Goal: Task Accomplishment & Management: Use online tool/utility

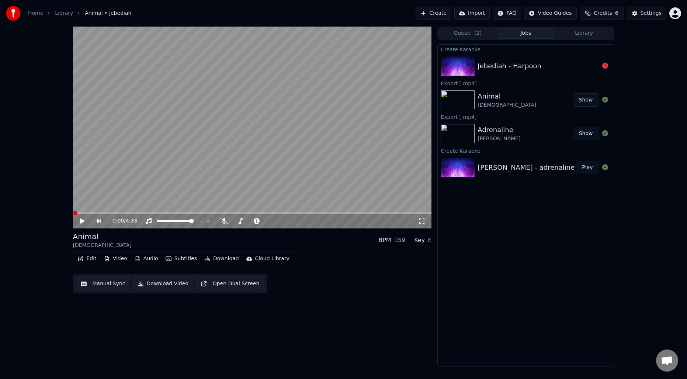
click at [527, 266] on div "Create Karaoke Jebediah - Harpoon Export [.mp4] Animal Jebediah Show Export [.m…" at bounding box center [525, 205] width 177 height 322
click at [634, 201] on div "0:00 / 4:33 Animal Jebediah BPM 159 Key E Edit Video Audio Subtitles Download C…" at bounding box center [343, 197] width 687 height 340
click at [394, 335] on div "0:00 / 4:33 Animal Jebediah BPM 159 Key E Edit Video Audio Subtitles Download C…" at bounding box center [252, 197] width 359 height 340
click at [507, 64] on div "Jebediah - Harpoon" at bounding box center [509, 66] width 64 height 10
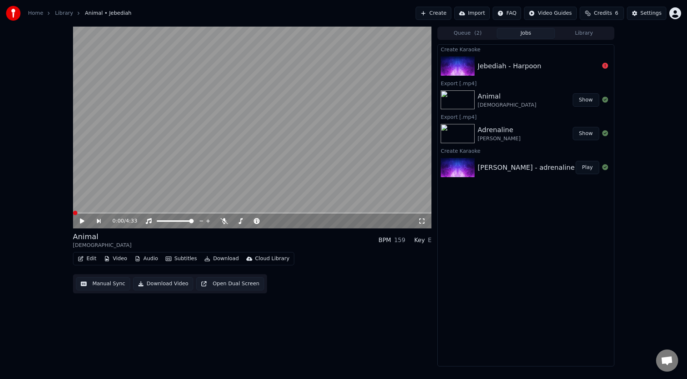
click at [276, 360] on div "0:00 / 4:33 Animal Jebediah BPM 159 Key E Edit Video Audio Subtitles Download C…" at bounding box center [252, 197] width 359 height 340
click at [551, 61] on div "Jebediah - Harpoon" at bounding box center [537, 66] width 121 height 10
click at [473, 31] on button "Queue ( 2 )" at bounding box center [467, 33] width 58 height 11
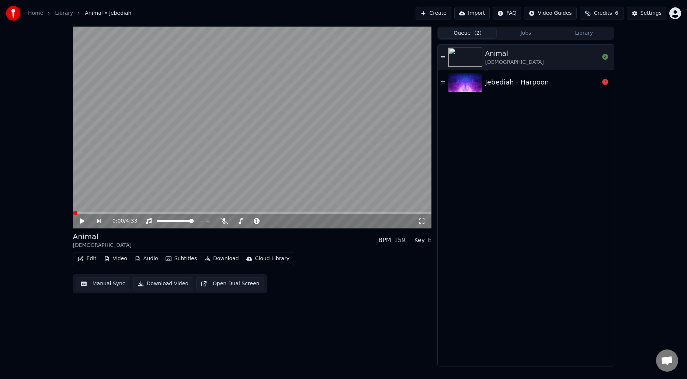
click at [522, 82] on div "Jebediah - Harpoon" at bounding box center [517, 82] width 64 height 10
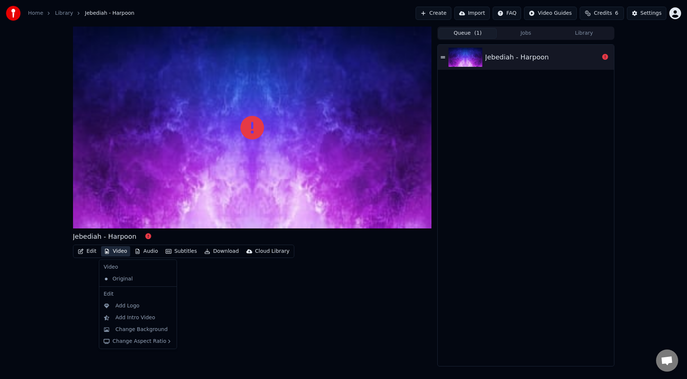
click at [118, 251] on button "Video" at bounding box center [115, 251] width 29 height 10
click at [229, 290] on div "Jebediah - Harpoon Edit Video Audio Subtitles Download Cloud Library" at bounding box center [252, 197] width 359 height 340
click at [90, 251] on button "Edit" at bounding box center [87, 251] width 25 height 10
click at [196, 304] on div "Jebediah - Harpoon Edit Video Audio Subtitles Download Cloud Library" at bounding box center [252, 197] width 359 height 340
click at [94, 253] on button "Edit" at bounding box center [87, 251] width 25 height 10
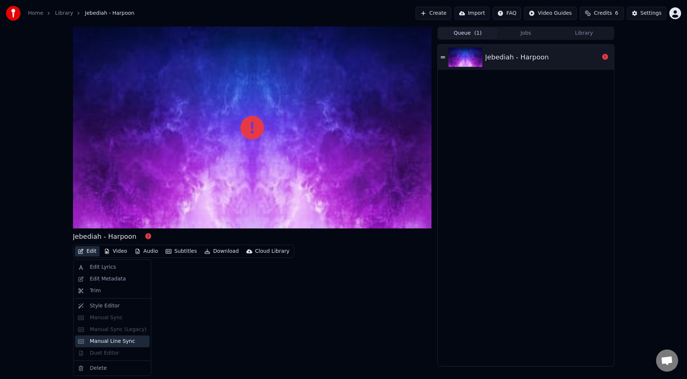
click at [114, 344] on div "Manual Line Sync" at bounding box center [112, 340] width 45 height 7
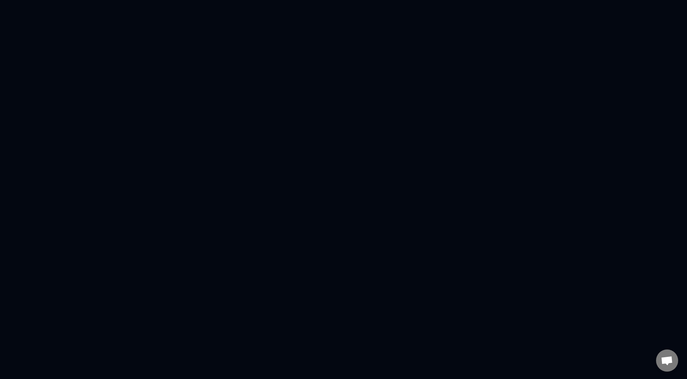
click at [154, 0] on html at bounding box center [343, 0] width 687 height 0
click at [37, 0] on html at bounding box center [343, 0] width 687 height 0
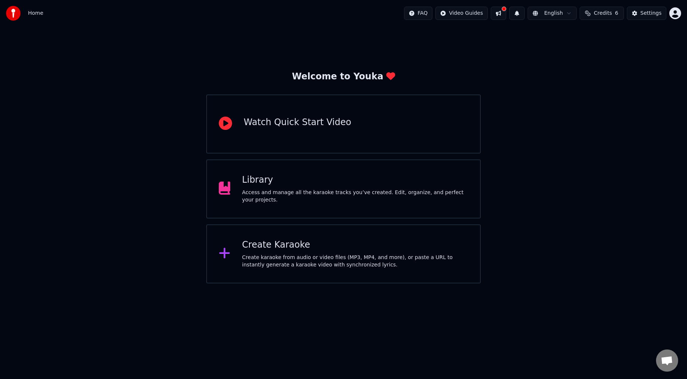
click at [322, 189] on div "Access and manage all the karaoke tracks you’ve created. Edit, organize, and pe…" at bounding box center [355, 196] width 226 height 15
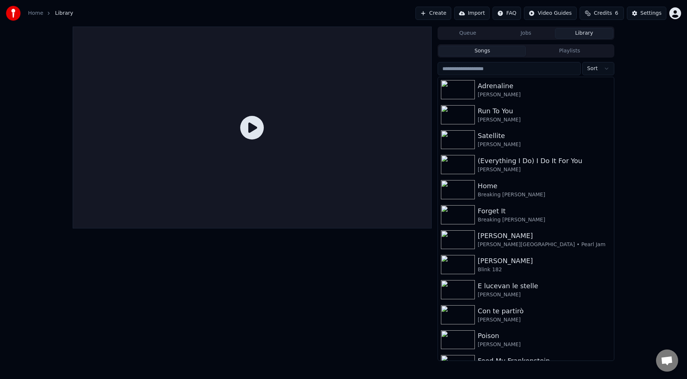
click at [476, 37] on button "Queue" at bounding box center [467, 33] width 58 height 11
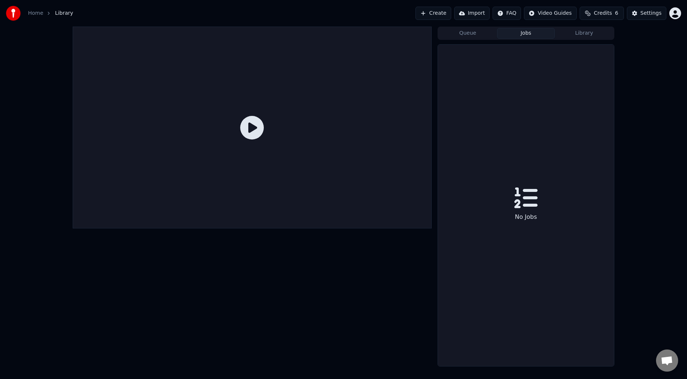
click at [514, 34] on button "Jobs" at bounding box center [526, 33] width 58 height 11
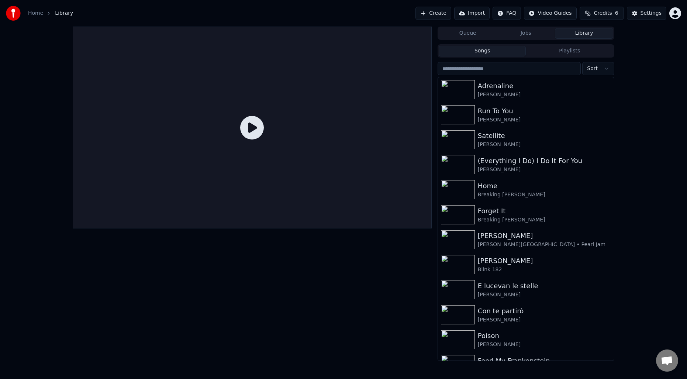
click at [583, 35] on button "Library" at bounding box center [584, 33] width 58 height 11
click at [513, 66] on input "search" at bounding box center [508, 68] width 143 height 13
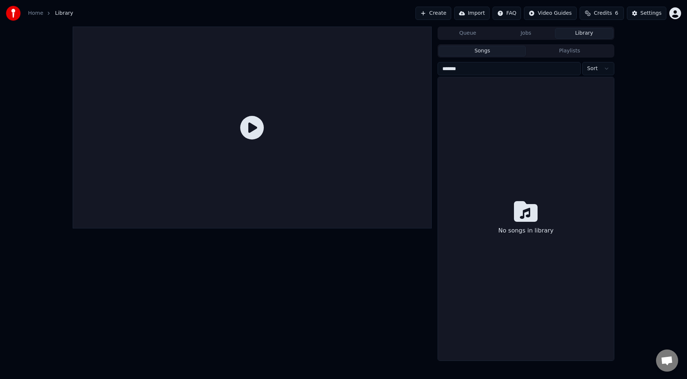
type input "*******"
click at [656, 126] on div "Queue Jobs Library Songs Playlists ******* Sort No songs in library" at bounding box center [343, 194] width 687 height 334
click at [522, 65] on input "*******" at bounding box center [508, 68] width 143 height 13
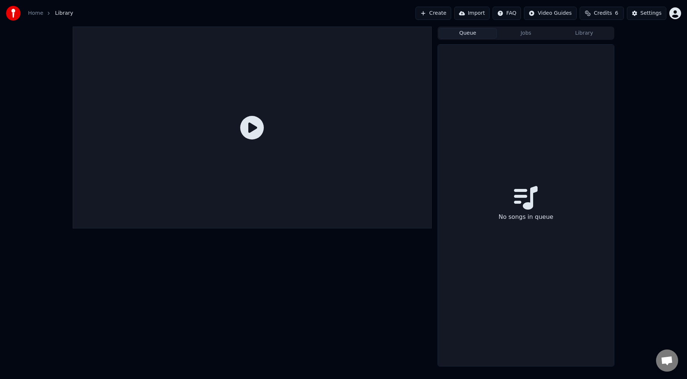
click at [475, 31] on button "Queue" at bounding box center [467, 33] width 58 height 11
click at [515, 32] on button "Jobs" at bounding box center [526, 33] width 58 height 11
click at [441, 15] on button "Create" at bounding box center [433, 13] width 36 height 13
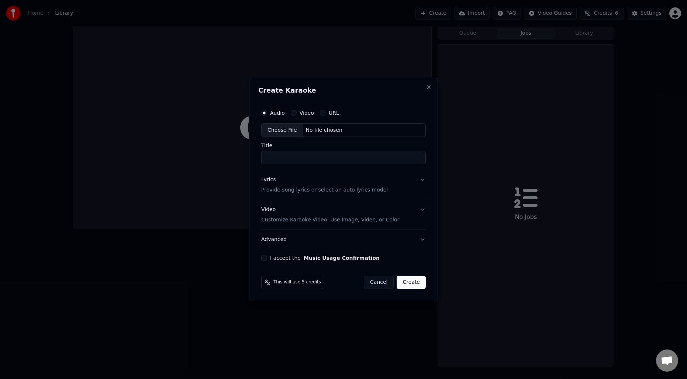
click at [282, 133] on div "Choose File" at bounding box center [281, 130] width 41 height 13
type input "**********"
click at [295, 191] on p "Provide song lyrics or select an auto lyrics model" at bounding box center [323, 190] width 126 height 7
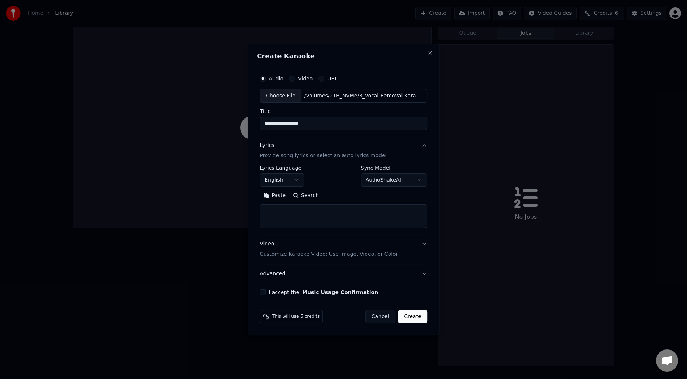
click at [305, 201] on button "Search" at bounding box center [305, 196] width 33 height 12
type textarea "**********"
click at [380, 247] on div "Video Customize Karaoke Video: Use Image, Video, or Color" at bounding box center [329, 249] width 138 height 18
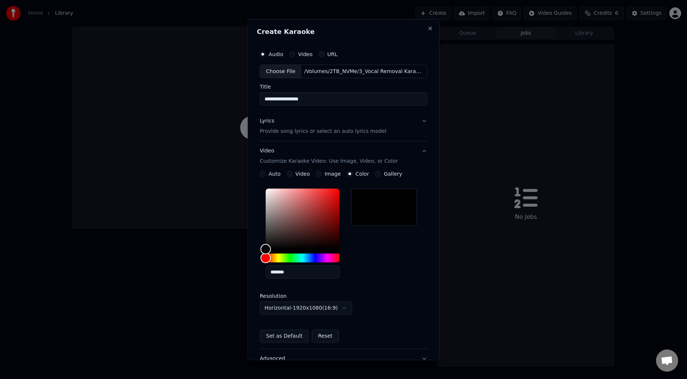
scroll to position [60, 0]
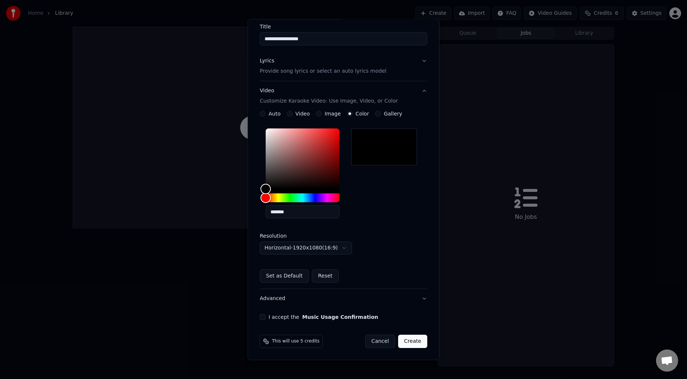
click at [276, 301] on button "Advanced" at bounding box center [343, 298] width 167 height 19
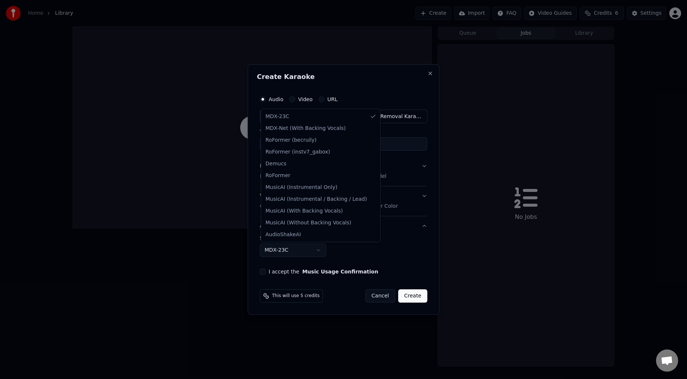
click at [281, 253] on body "**********" at bounding box center [343, 189] width 687 height 379
click at [419, 264] on body "**********" at bounding box center [343, 189] width 687 height 379
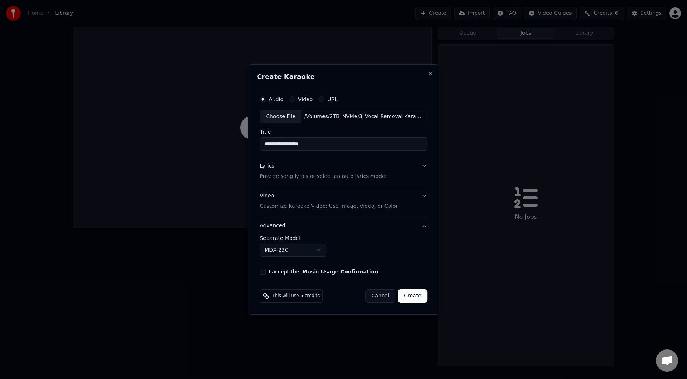
click at [262, 271] on button "I accept the Music Usage Confirmation" at bounding box center [263, 271] width 6 height 6
click at [416, 295] on button "Create" at bounding box center [412, 295] width 29 height 13
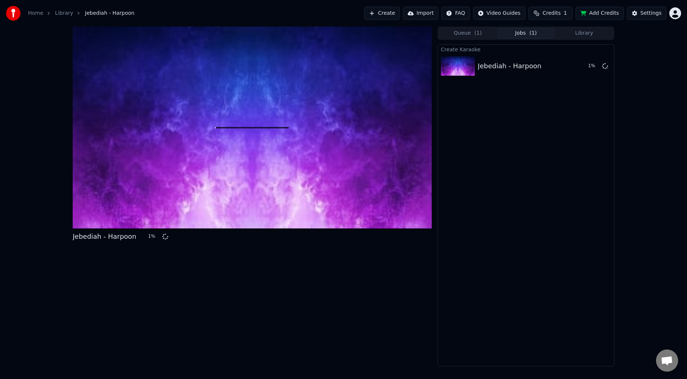
click at [404, 307] on div "Jebediah - Harpoon 1 %" at bounding box center [252, 197] width 359 height 340
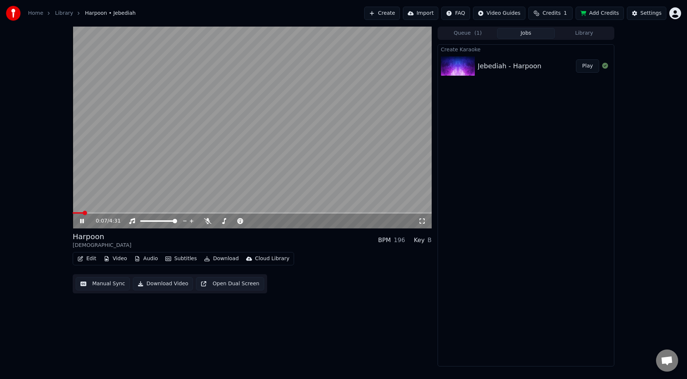
click at [288, 152] on video at bounding box center [252, 128] width 359 height 202
click at [284, 162] on video at bounding box center [252, 128] width 359 height 202
click at [92, 288] on button "Manual Sync" at bounding box center [103, 283] width 54 height 13
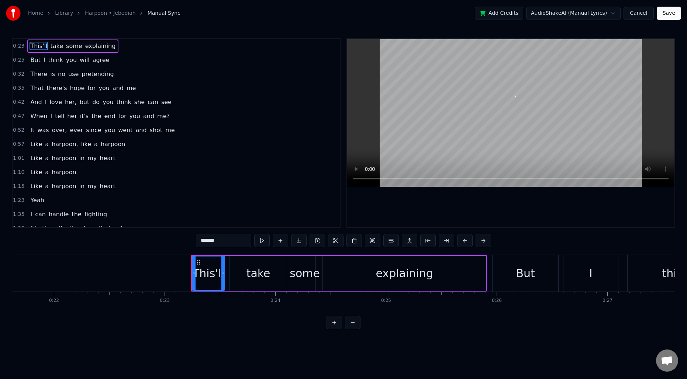
scroll to position [0, 2534]
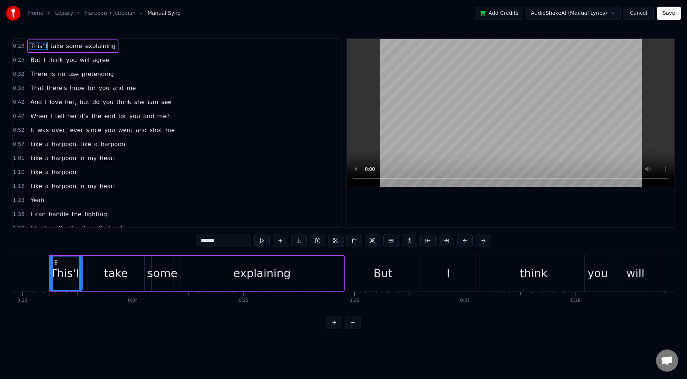
click at [359, 328] on button at bounding box center [352, 322] width 15 height 13
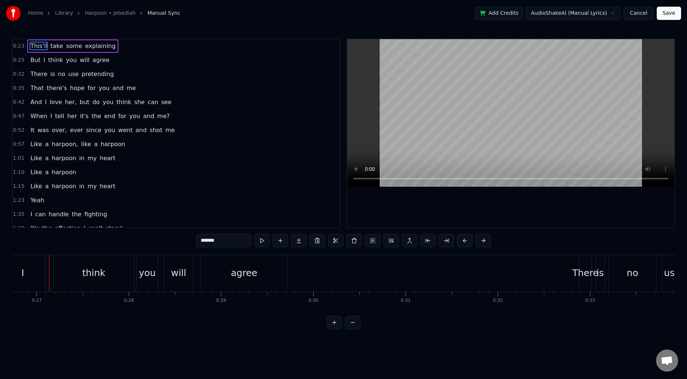
click at [357, 329] on button at bounding box center [352, 322] width 15 height 13
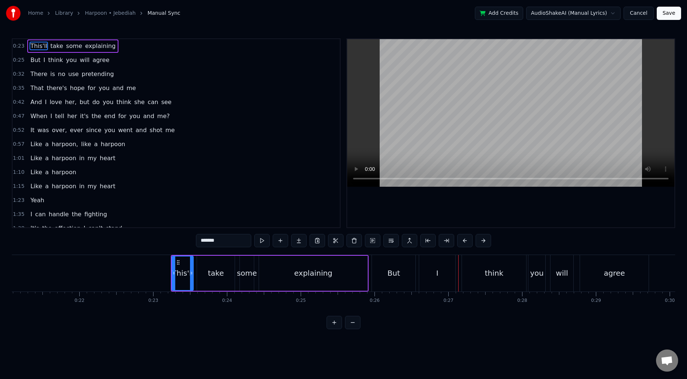
scroll to position [0, 1550]
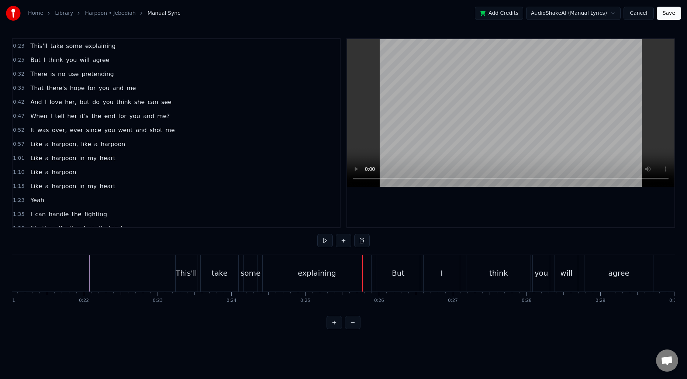
click at [283, 272] on div "explaining" at bounding box center [317, 273] width 108 height 37
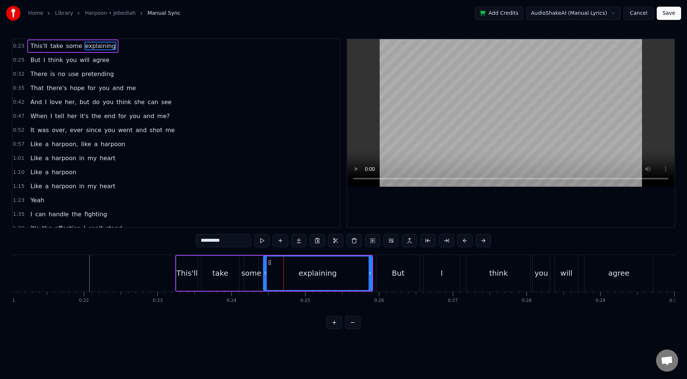
click at [315, 274] on div "explaining" at bounding box center [317, 272] width 38 height 11
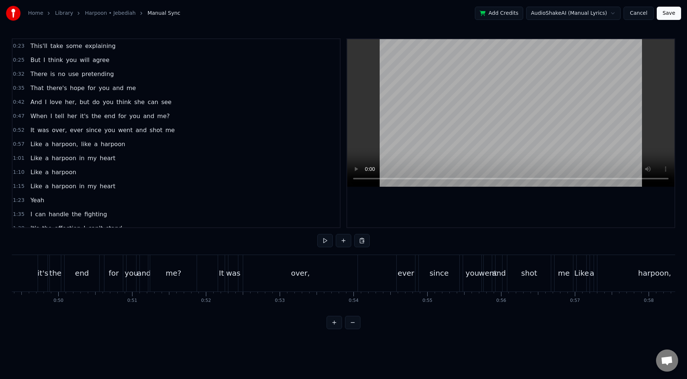
scroll to position [0, 3613]
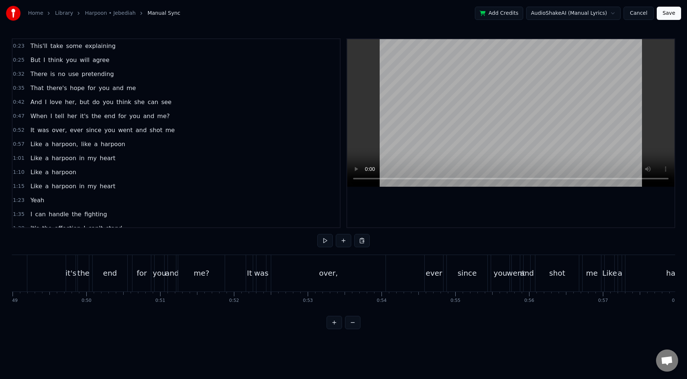
click at [20, 45] on span "0:23" at bounding box center [18, 45] width 11 height 7
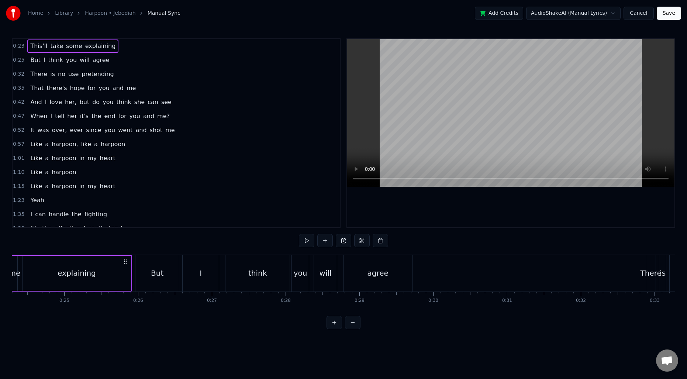
scroll to position [0, 1677]
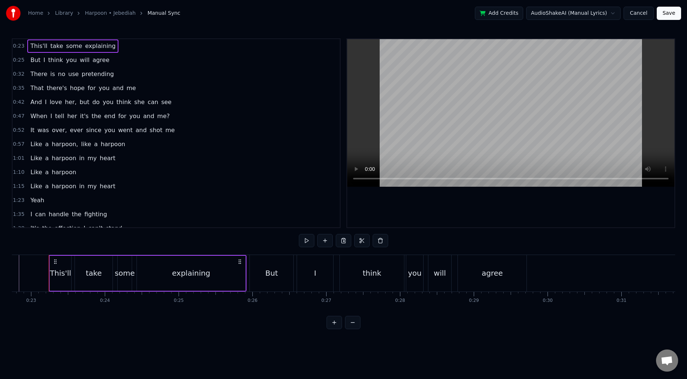
click at [264, 274] on div "But" at bounding box center [272, 273] width 44 height 37
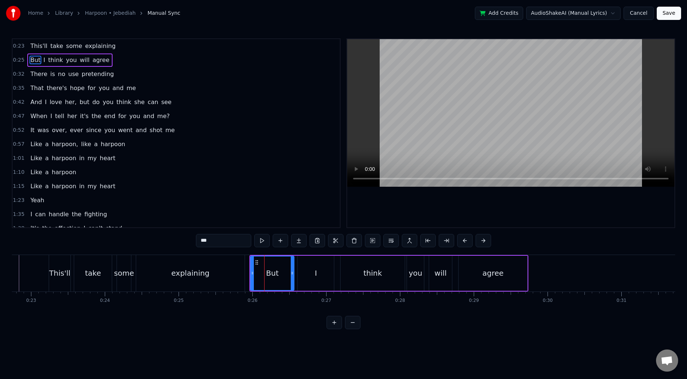
click at [203, 239] on input "***" at bounding box center [223, 240] width 55 height 13
type input "***"
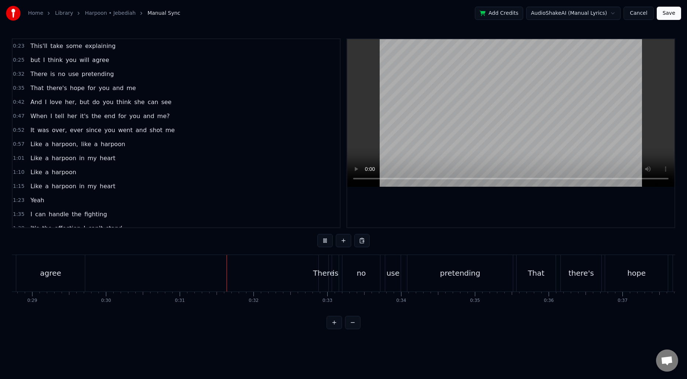
scroll to position [0, 2258]
click at [37, 88] on span "That" at bounding box center [36, 88] width 15 height 8
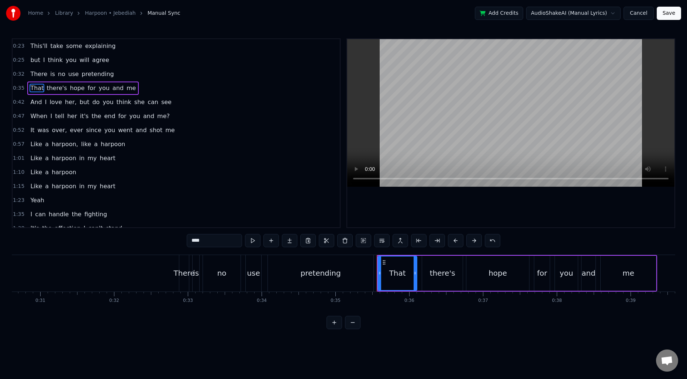
click at [190, 241] on input "****" at bounding box center [214, 240] width 55 height 13
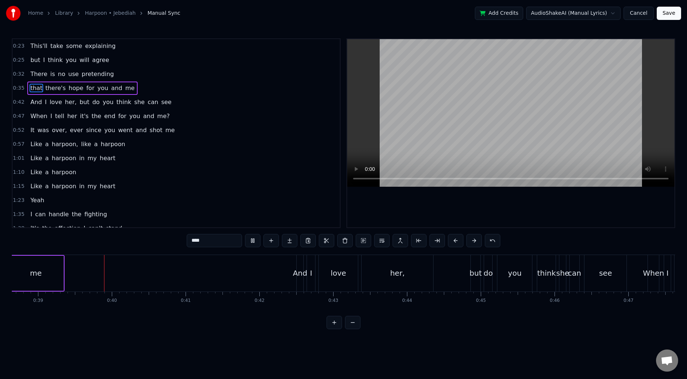
scroll to position [0, 2856]
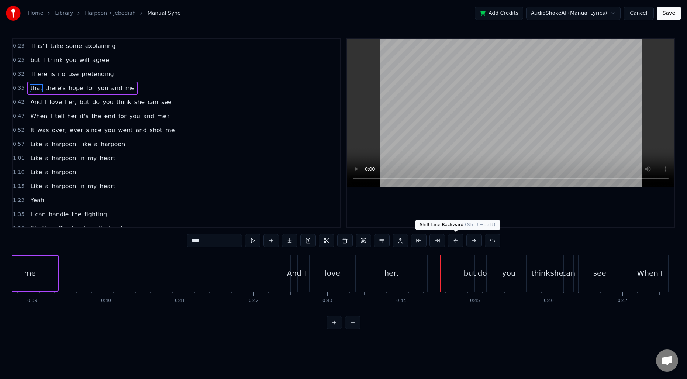
click at [397, 272] on div "her," at bounding box center [391, 272] width 15 height 11
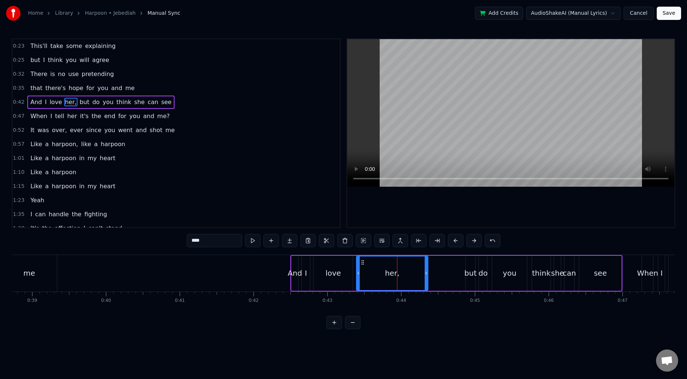
click at [233, 242] on input "****" at bounding box center [214, 240] width 55 height 13
type input "***"
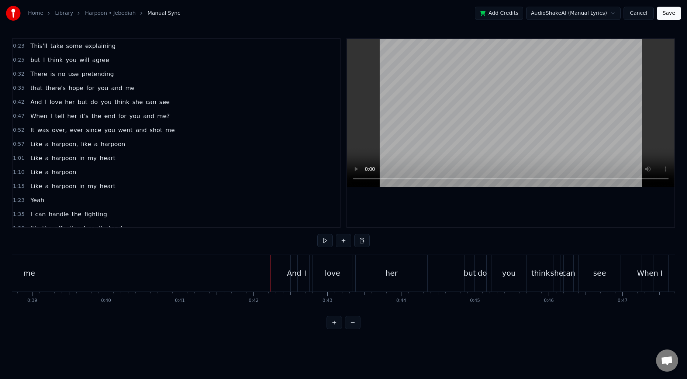
click at [77, 102] on span "but" at bounding box center [82, 102] width 11 height 8
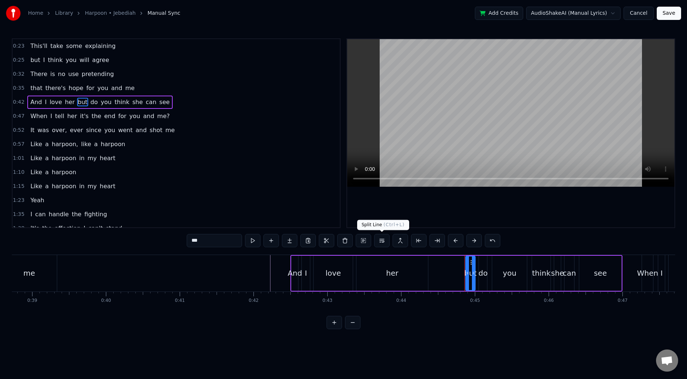
click at [378, 240] on button at bounding box center [381, 240] width 15 height 13
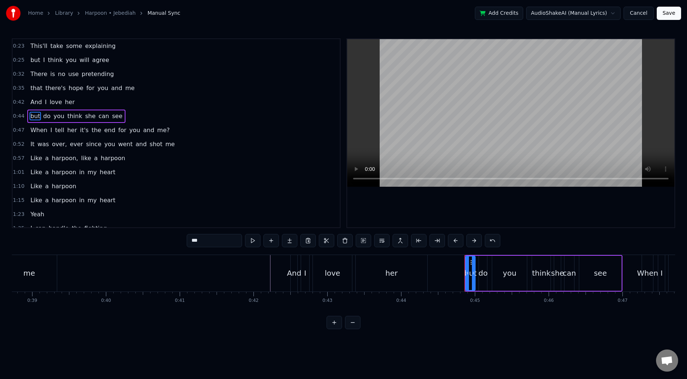
click at [23, 102] on span "0:42" at bounding box center [18, 101] width 11 height 7
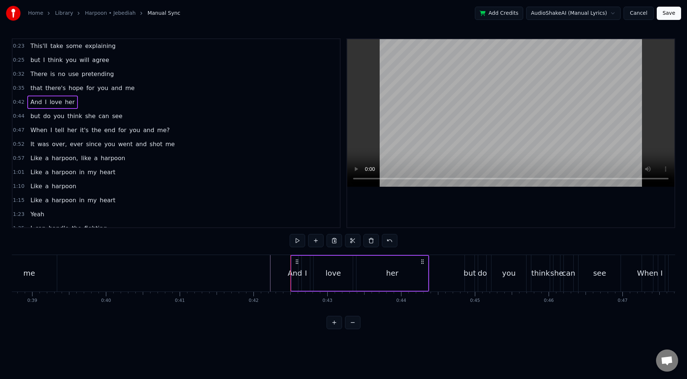
click at [80, 130] on span "it's" at bounding box center [84, 130] width 10 height 8
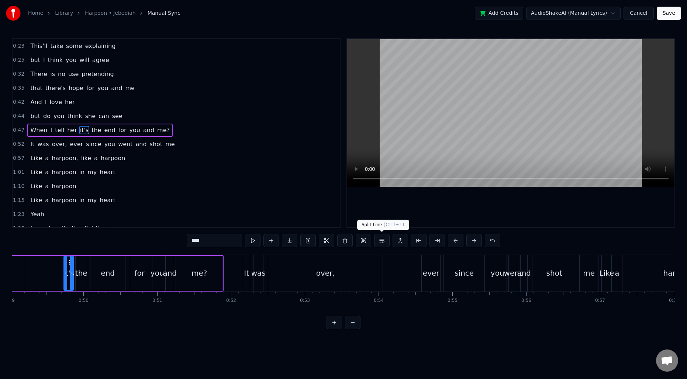
scroll to position [0, 3630]
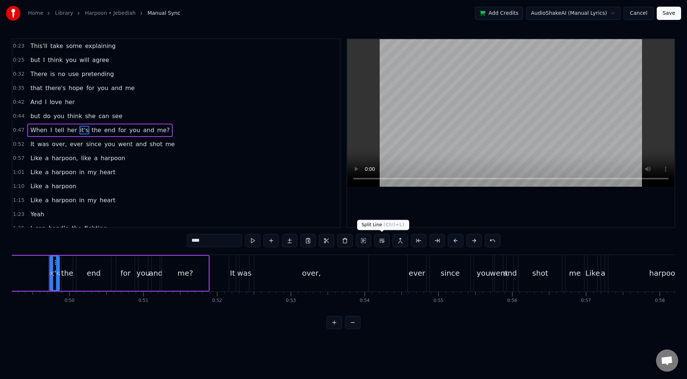
click at [385, 242] on button at bounding box center [381, 240] width 15 height 13
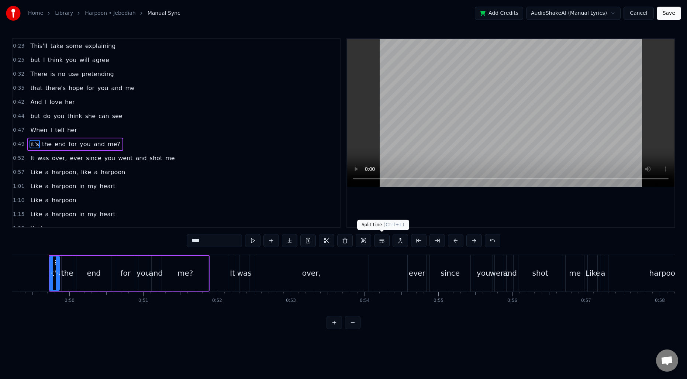
scroll to position [11, 0]
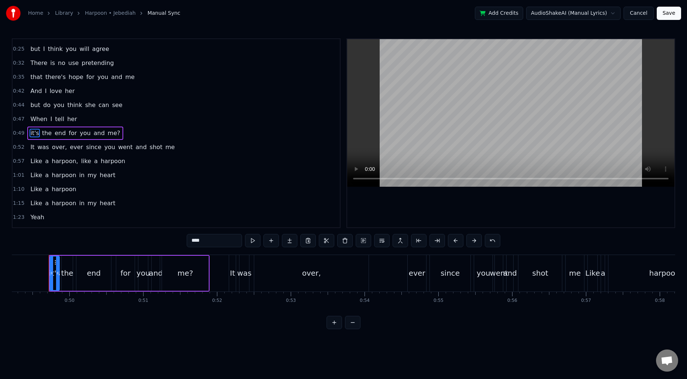
click at [21, 117] on span "0:47" at bounding box center [18, 118] width 11 height 7
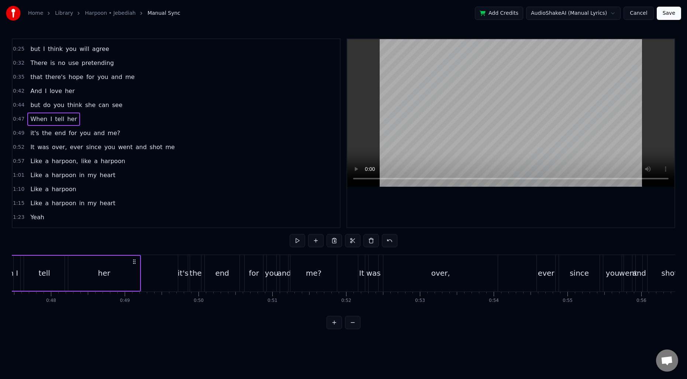
scroll to position [0, 3448]
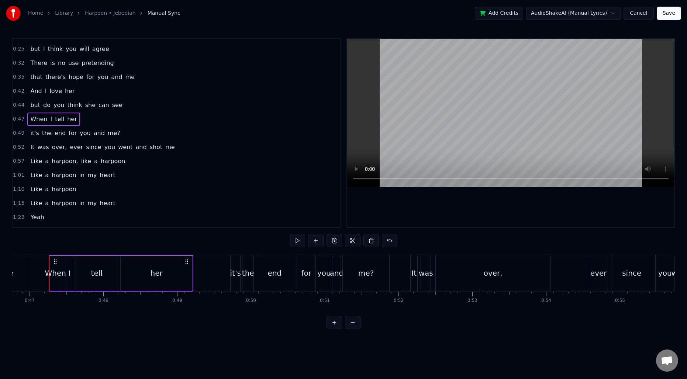
click at [60, 146] on span "over," at bounding box center [59, 147] width 17 height 8
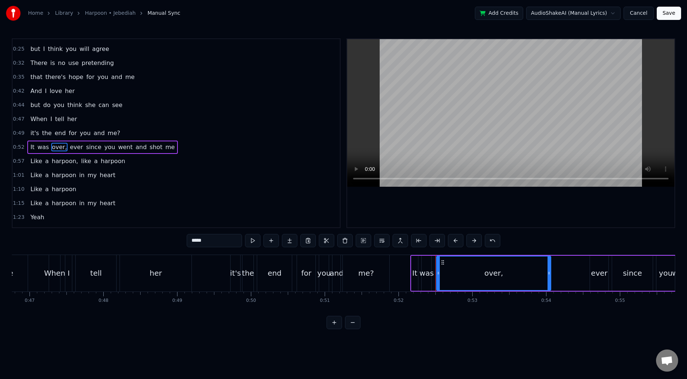
scroll to position [25, 0]
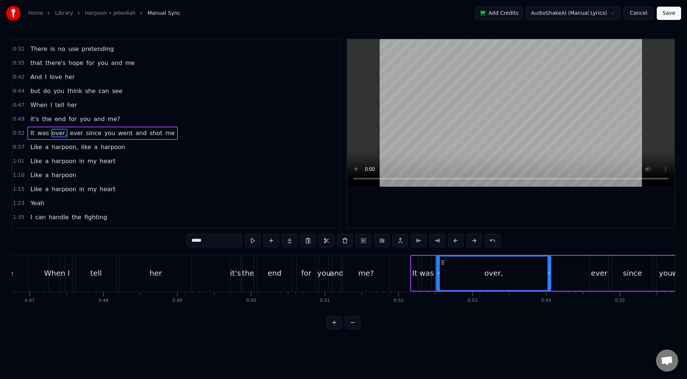
click at [224, 237] on input "*****" at bounding box center [214, 240] width 55 height 13
click at [224, 239] on input "*****" at bounding box center [214, 240] width 55 height 13
click at [67, 135] on span "ever" at bounding box center [74, 133] width 15 height 8
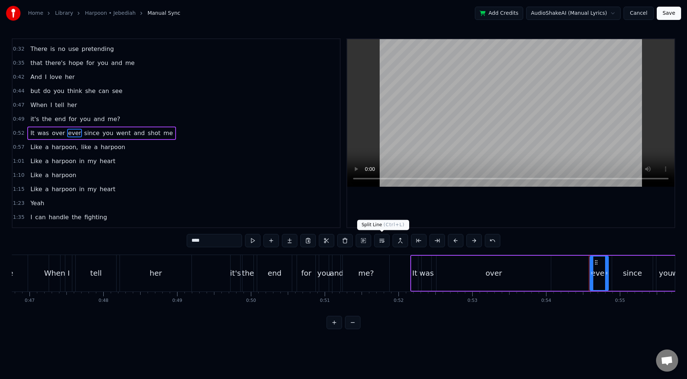
click at [378, 240] on button at bounding box center [381, 240] width 15 height 13
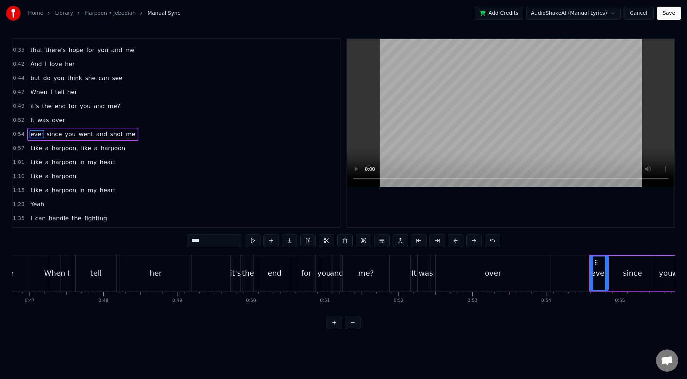
scroll to position [39, 0]
click at [72, 147] on span "harpoon," at bounding box center [65, 147] width 28 height 8
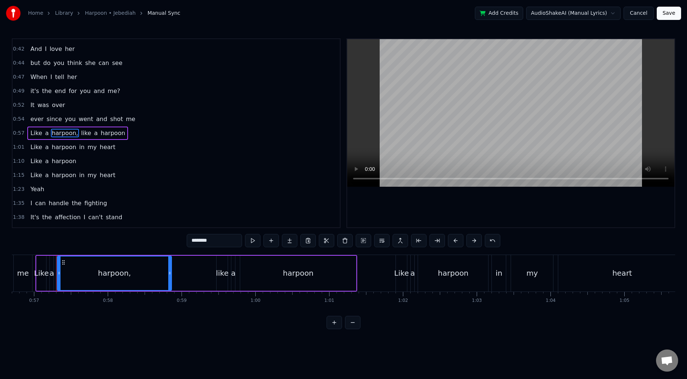
scroll to position [0, 4189]
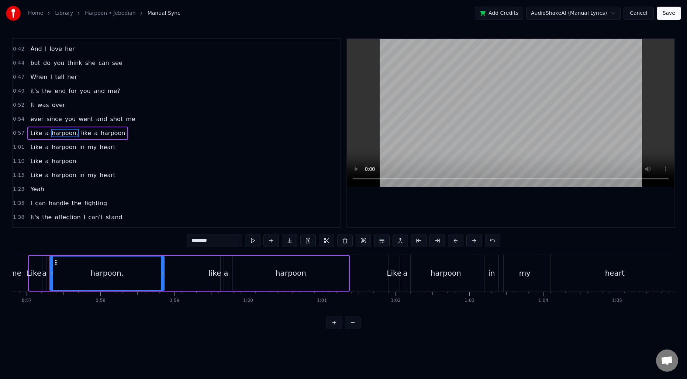
click at [221, 242] on input "********" at bounding box center [214, 240] width 55 height 13
click at [79, 133] on span "like" at bounding box center [84, 133] width 11 height 8
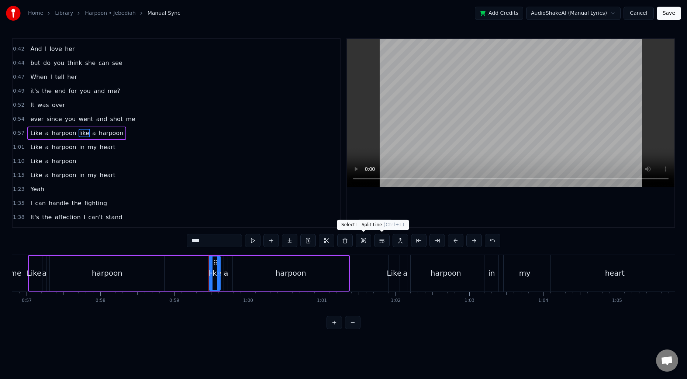
click at [377, 238] on button at bounding box center [381, 240] width 15 height 13
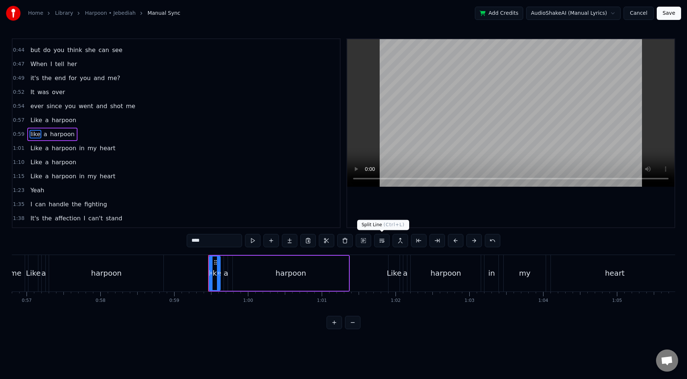
scroll to position [67, 0]
click at [199, 238] on input "****" at bounding box center [214, 240] width 55 height 13
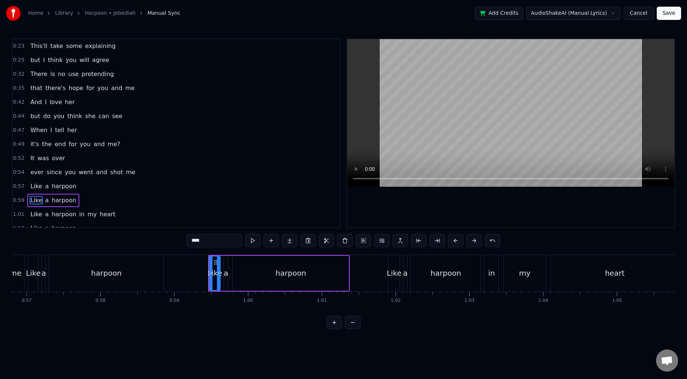
scroll to position [0, 0]
type input "****"
click at [16, 90] on span "0:35" at bounding box center [18, 87] width 11 height 7
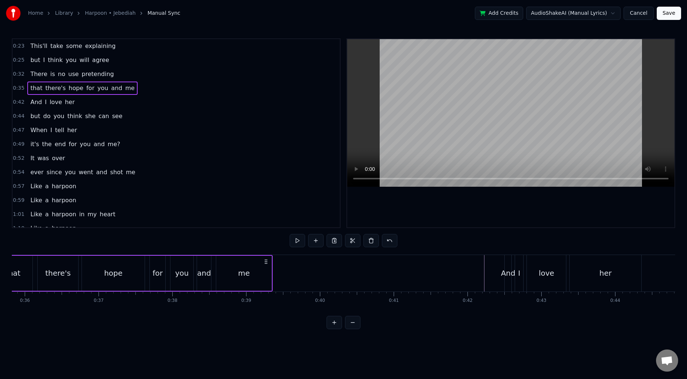
scroll to position [0, 2585]
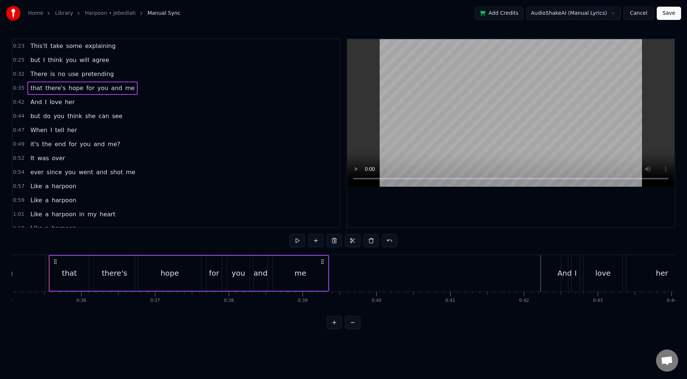
click at [16, 103] on span "0:42" at bounding box center [18, 101] width 11 height 7
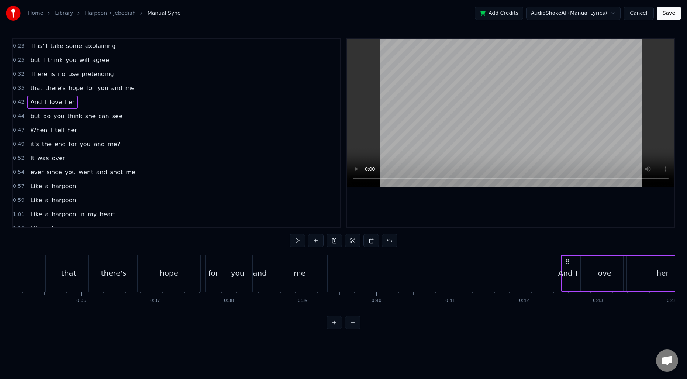
click at [19, 110] on div "0:44 but do you think she can see" at bounding box center [176, 116] width 327 height 14
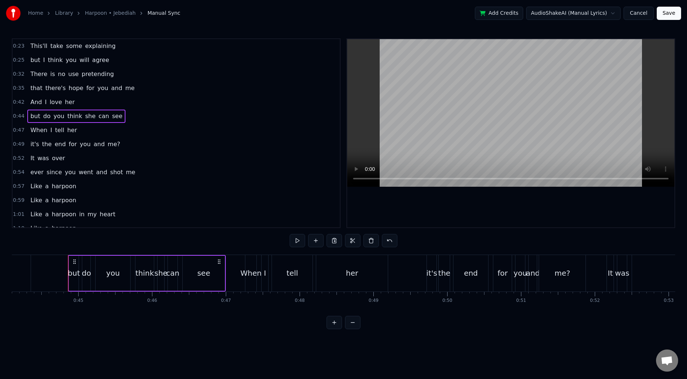
scroll to position [0, 3271]
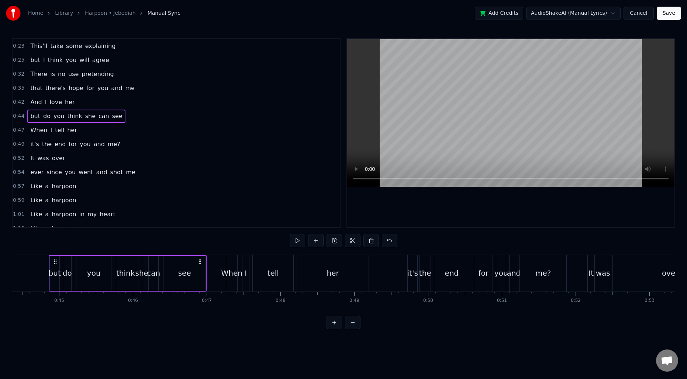
click at [18, 130] on span "0:47" at bounding box center [18, 129] width 11 height 7
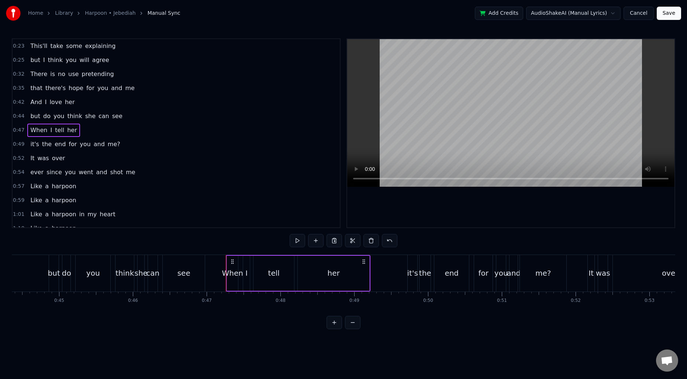
click at [21, 144] on span "0:49" at bounding box center [18, 143] width 11 height 7
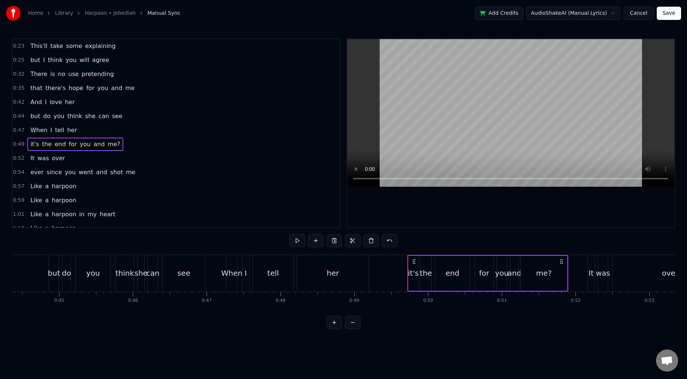
click at [107, 145] on span "me?" at bounding box center [114, 144] width 14 height 8
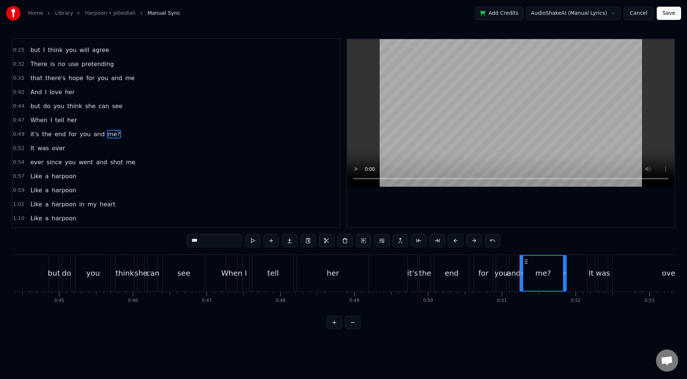
scroll to position [11, 0]
click at [230, 239] on input "***" at bounding box center [214, 240] width 55 height 13
type input "**"
click at [19, 145] on span "0:52" at bounding box center [18, 146] width 11 height 7
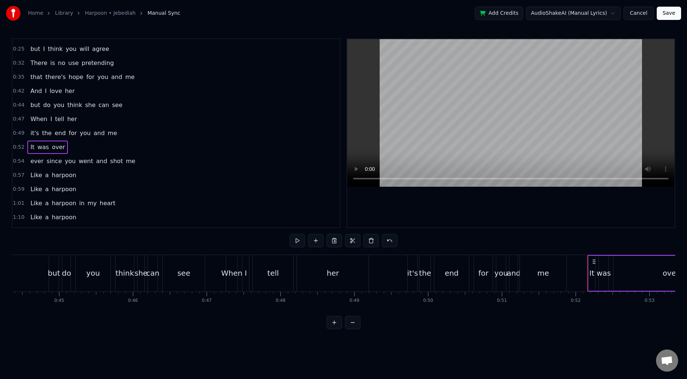
click at [20, 160] on span "0:54" at bounding box center [18, 160] width 11 height 7
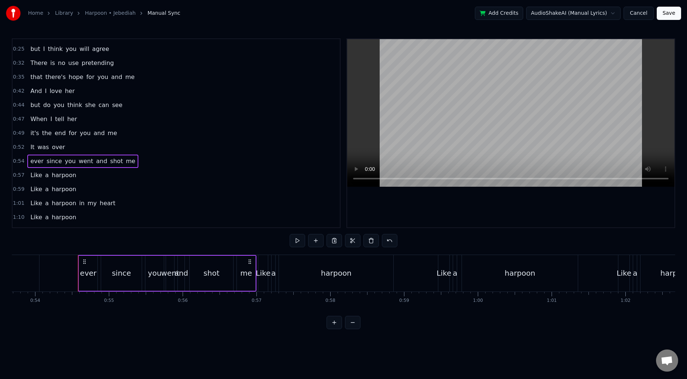
scroll to position [0, 3988]
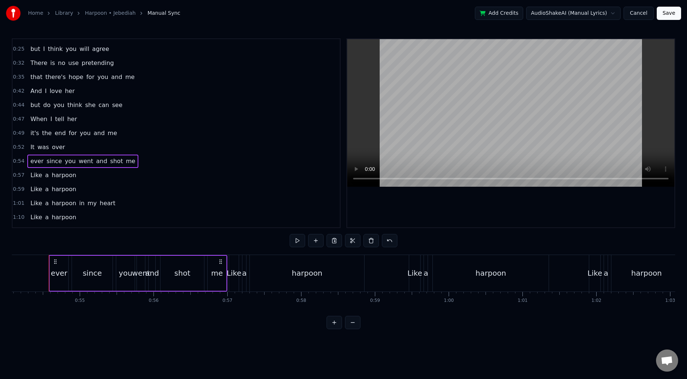
click at [17, 67] on div "0:32 There is no use pretending" at bounding box center [176, 63] width 327 height 14
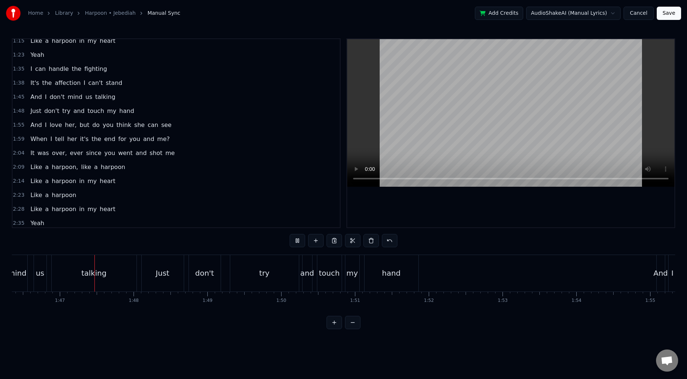
scroll to position [0, 7849]
click at [69, 125] on span "her," at bounding box center [70, 125] width 13 height 8
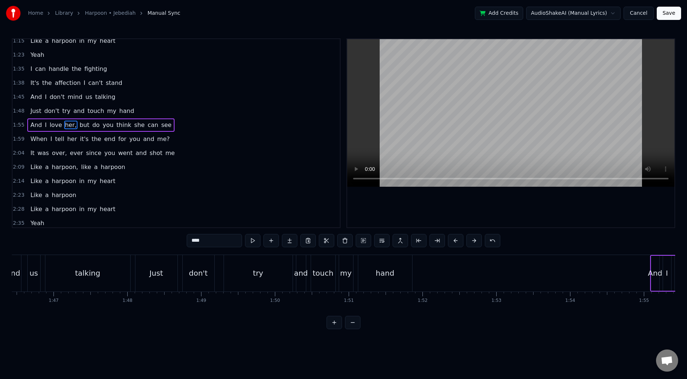
scroll to position [193, 0]
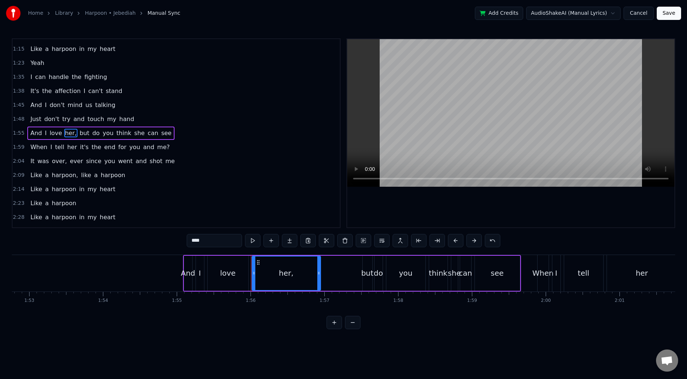
click at [209, 238] on input "****" at bounding box center [214, 240] width 55 height 13
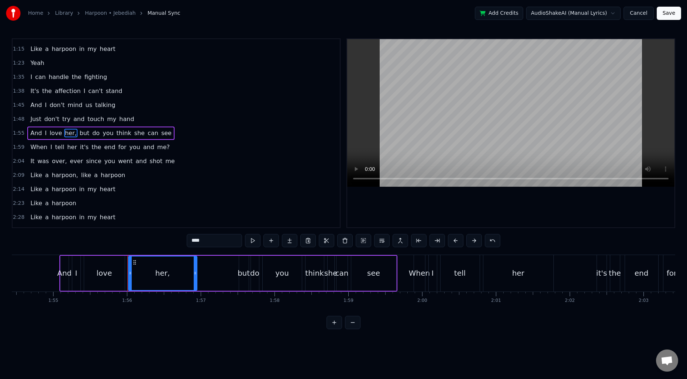
scroll to position [0, 8517]
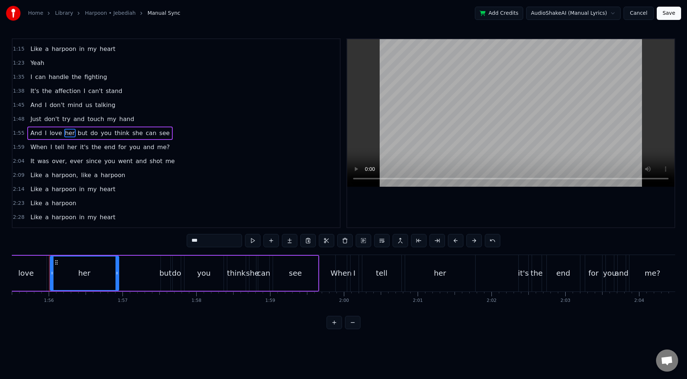
click at [77, 134] on span "but" at bounding box center [82, 133] width 11 height 8
click at [386, 242] on button at bounding box center [381, 240] width 15 height 13
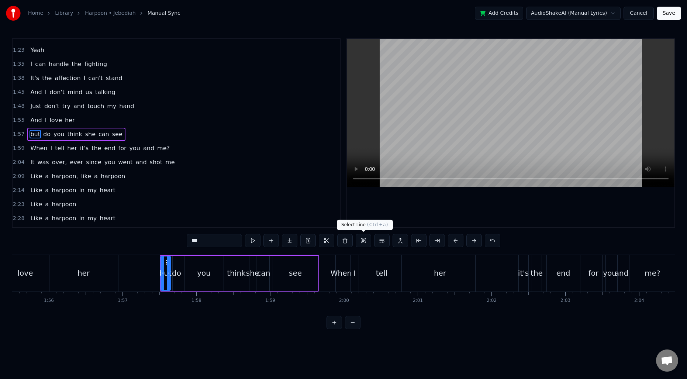
scroll to position [207, 0]
click at [66, 147] on span "her" at bounding box center [71, 147] width 11 height 8
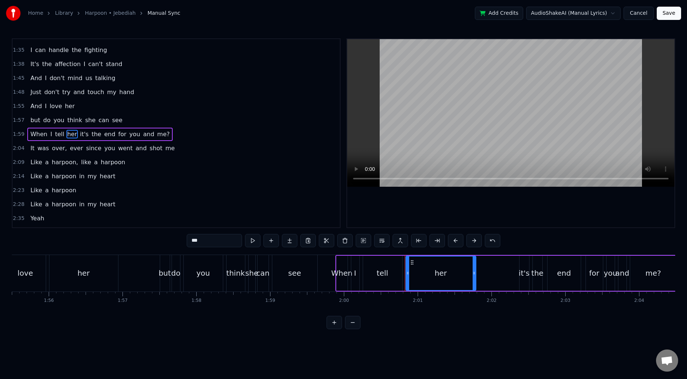
scroll to position [221, 0]
click at [79, 135] on span "it's" at bounding box center [84, 133] width 10 height 8
click at [66, 133] on span "her" at bounding box center [71, 133] width 11 height 8
click at [80, 133] on span "it's" at bounding box center [84, 133] width 10 height 8
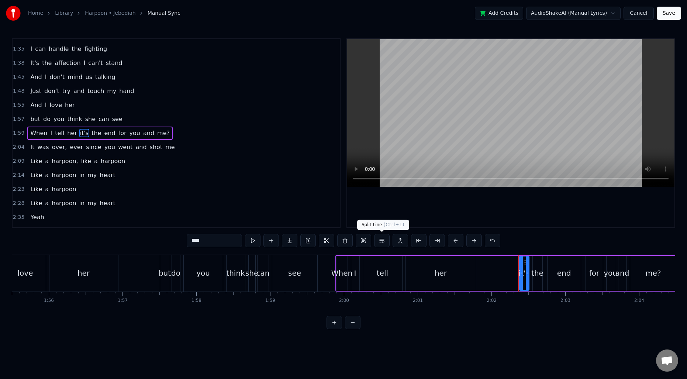
click at [382, 242] on button at bounding box center [381, 240] width 15 height 13
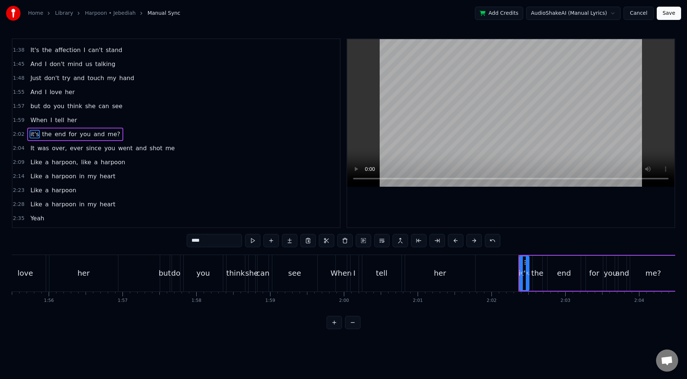
scroll to position [235, 0]
click at [107, 133] on span "me?" at bounding box center [114, 133] width 14 height 8
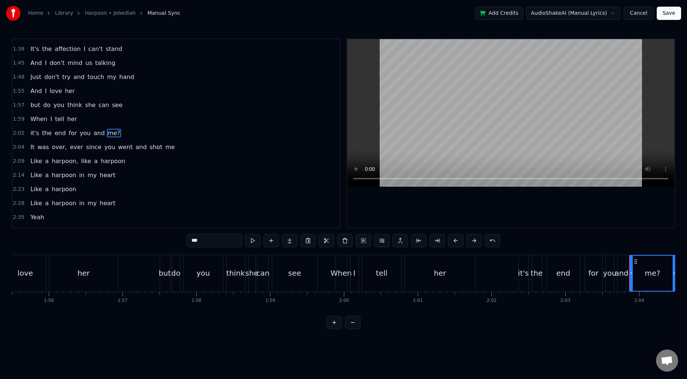
click at [213, 244] on input "***" at bounding box center [214, 240] width 55 height 13
click at [61, 147] on span "over," at bounding box center [59, 147] width 17 height 8
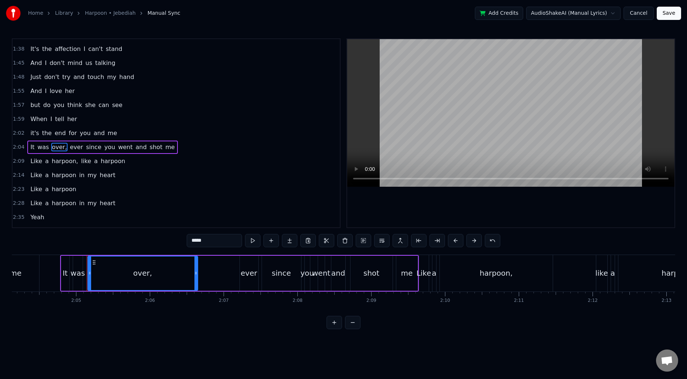
scroll to position [0, 9191]
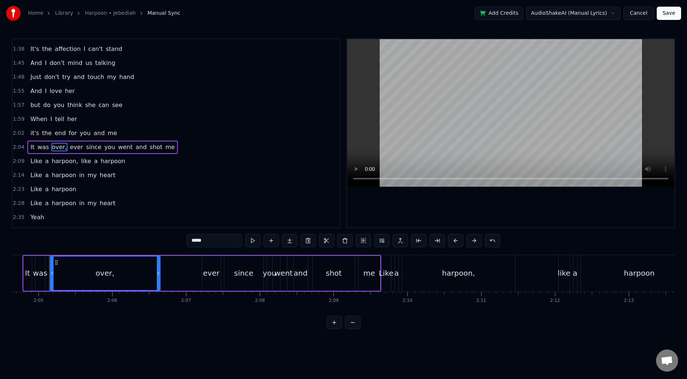
click at [215, 238] on input "*****" at bounding box center [214, 240] width 55 height 13
click at [75, 145] on span "ever" at bounding box center [74, 147] width 15 height 8
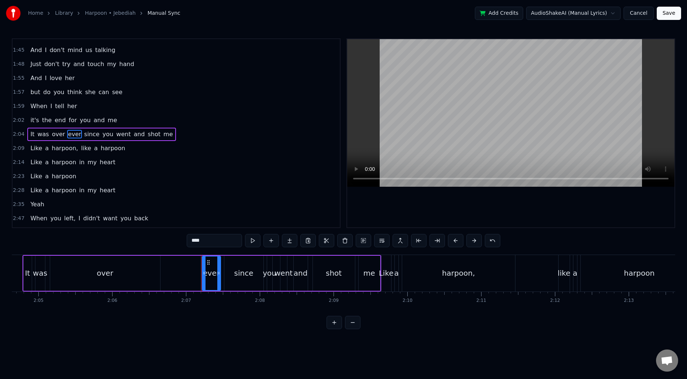
scroll to position [249, 0]
click at [382, 240] on button at bounding box center [381, 240] width 15 height 13
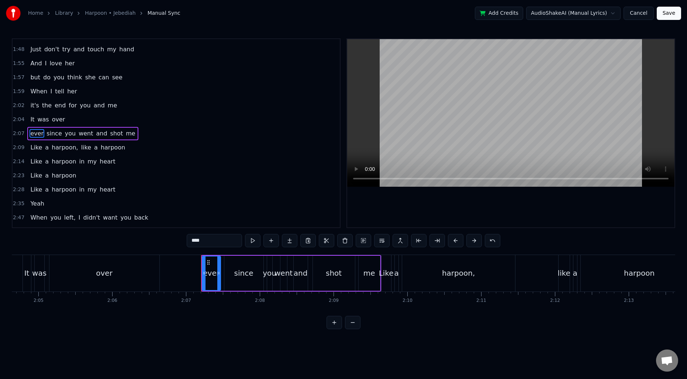
scroll to position [263, 0]
click at [71, 146] on span "harpoon," at bounding box center [65, 147] width 28 height 8
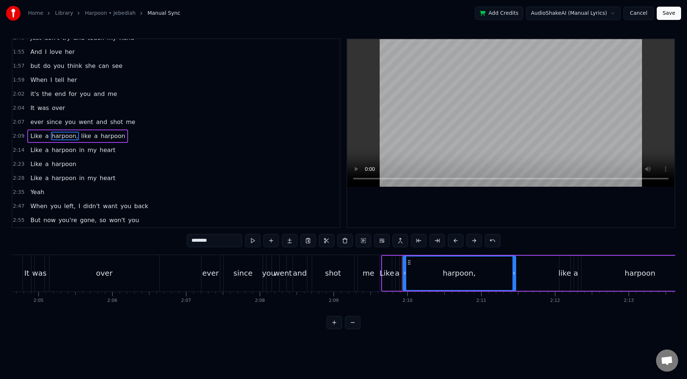
scroll to position [277, 0]
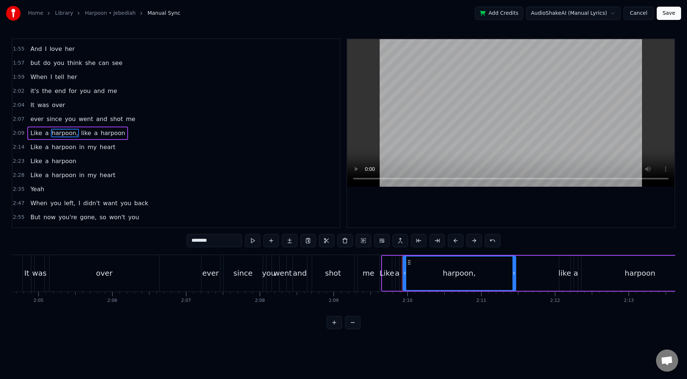
click at [226, 242] on input "********" at bounding box center [214, 240] width 55 height 13
click at [81, 135] on span "like" at bounding box center [84, 133] width 11 height 8
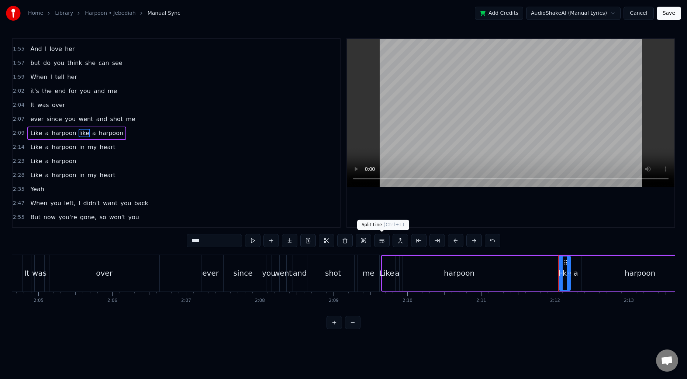
click at [384, 237] on button at bounding box center [381, 240] width 15 height 13
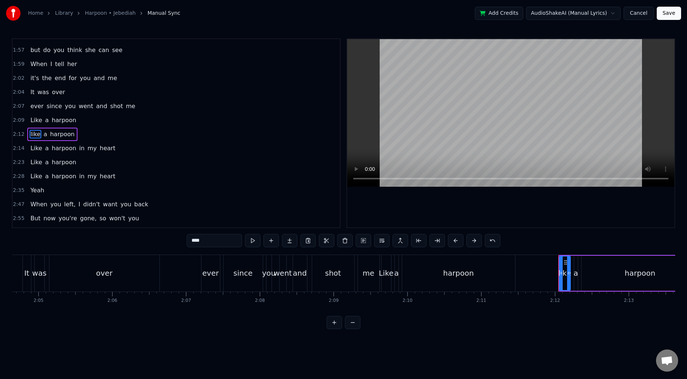
scroll to position [291, 0]
click at [226, 243] on input "****" at bounding box center [214, 240] width 55 height 13
click at [226, 242] on input "****" at bounding box center [214, 240] width 55 height 13
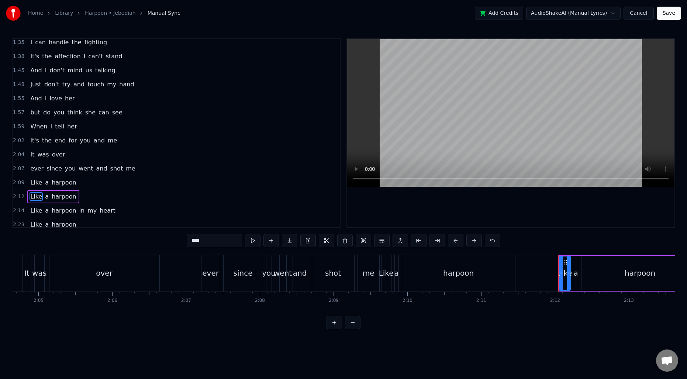
scroll to position [228, 0]
type input "****"
click at [15, 87] on span "1:48" at bounding box center [18, 83] width 11 height 7
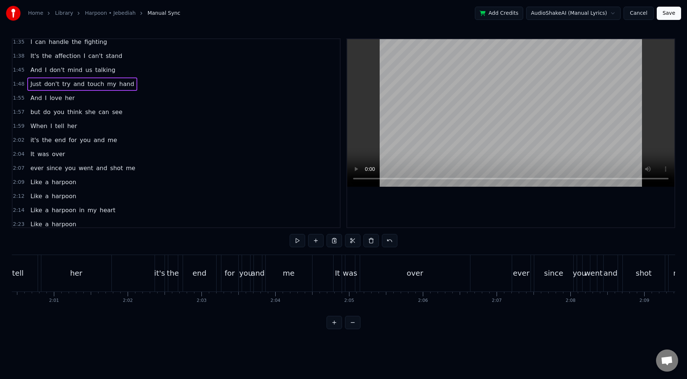
scroll to position [0, 0]
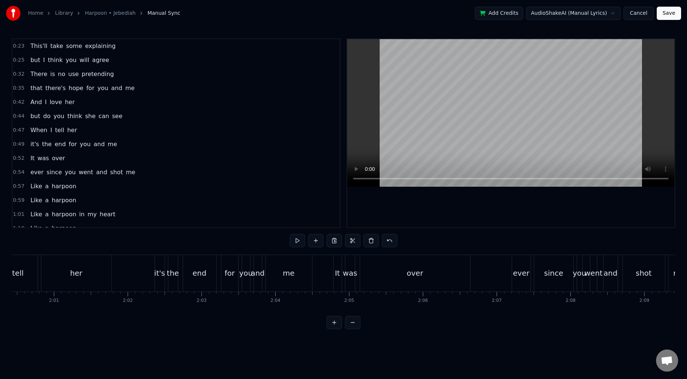
click at [34, 131] on span "When" at bounding box center [38, 130] width 18 height 8
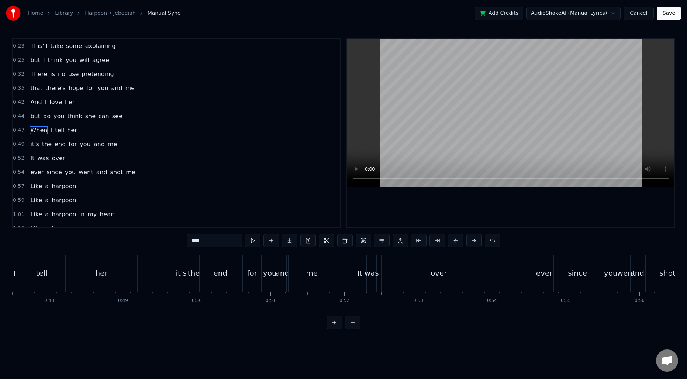
scroll to position [0, 3448]
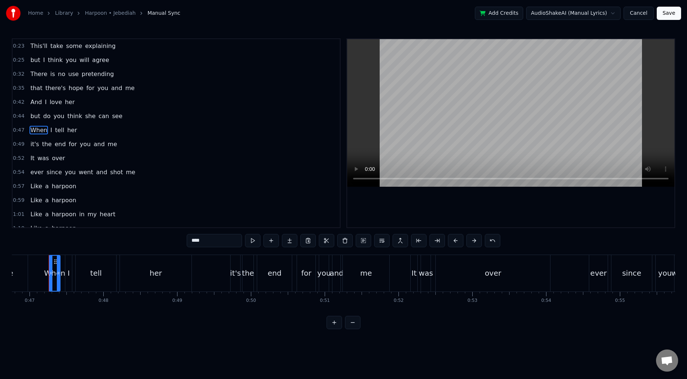
click at [32, 144] on span "it's" at bounding box center [34, 144] width 10 height 8
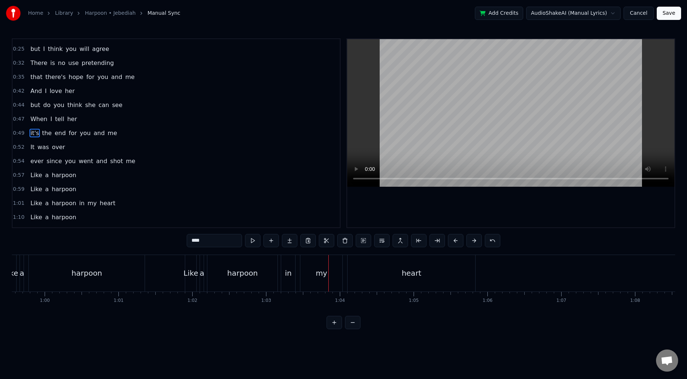
scroll to position [0, 4346]
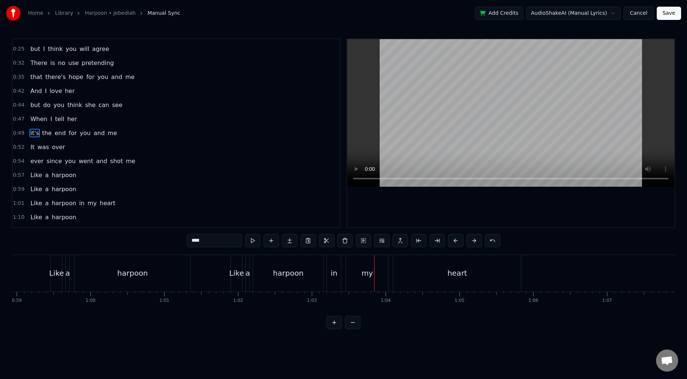
click at [233, 271] on div "Like" at bounding box center [236, 272] width 15 height 11
type input "****"
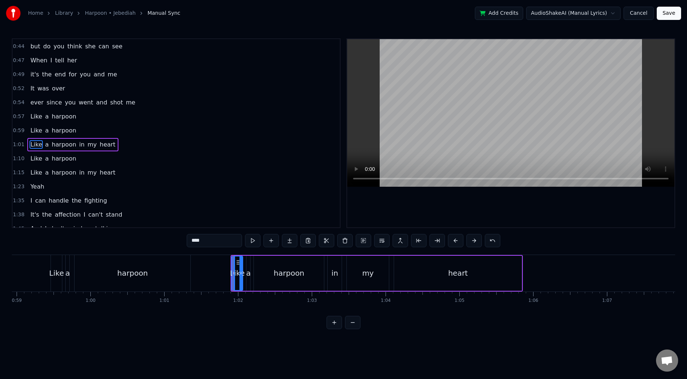
scroll to position [81, 0]
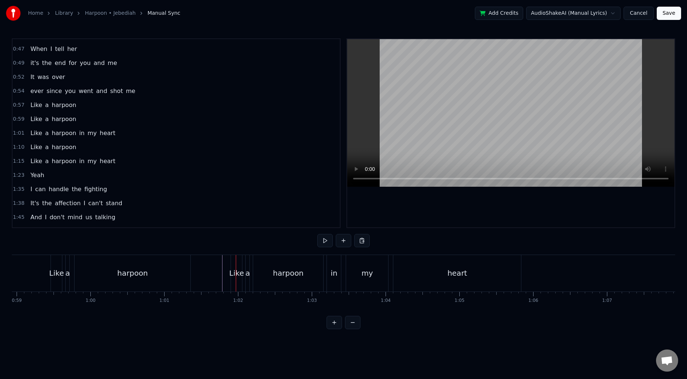
click at [233, 267] on div "Like" at bounding box center [236, 272] width 15 height 11
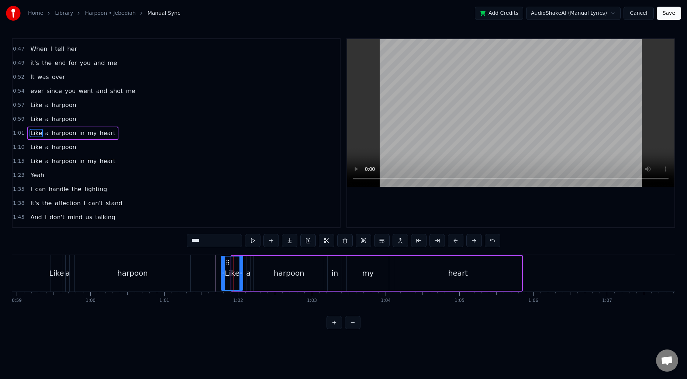
drag, startPoint x: 232, startPoint y: 272, endPoint x: 221, endPoint y: 272, distance: 10.3
click at [222, 272] on icon at bounding box center [223, 273] width 3 height 6
click at [237, 272] on icon at bounding box center [237, 273] width 3 height 6
click at [247, 274] on div "a" at bounding box center [248, 272] width 4 height 11
drag, startPoint x: 247, startPoint y: 271, endPoint x: 251, endPoint y: 271, distance: 4.4
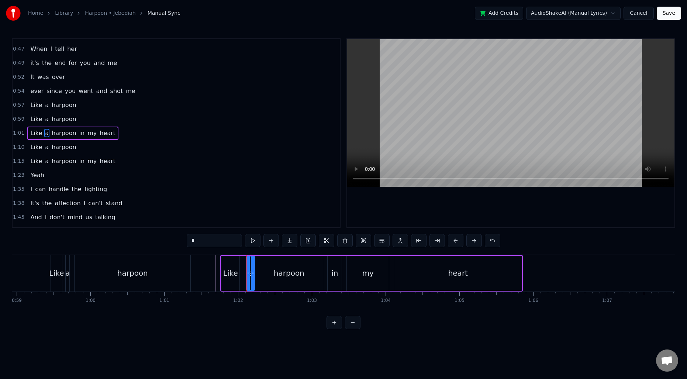
click at [251, 271] on icon at bounding box center [252, 273] width 3 height 6
drag, startPoint x: 248, startPoint y: 271, endPoint x: 243, endPoint y: 271, distance: 4.8
click at [243, 271] on icon at bounding box center [243, 273] width 3 height 6
drag, startPoint x: 253, startPoint y: 270, endPoint x: 248, endPoint y: 271, distance: 4.8
click at [248, 271] on icon at bounding box center [247, 273] width 3 height 6
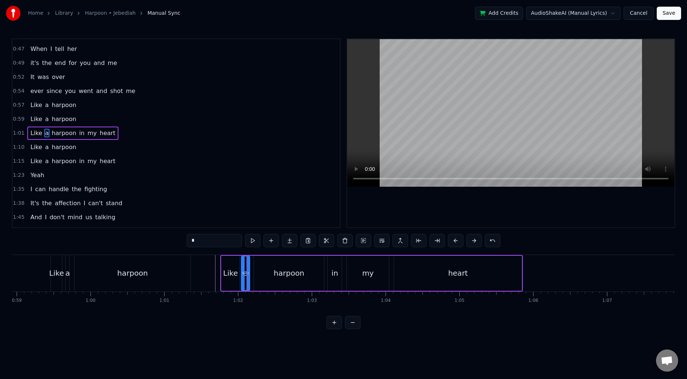
click at [260, 271] on div "harpoon" at bounding box center [289, 273] width 70 height 35
type input "*******"
click at [254, 271] on icon at bounding box center [254, 273] width 3 height 6
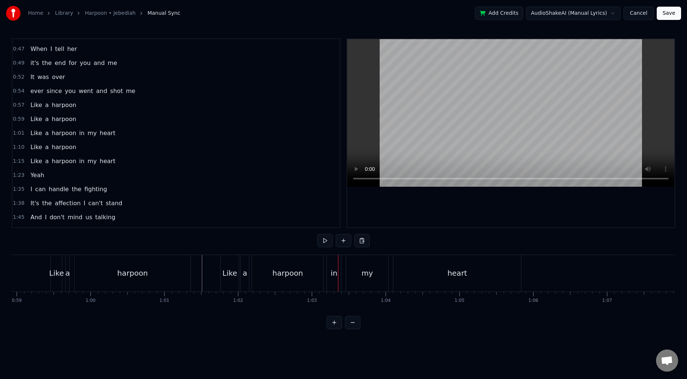
click at [232, 271] on div "Like" at bounding box center [229, 272] width 15 height 11
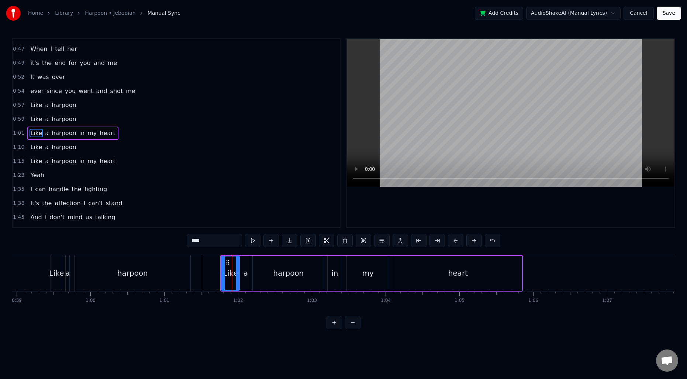
drag, startPoint x: 225, startPoint y: 271, endPoint x: 229, endPoint y: 271, distance: 4.1
click at [229, 271] on div "Like" at bounding box center [230, 272] width 15 height 11
click at [223, 271] on icon at bounding box center [223, 273] width 3 height 6
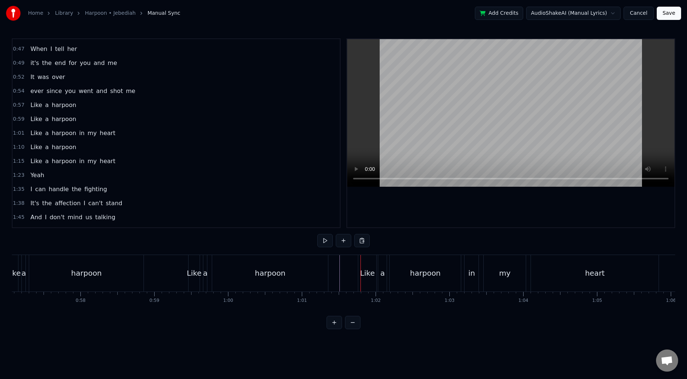
scroll to position [0, 4204]
click at [193, 271] on div "Like" at bounding box center [198, 272] width 15 height 11
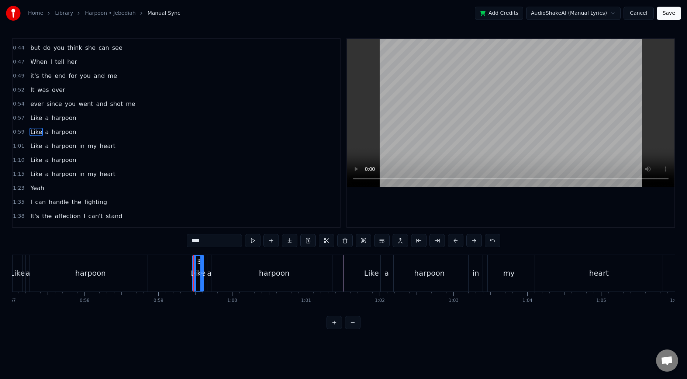
scroll to position [67, 0]
drag, startPoint x: 194, startPoint y: 272, endPoint x: 185, endPoint y: 272, distance: 8.5
click at [185, 272] on icon at bounding box center [185, 273] width 3 height 6
click at [198, 271] on icon at bounding box center [198, 273] width 3 height 6
click at [208, 271] on div "a" at bounding box center [209, 272] width 4 height 11
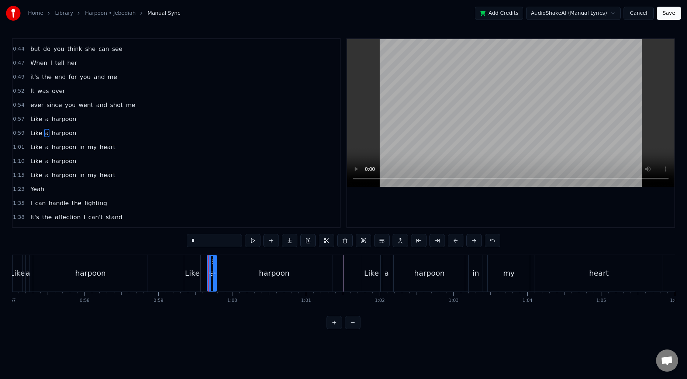
drag, startPoint x: 210, startPoint y: 270, endPoint x: 214, endPoint y: 270, distance: 4.5
click at [215, 271] on icon at bounding box center [214, 273] width 3 height 6
drag, startPoint x: 213, startPoint y: 263, endPoint x: 206, endPoint y: 263, distance: 6.3
click at [206, 263] on circle at bounding box center [206, 263] width 0 height 0
click at [219, 268] on div "harpoon" at bounding box center [274, 273] width 116 height 37
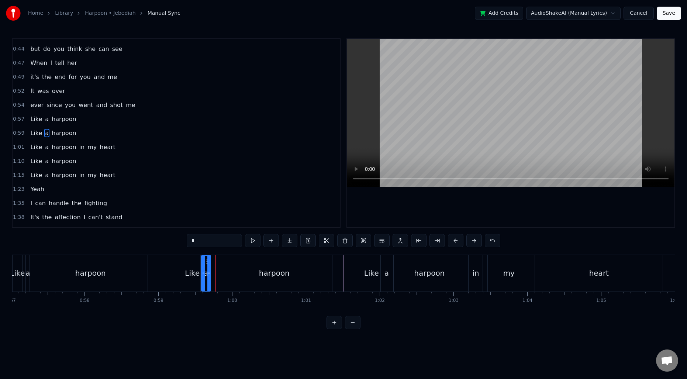
type input "*******"
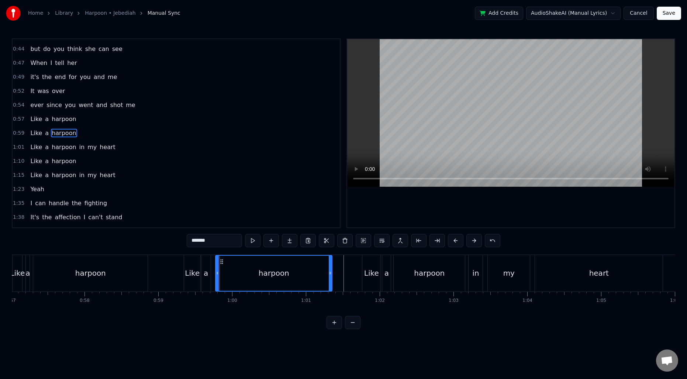
click at [217, 271] on icon at bounding box center [217, 273] width 3 height 6
drag, startPoint x: 331, startPoint y: 271, endPoint x: 247, endPoint y: 272, distance: 83.4
click at [247, 272] on icon at bounding box center [246, 273] width 3 height 6
click at [288, 243] on button at bounding box center [289, 240] width 15 height 13
click at [237, 276] on div "harpoon" at bounding box center [232, 272] width 31 height 11
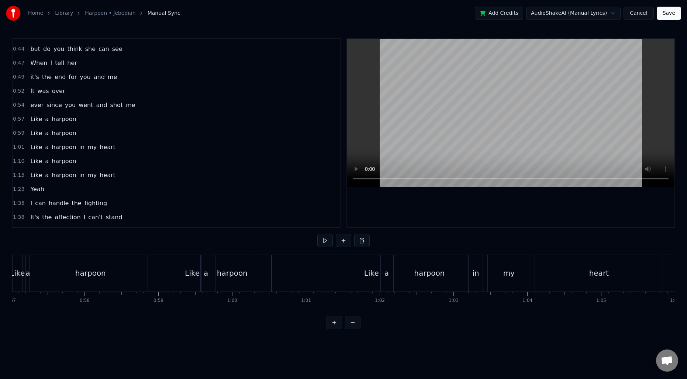
click at [237, 270] on div "harpoon" at bounding box center [232, 272] width 31 height 11
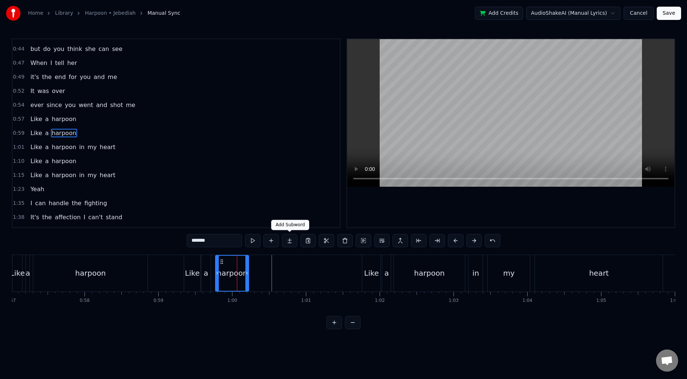
click at [285, 241] on button at bounding box center [289, 240] width 15 height 13
click at [232, 267] on div "harpoon" at bounding box center [232, 273] width 32 height 35
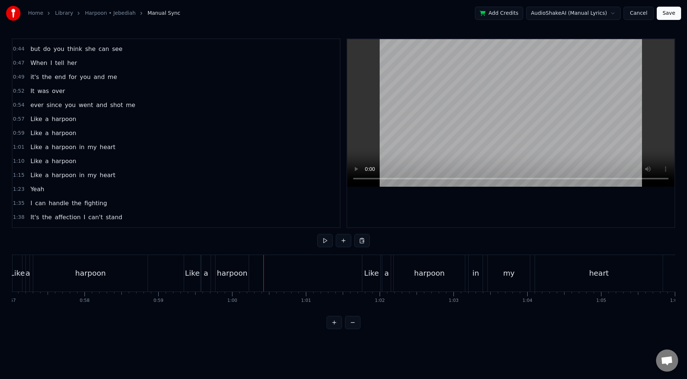
click at [235, 270] on div "harpoon" at bounding box center [232, 272] width 31 height 11
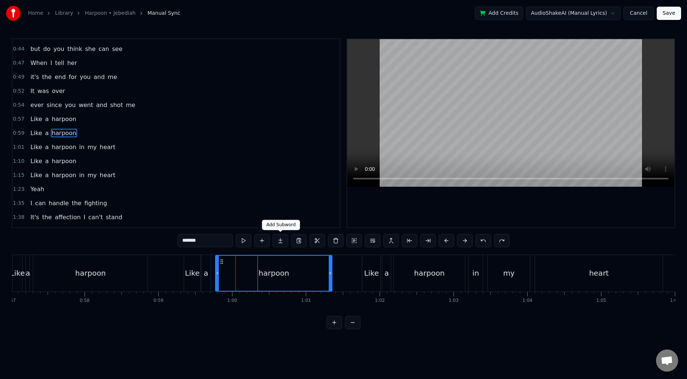
click at [279, 241] on button at bounding box center [279, 240] width 15 height 13
click at [280, 240] on button at bounding box center [279, 240] width 15 height 13
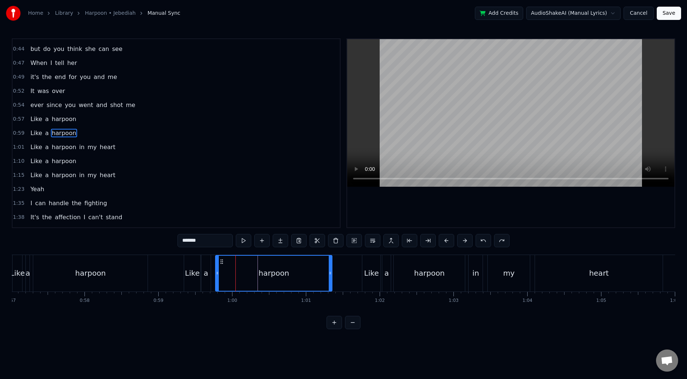
click at [280, 240] on button at bounding box center [279, 240] width 15 height 13
click at [224, 239] on input "*******" at bounding box center [204, 240] width 55 height 13
click at [282, 240] on button at bounding box center [279, 240] width 15 height 13
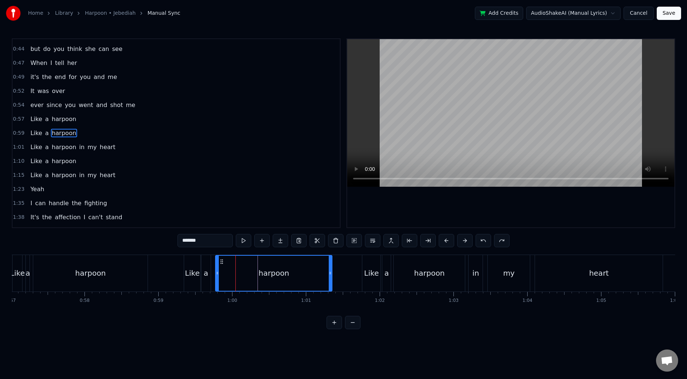
click at [282, 240] on button at bounding box center [279, 240] width 15 height 13
click at [294, 270] on div "harpoon" at bounding box center [274, 273] width 116 height 35
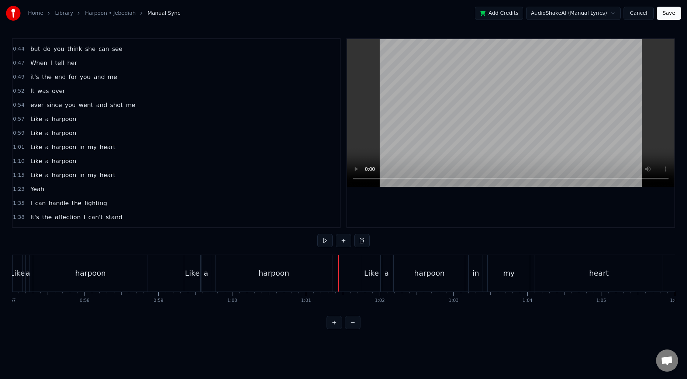
click at [282, 274] on div "harpoon" at bounding box center [273, 272] width 31 height 11
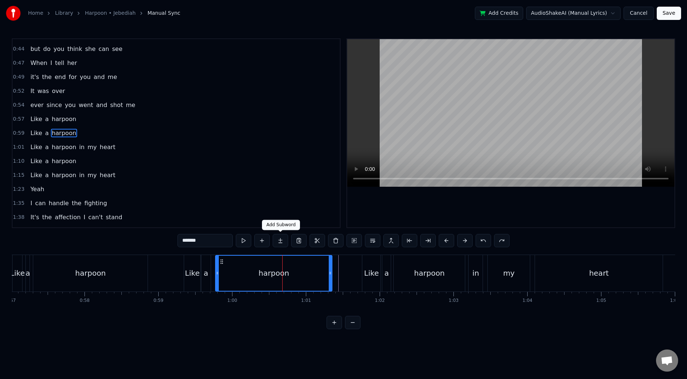
click at [281, 239] on button at bounding box center [279, 240] width 15 height 13
click at [68, 133] on span "harpoon" at bounding box center [64, 133] width 26 height 8
click at [263, 243] on button at bounding box center [261, 240] width 15 height 13
click at [39, 134] on span "Like" at bounding box center [35, 133] width 13 height 8
type input "****"
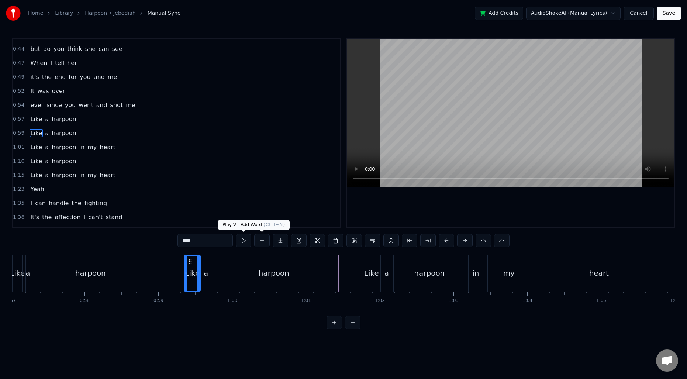
click at [257, 239] on button at bounding box center [261, 240] width 15 height 13
click at [14, 126] on div "0:59 Like a harpoon" at bounding box center [176, 133] width 327 height 14
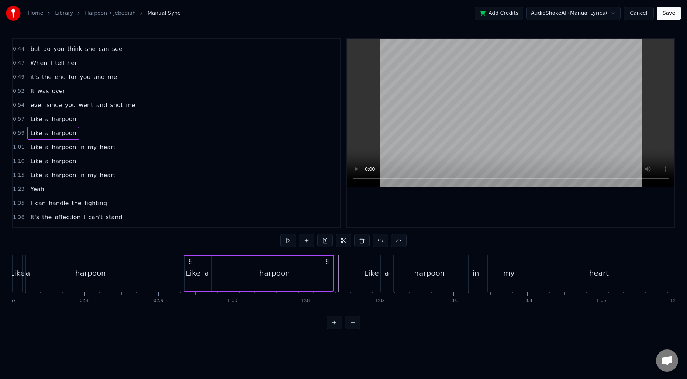
click at [18, 131] on span "0:59" at bounding box center [18, 132] width 11 height 7
click at [306, 240] on button at bounding box center [306, 240] width 15 height 13
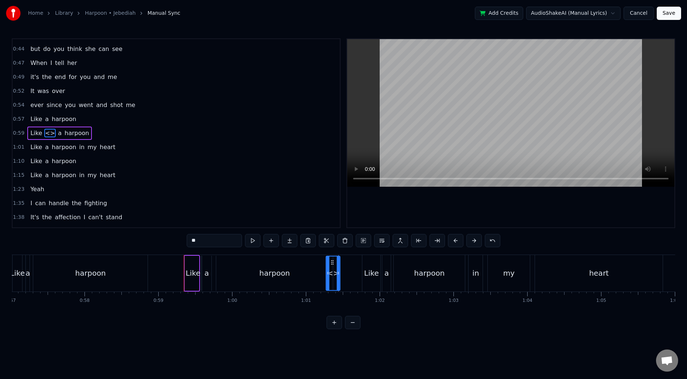
drag, startPoint x: 191, startPoint y: 261, endPoint x: 331, endPoint y: 265, distance: 140.5
drag, startPoint x: 332, startPoint y: 263, endPoint x: 340, endPoint y: 263, distance: 7.4
click at [340, 263] on icon at bounding box center [339, 262] width 6 height 6
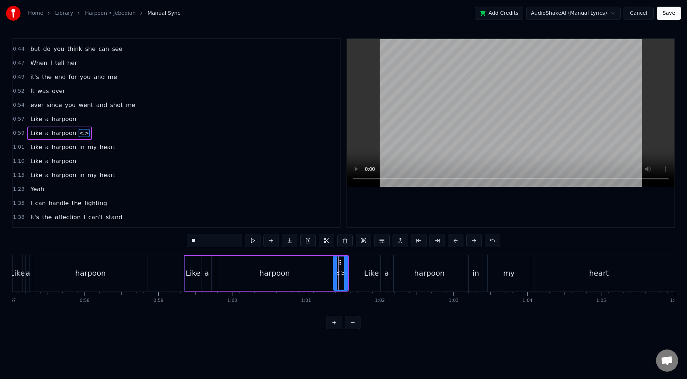
click at [57, 134] on span "harpoon" at bounding box center [64, 133] width 26 height 8
type input "*******"
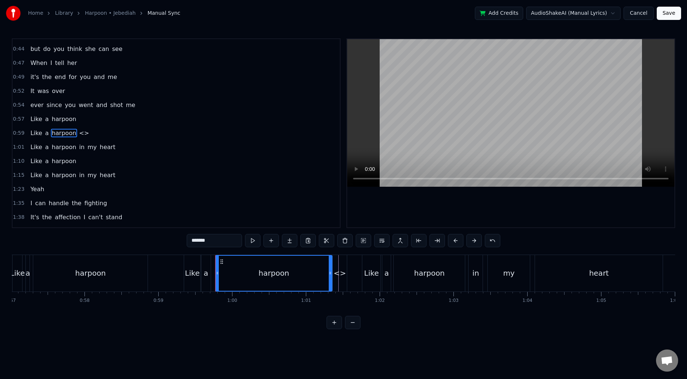
click at [286, 274] on div "harpoon" at bounding box center [273, 272] width 31 height 11
click at [286, 241] on button at bounding box center [289, 240] width 15 height 13
drag, startPoint x: 330, startPoint y: 271, endPoint x: 246, endPoint y: 268, distance: 83.8
click at [246, 268] on div at bounding box center [246, 273] width 3 height 35
click at [262, 270] on div "Like a harpoon <>" at bounding box center [266, 273] width 165 height 37
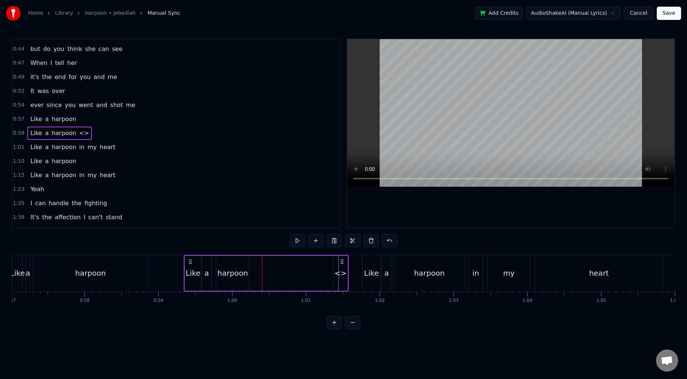
click at [232, 272] on div "harpoon" at bounding box center [232, 272] width 31 height 11
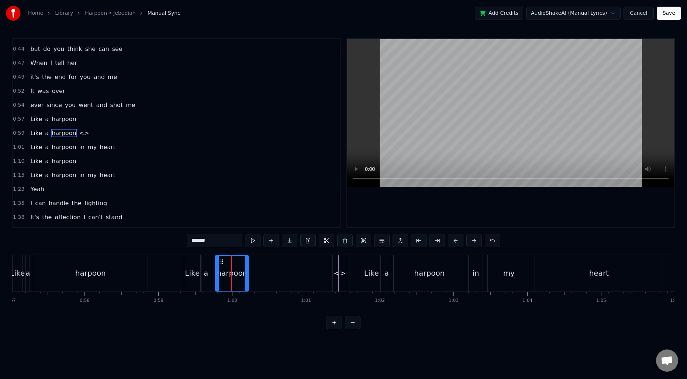
click at [80, 137] on div "Like a harpoon <>" at bounding box center [59, 132] width 65 height 13
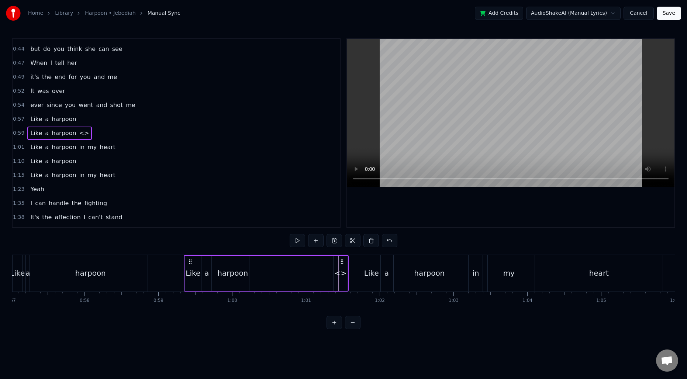
click at [79, 133] on span "<>" at bounding box center [84, 133] width 11 height 8
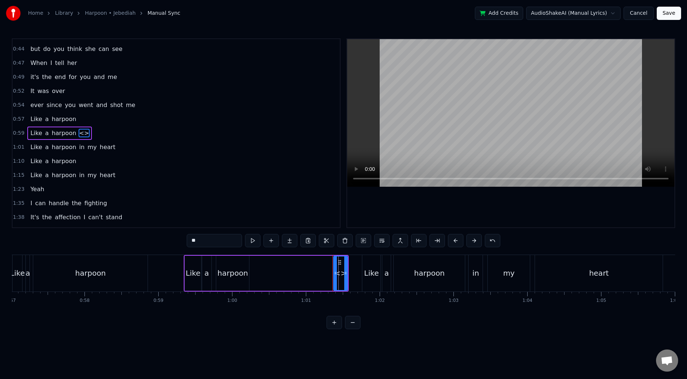
click at [222, 240] on input "**" at bounding box center [214, 240] width 55 height 13
type input "*****"
click at [277, 275] on div "Like a harpoon gdgdf" at bounding box center [266, 273] width 165 height 37
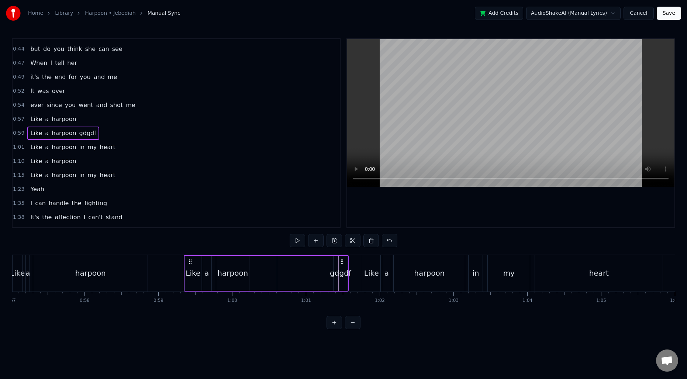
click at [234, 270] on div "harpoon" at bounding box center [232, 272] width 31 height 11
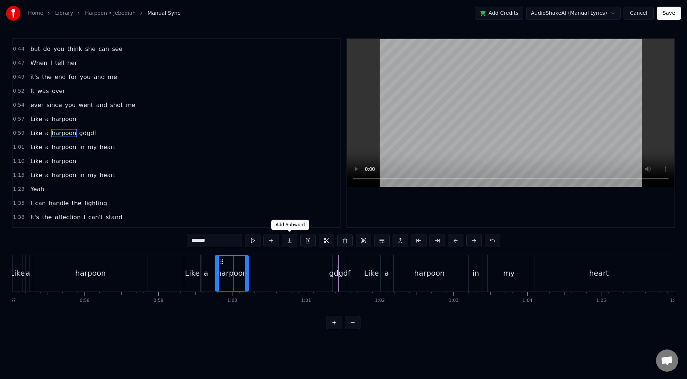
click at [290, 242] on button at bounding box center [289, 240] width 15 height 13
click at [290, 240] on button at bounding box center [289, 240] width 15 height 13
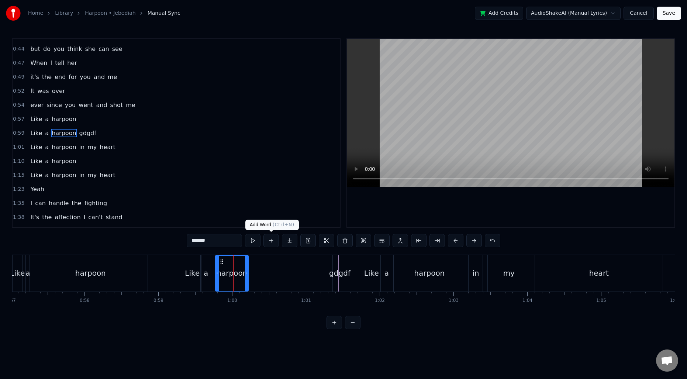
click at [270, 241] on button at bounding box center [270, 240] width 15 height 13
click at [293, 268] on div "Like a harpoon gdgdf" at bounding box center [266, 273] width 165 height 37
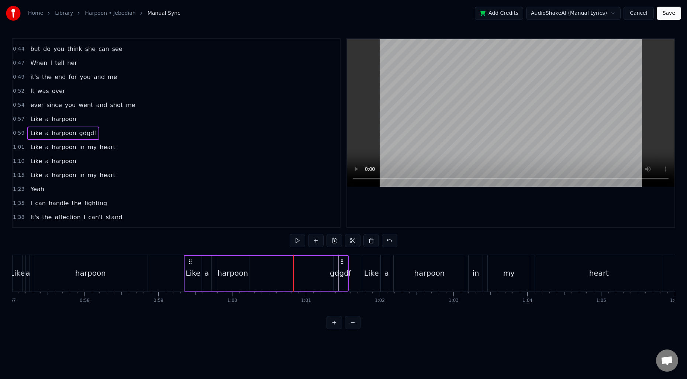
click at [21, 133] on span "0:59" at bounding box center [18, 132] width 11 height 7
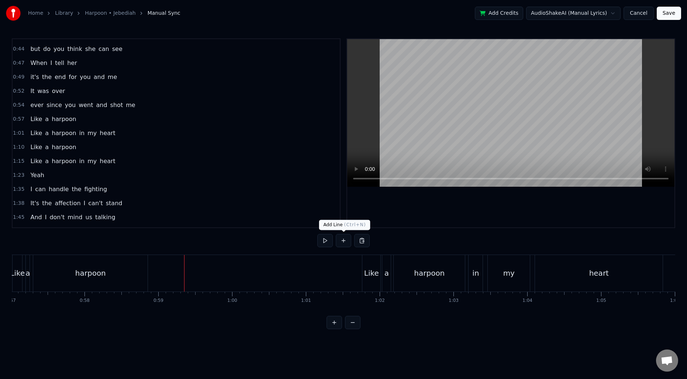
click at [341, 242] on button at bounding box center [343, 240] width 15 height 13
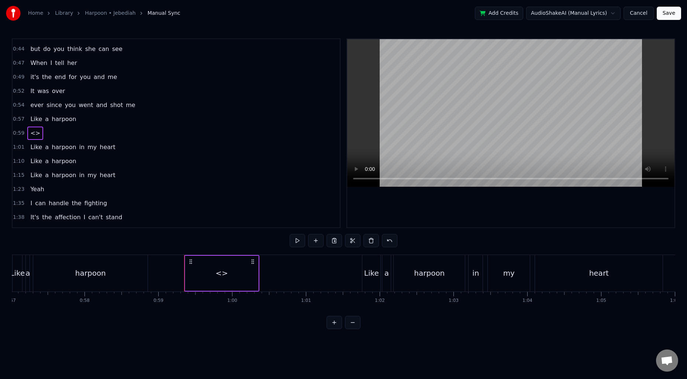
click at [341, 242] on button at bounding box center [333, 240] width 15 height 13
click at [315, 242] on button at bounding box center [315, 240] width 15 height 13
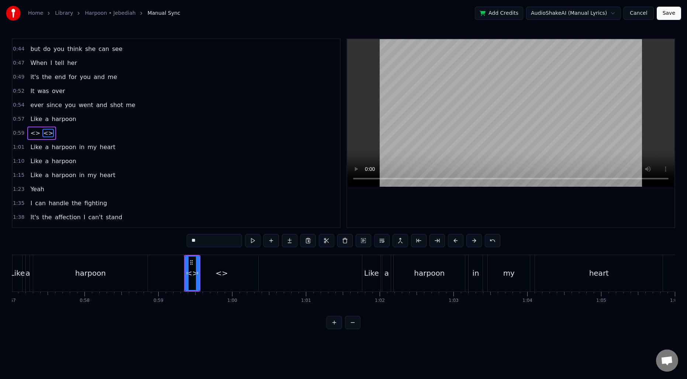
click at [315, 242] on button at bounding box center [307, 240] width 15 height 13
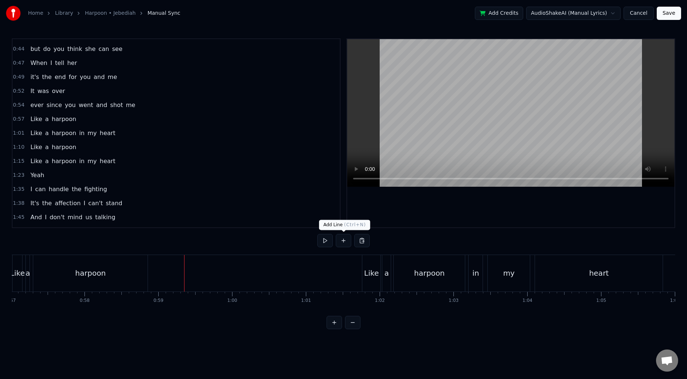
click at [341, 242] on button at bounding box center [343, 240] width 15 height 13
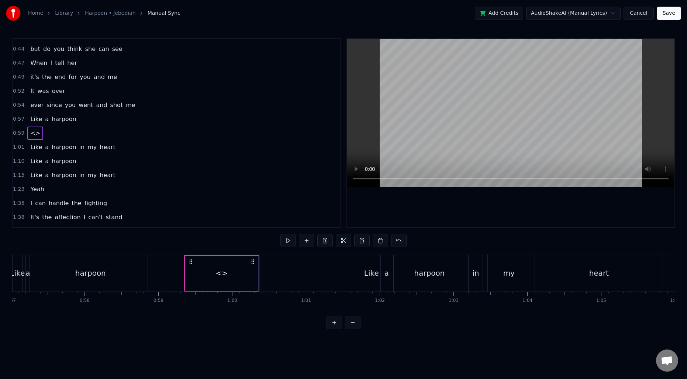
click at [206, 268] on div "<>" at bounding box center [221, 273] width 73 height 35
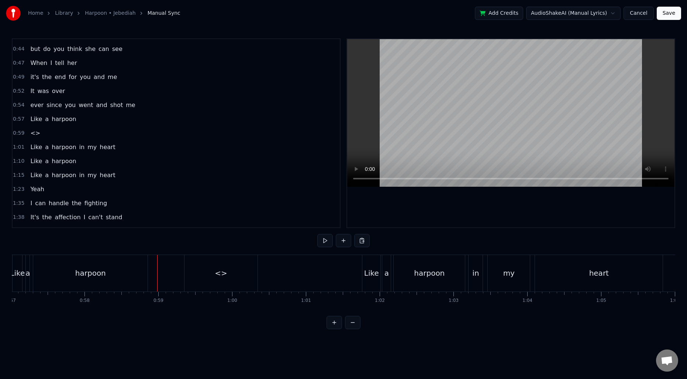
click at [30, 132] on span "<>" at bounding box center [34, 133] width 11 height 8
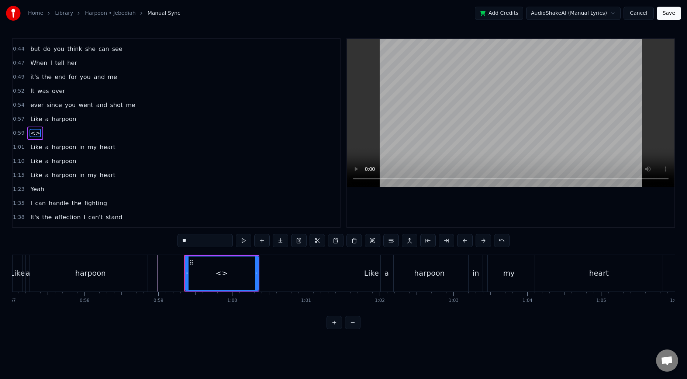
click at [198, 243] on input "**" at bounding box center [204, 240] width 55 height 13
type input "****"
click at [265, 240] on button at bounding box center [261, 240] width 15 height 13
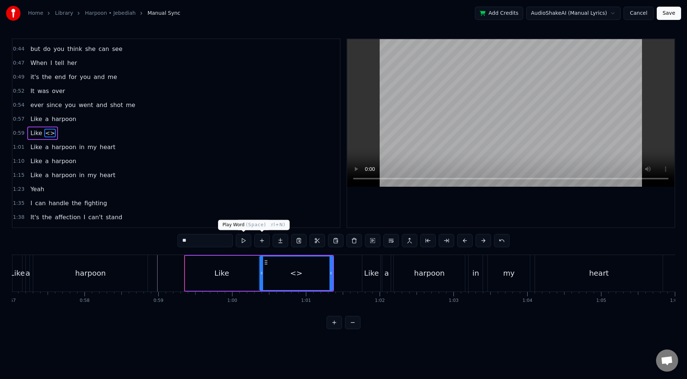
click at [210, 241] on input "**" at bounding box center [204, 240] width 55 height 13
type input "*"
click at [264, 237] on button at bounding box center [261, 240] width 15 height 13
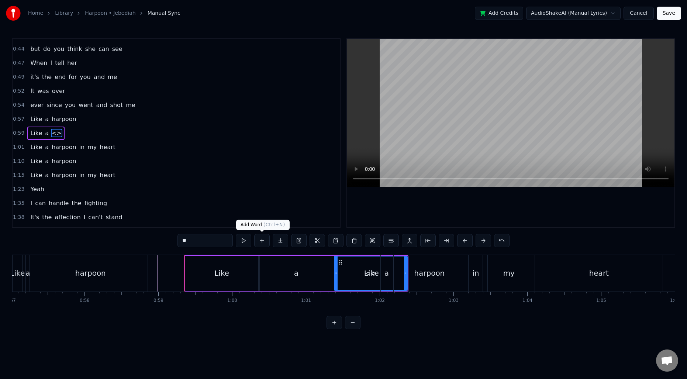
click at [254, 292] on div at bounding box center [254, 292] width 0 height 1
click at [225, 273] on div "Like" at bounding box center [221, 272] width 15 height 11
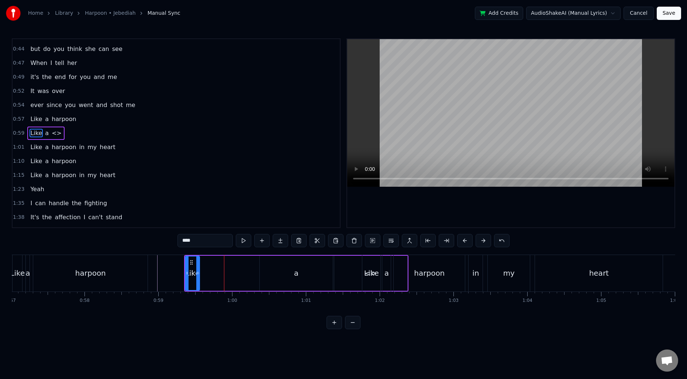
drag, startPoint x: 257, startPoint y: 271, endPoint x: 199, endPoint y: 272, distance: 58.6
click at [199, 272] on icon at bounding box center [197, 273] width 3 height 6
click at [292, 268] on div "a" at bounding box center [296, 273] width 73 height 35
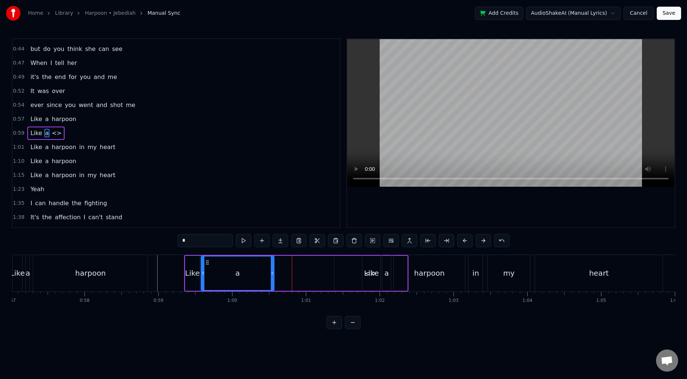
drag, startPoint x: 266, startPoint y: 261, endPoint x: 208, endPoint y: 263, distance: 58.7
click at [208, 263] on icon at bounding box center [207, 262] width 6 height 6
drag, startPoint x: 272, startPoint y: 270, endPoint x: 211, endPoint y: 271, distance: 61.6
click at [211, 271] on icon at bounding box center [210, 273] width 3 height 6
click at [370, 267] on div "Like" at bounding box center [371, 273] width 18 height 37
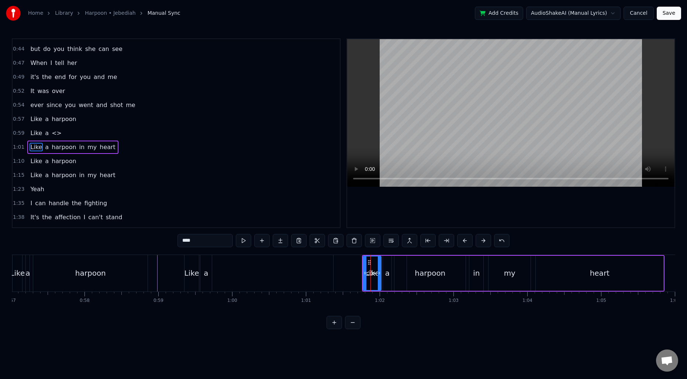
scroll to position [81, 0]
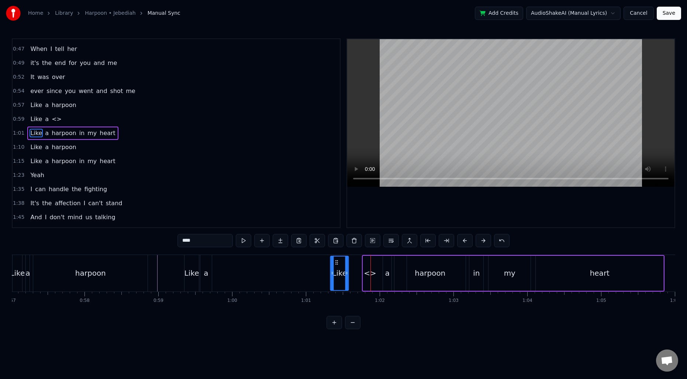
drag, startPoint x: 368, startPoint y: 262, endPoint x: 336, endPoint y: 262, distance: 32.4
click at [336, 262] on circle at bounding box center [336, 262] width 0 height 0
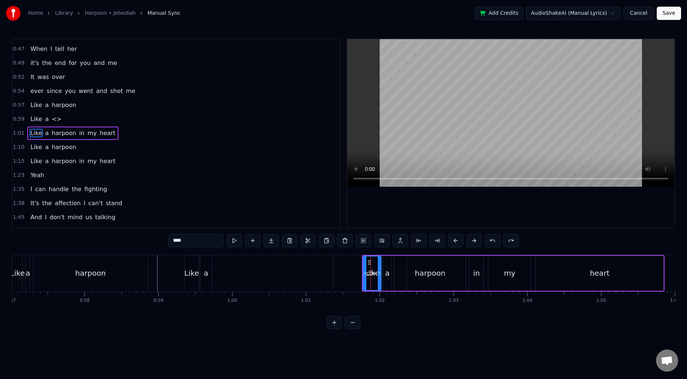
click at [53, 118] on span "<>" at bounding box center [56, 119] width 11 height 8
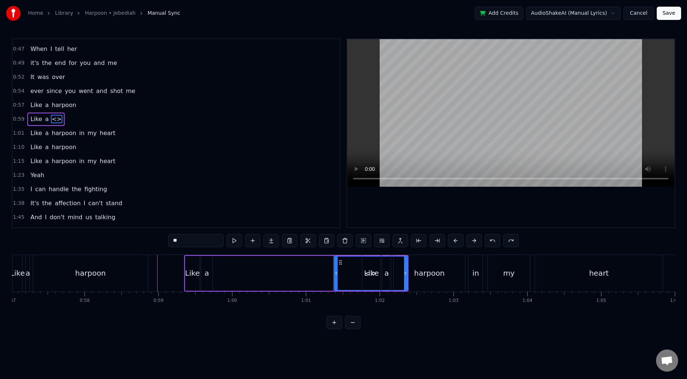
scroll to position [67, 0]
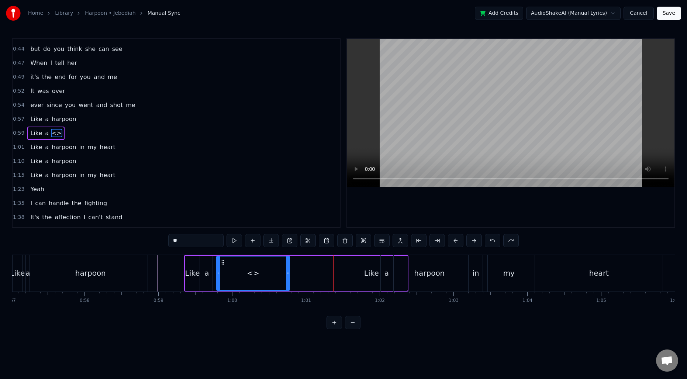
drag, startPoint x: 340, startPoint y: 261, endPoint x: 223, endPoint y: 256, distance: 117.7
click at [223, 256] on div "<>" at bounding box center [253, 273] width 72 height 34
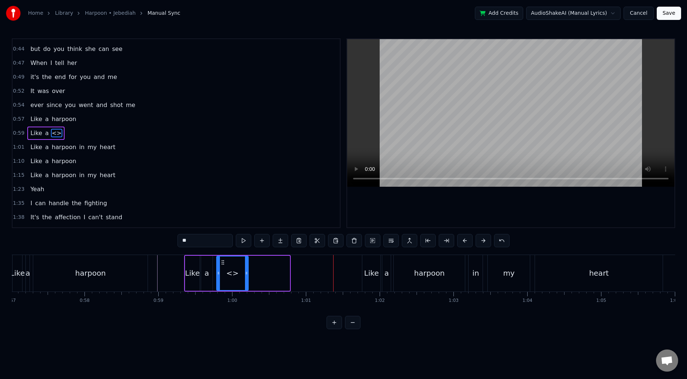
drag, startPoint x: 288, startPoint y: 270, endPoint x: 247, endPoint y: 270, distance: 41.3
click at [247, 270] on div at bounding box center [246, 273] width 3 height 34
click at [219, 244] on input "**" at bounding box center [204, 240] width 55 height 13
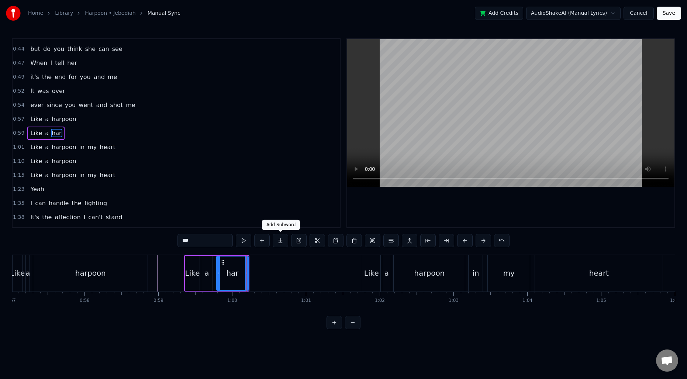
type input "***"
click at [278, 243] on button at bounding box center [279, 240] width 15 height 13
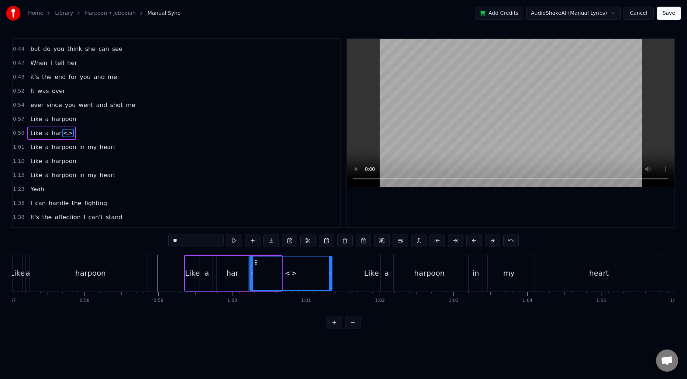
drag, startPoint x: 280, startPoint y: 270, endPoint x: 331, endPoint y: 271, distance: 50.5
click at [331, 271] on div at bounding box center [330, 273] width 3 height 34
drag, startPoint x: 252, startPoint y: 275, endPoint x: 261, endPoint y: 275, distance: 9.2
click at [261, 275] on icon at bounding box center [261, 273] width 3 height 6
click at [199, 234] on input "**" at bounding box center [195, 240] width 55 height 13
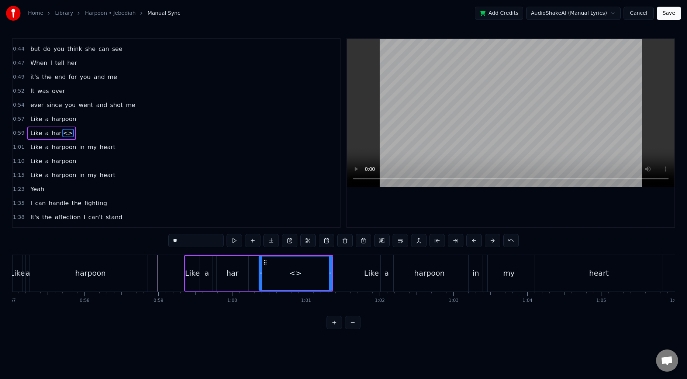
click at [199, 234] on input "**" at bounding box center [195, 240] width 55 height 13
type input "****"
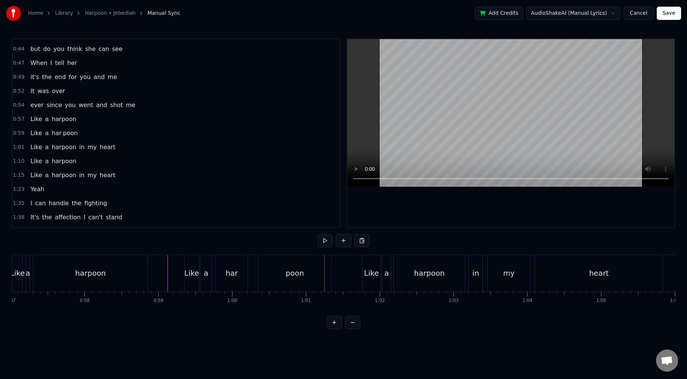
click at [193, 269] on div "Like" at bounding box center [191, 272] width 15 height 11
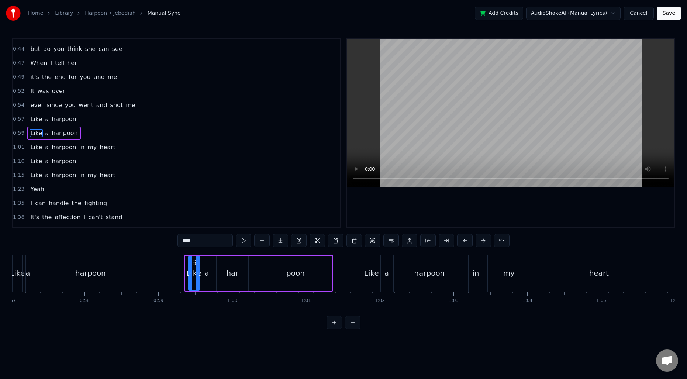
click at [189, 269] on div at bounding box center [190, 273] width 3 height 34
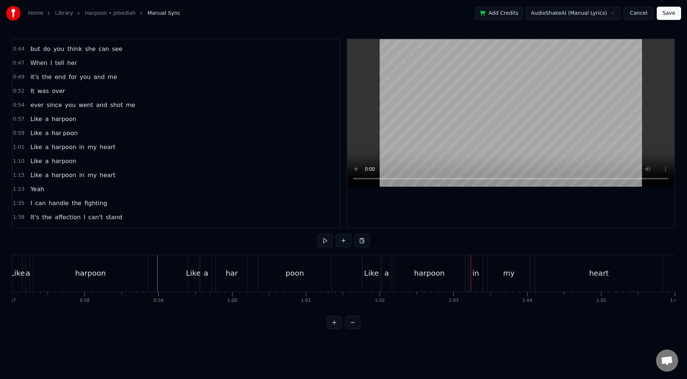
click at [408, 276] on div "harpoon" at bounding box center [428, 273] width 71 height 37
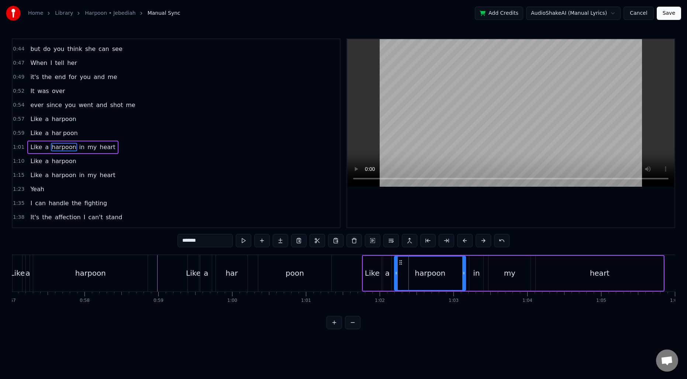
scroll to position [81, 0]
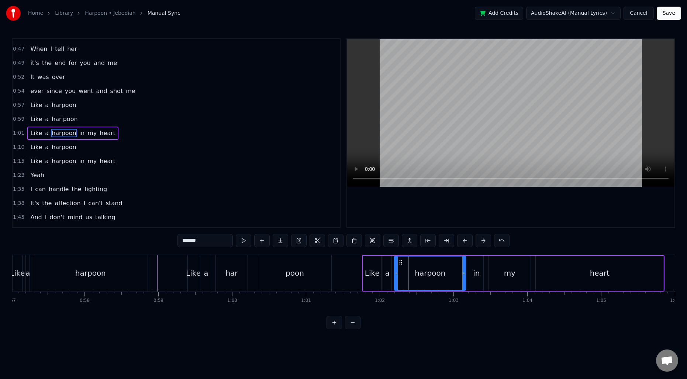
click at [464, 272] on div "harpoon" at bounding box center [430, 273] width 72 height 35
click at [437, 270] on div "harpoon" at bounding box center [429, 272] width 31 height 11
click at [410, 271] on div "harpoon" at bounding box center [430, 273] width 70 height 34
drag, startPoint x: 463, startPoint y: 270, endPoint x: 424, endPoint y: 272, distance: 39.9
click at [424, 272] on icon at bounding box center [423, 273] width 3 height 6
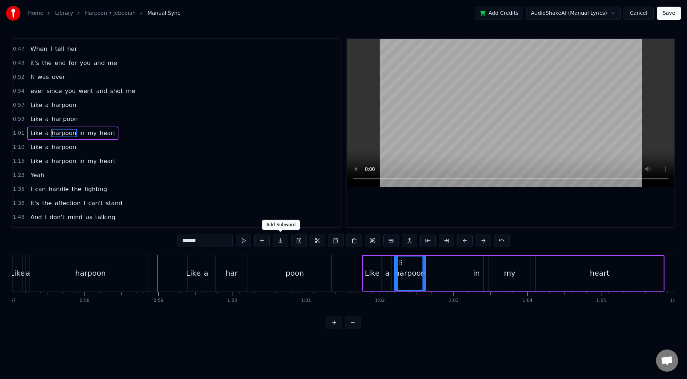
click at [281, 240] on button at bounding box center [279, 240] width 15 height 13
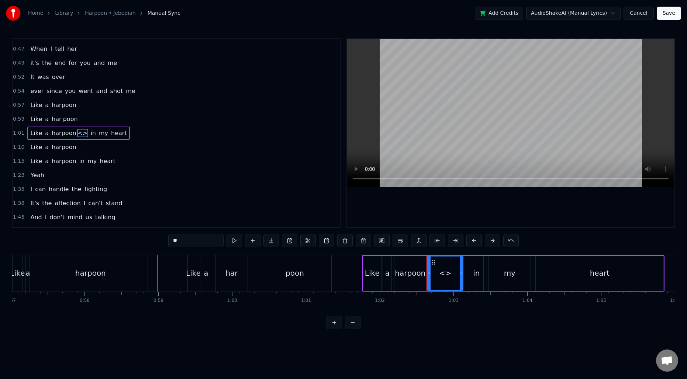
drag, startPoint x: 458, startPoint y: 274, endPoint x: 462, endPoint y: 275, distance: 4.4
click at [462, 275] on icon at bounding box center [460, 273] width 3 height 6
drag, startPoint x: 429, startPoint y: 274, endPoint x: 441, endPoint y: 274, distance: 11.4
click at [441, 274] on icon at bounding box center [440, 273] width 3 height 6
click at [204, 242] on input "**" at bounding box center [195, 240] width 55 height 13
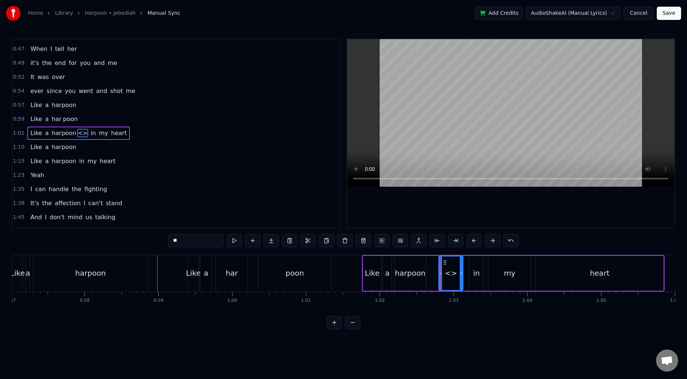
click at [204, 242] on input "**" at bounding box center [195, 240] width 55 height 13
click at [400, 276] on div "harpoon" at bounding box center [410, 272] width 31 height 11
click at [185, 241] on input "*******" at bounding box center [195, 240] width 55 height 13
click at [186, 241] on input "*******" at bounding box center [195, 240] width 55 height 13
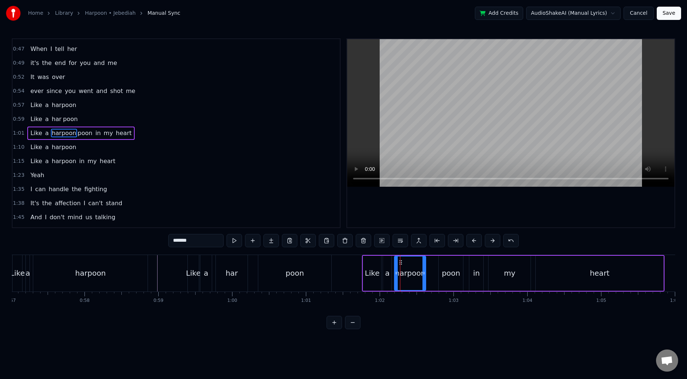
click at [186, 241] on input "*******" at bounding box center [195, 240] width 55 height 13
type input "***"
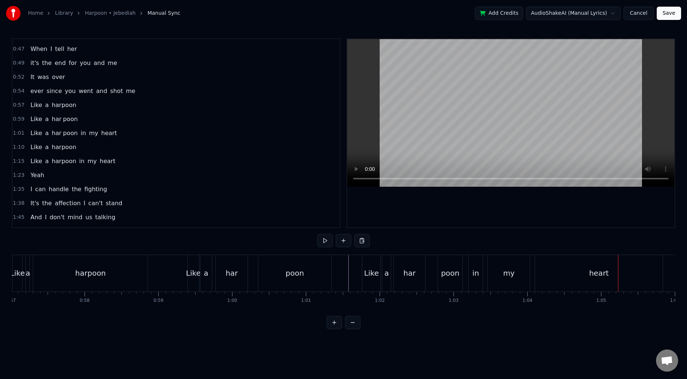
click at [19, 103] on span "0:57" at bounding box center [18, 104] width 11 height 7
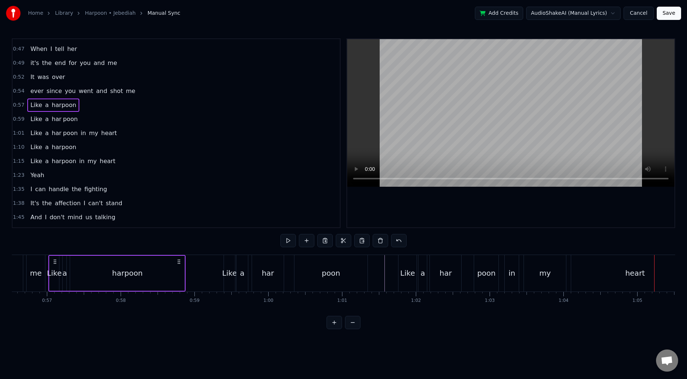
scroll to position [0, 4168]
click at [106, 270] on div "harpoon" at bounding box center [127, 273] width 114 height 35
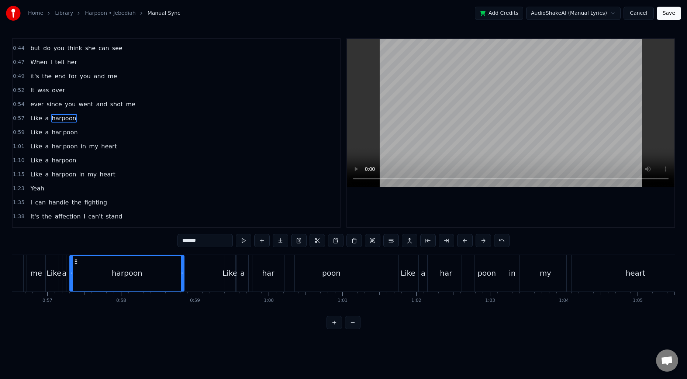
scroll to position [53, 0]
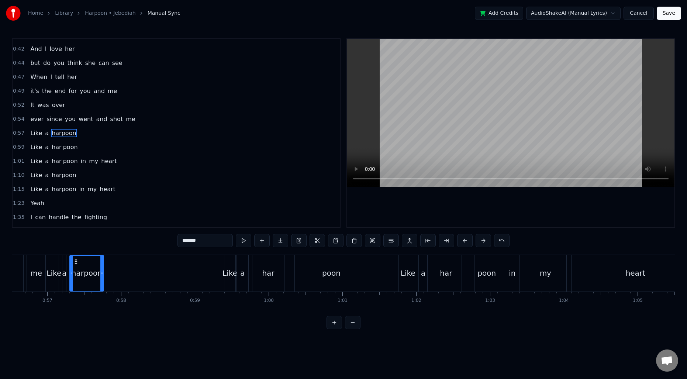
drag, startPoint x: 182, startPoint y: 268, endPoint x: 101, endPoint y: 268, distance: 80.7
click at [101, 268] on div at bounding box center [101, 273] width 3 height 35
click at [281, 239] on button at bounding box center [279, 240] width 15 height 13
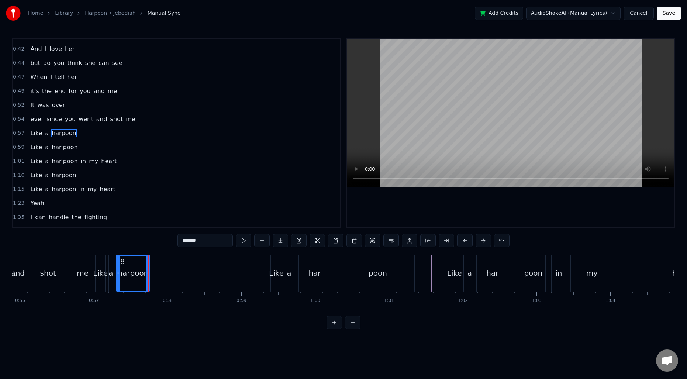
scroll to position [0, 4112]
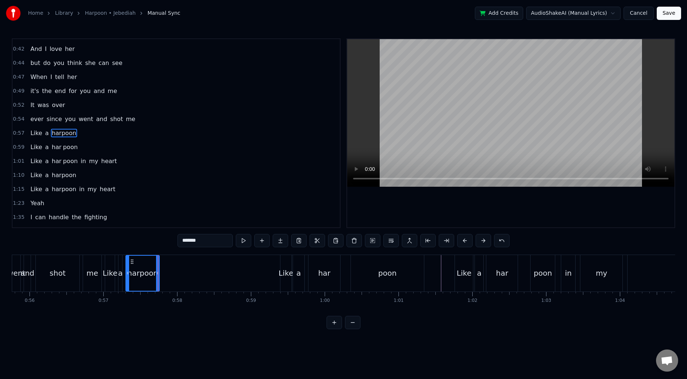
click at [147, 266] on div "harpoon" at bounding box center [142, 273] width 33 height 35
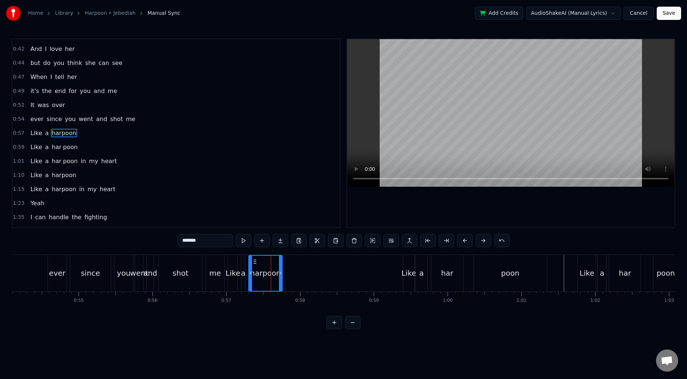
scroll to position [0, 4017]
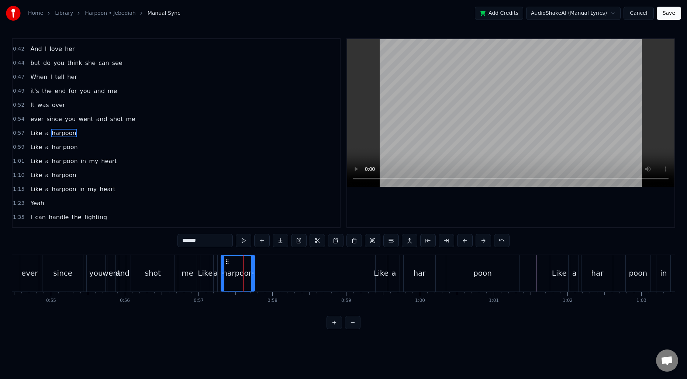
click at [202, 266] on div "Like" at bounding box center [205, 273] width 10 height 37
click at [236, 283] on div "harpoon" at bounding box center [238, 273] width 34 height 37
type input "*******"
click at [281, 243] on button at bounding box center [279, 240] width 15 height 13
click at [17, 132] on span "0:57" at bounding box center [18, 132] width 11 height 7
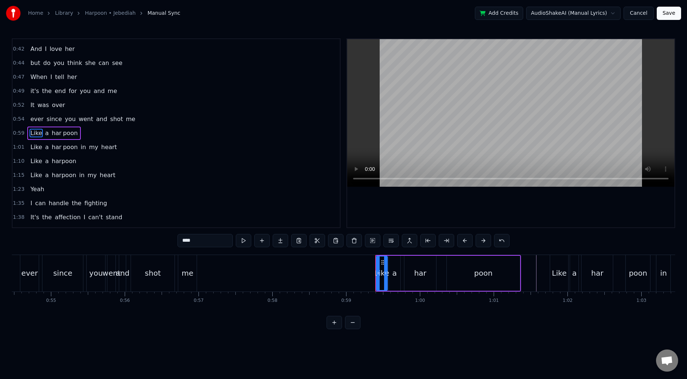
click at [21, 133] on span "0:59" at bounding box center [18, 132] width 11 height 7
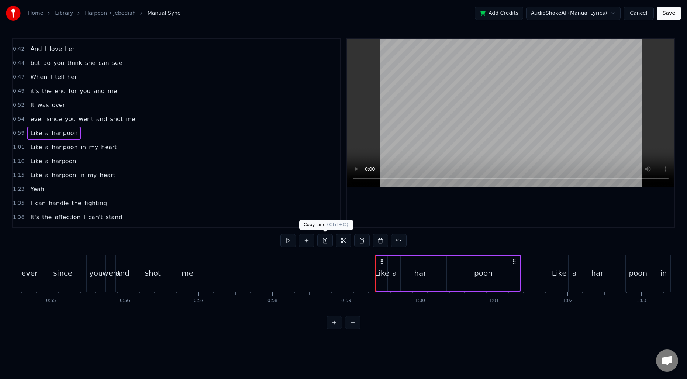
click at [323, 241] on button at bounding box center [324, 240] width 15 height 13
click at [198, 272] on div "ever since you went and shot me" at bounding box center [109, 273] width 178 height 37
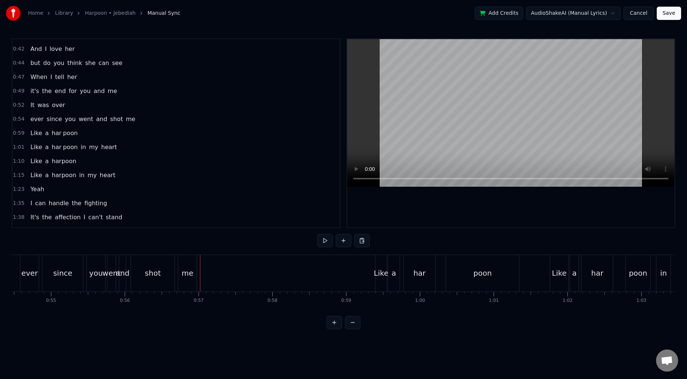
click at [200, 272] on div at bounding box center [200, 273] width 0 height 37
click at [361, 241] on button at bounding box center [361, 240] width 15 height 13
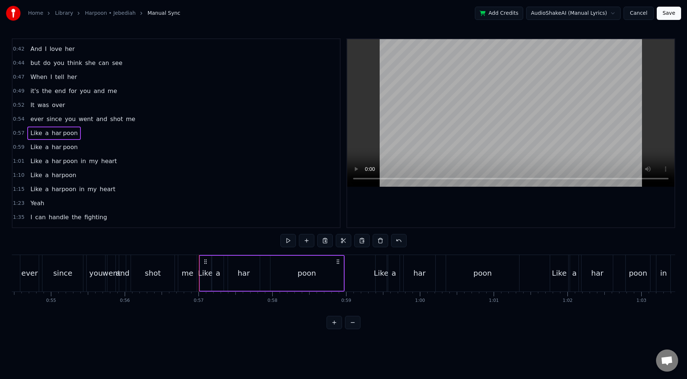
click at [40, 275] on div "ever since you went and shot me" at bounding box center [109, 273] width 178 height 37
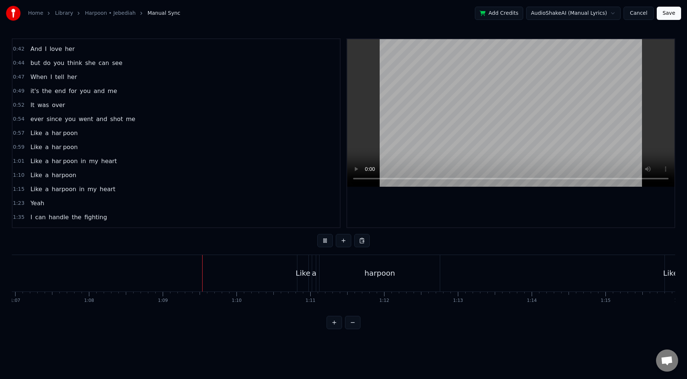
scroll to position [0, 4947]
click at [422, 270] on div "harpoon" at bounding box center [369, 273] width 120 height 37
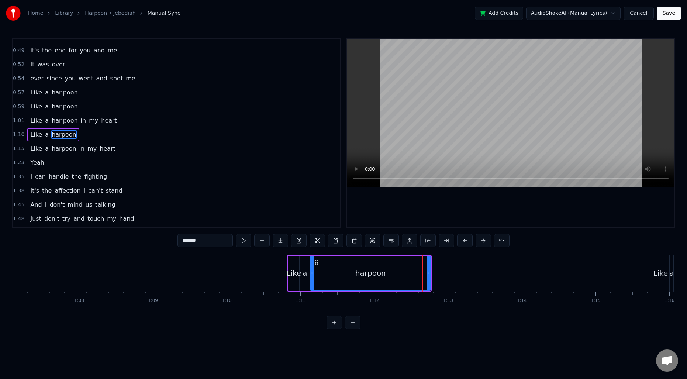
scroll to position [95, 0]
click at [284, 238] on button at bounding box center [279, 240] width 15 height 13
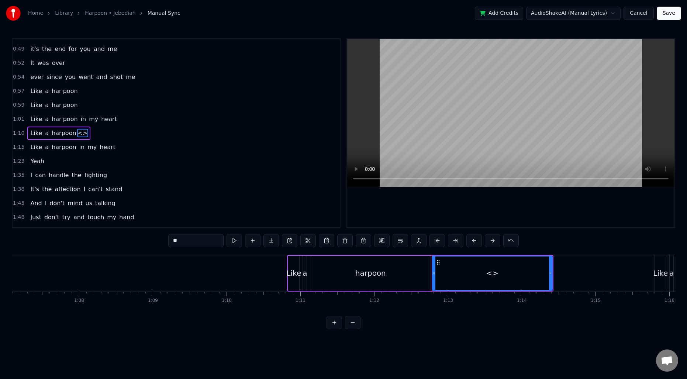
click at [379, 278] on div "harpoon" at bounding box center [370, 272] width 31 height 11
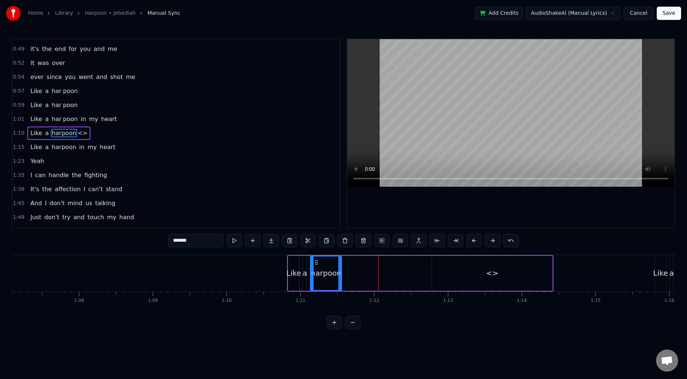
drag, startPoint x: 429, startPoint y: 274, endPoint x: 340, endPoint y: 277, distance: 89.3
click at [340, 277] on div at bounding box center [339, 273] width 3 height 34
click at [462, 265] on div "<>" at bounding box center [492, 273] width 120 height 35
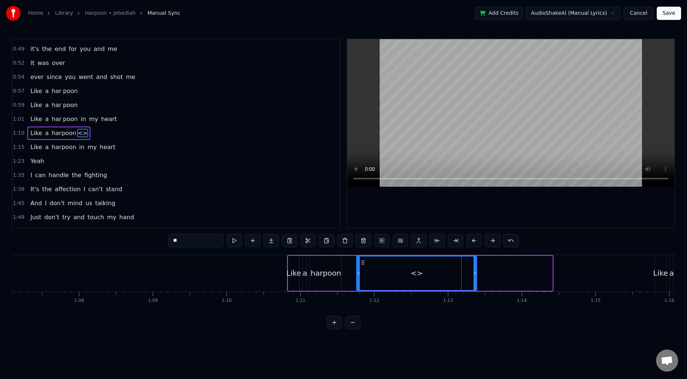
drag, startPoint x: 438, startPoint y: 262, endPoint x: 362, endPoint y: 264, distance: 75.6
click at [362, 264] on icon at bounding box center [363, 262] width 6 height 6
drag, startPoint x: 475, startPoint y: 274, endPoint x: 419, endPoint y: 275, distance: 56.1
click at [420, 275] on icon at bounding box center [419, 273] width 3 height 6
click at [326, 270] on div "harpoon" at bounding box center [325, 272] width 31 height 11
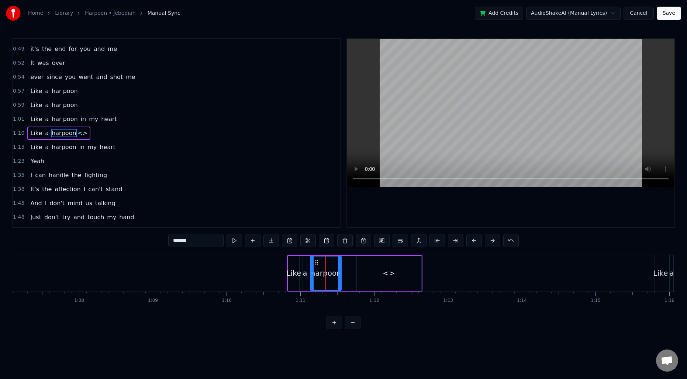
click at [205, 238] on input "*******" at bounding box center [195, 240] width 55 height 13
click at [383, 267] on div "<>" at bounding box center [389, 273] width 65 height 35
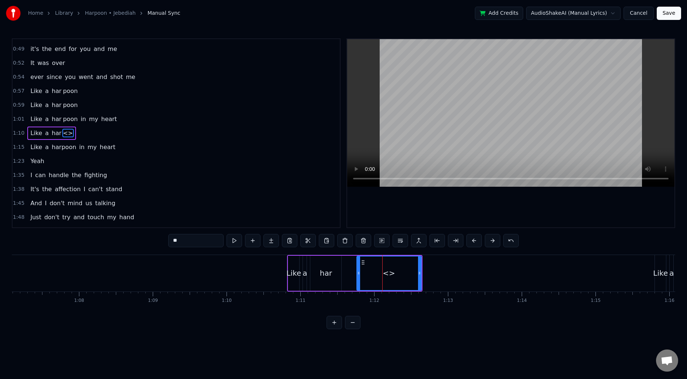
click at [201, 239] on input "**" at bounding box center [195, 240] width 55 height 13
type input "****"
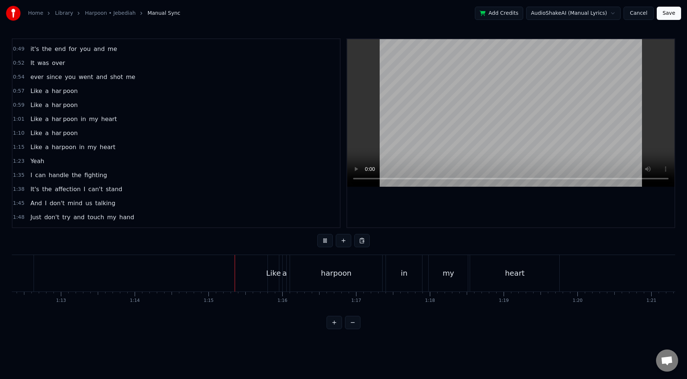
scroll to position [0, 5341]
click at [319, 270] on div "harpoon" at bounding box center [329, 272] width 31 height 11
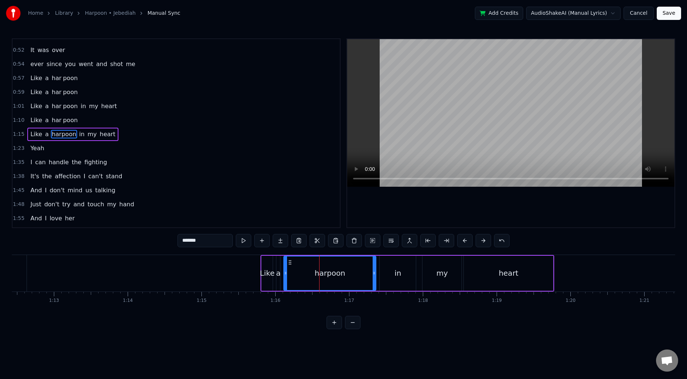
scroll to position [109, 0]
click at [282, 242] on button at bounding box center [279, 240] width 15 height 13
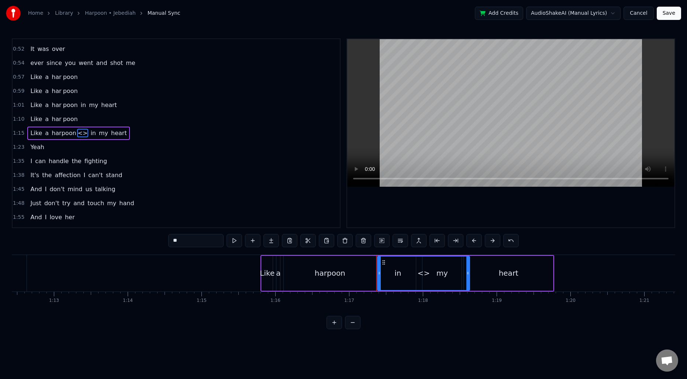
click at [353, 260] on div "harpoon" at bounding box center [330, 273] width 92 height 35
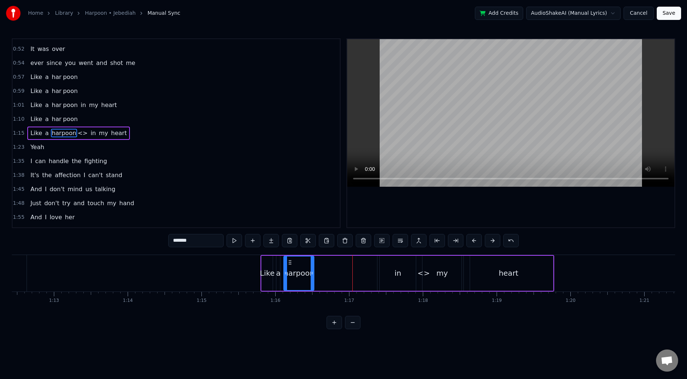
drag, startPoint x: 374, startPoint y: 270, endPoint x: 312, endPoint y: 273, distance: 62.0
click at [312, 273] on icon at bounding box center [311, 273] width 3 height 6
click at [420, 274] on div "<>" at bounding box center [423, 272] width 13 height 11
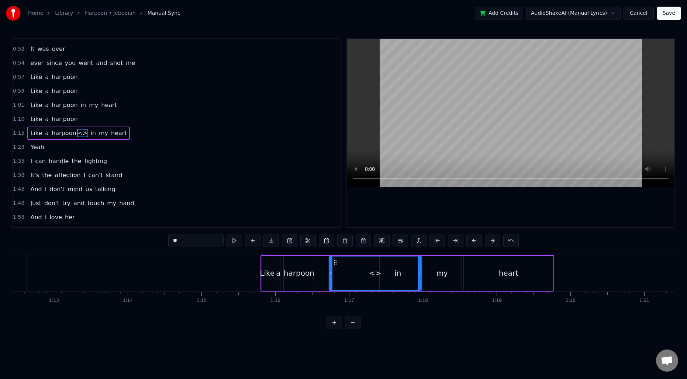
drag, startPoint x: 385, startPoint y: 262, endPoint x: 336, endPoint y: 264, distance: 48.7
click at [336, 264] on icon at bounding box center [335, 262] width 6 height 6
drag, startPoint x: 418, startPoint y: 270, endPoint x: 369, endPoint y: 272, distance: 49.5
click at [369, 272] on icon at bounding box center [369, 273] width 3 height 6
drag, startPoint x: 330, startPoint y: 273, endPoint x: 334, endPoint y: 273, distance: 4.8
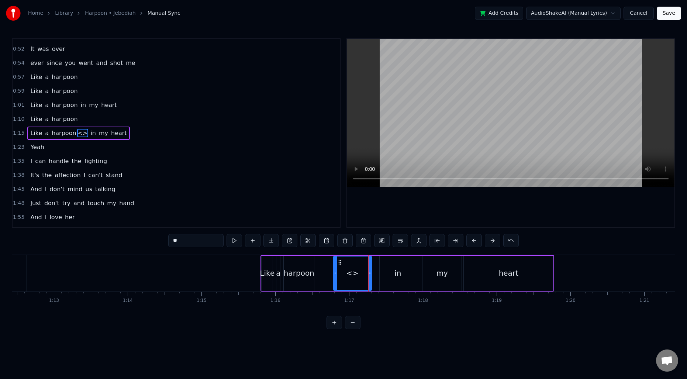
click at [334, 273] on icon at bounding box center [335, 273] width 3 height 6
click at [288, 267] on div "harpoon" at bounding box center [299, 273] width 30 height 35
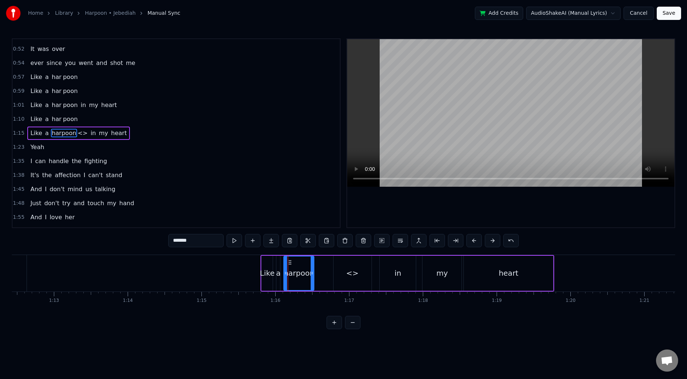
click at [207, 235] on input "*******" at bounding box center [195, 240] width 55 height 13
click at [356, 274] on div "<>" at bounding box center [352, 272] width 13 height 11
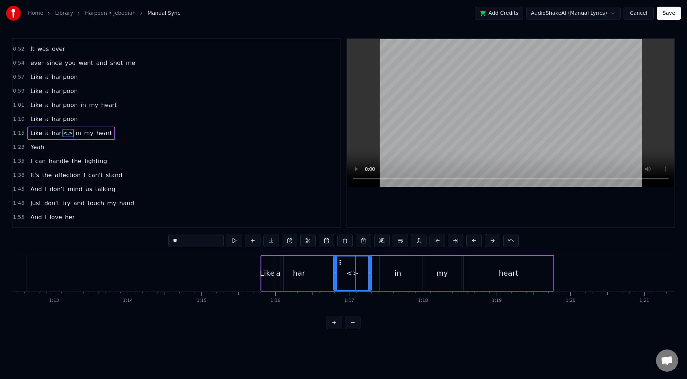
click at [199, 242] on input "**" at bounding box center [195, 240] width 55 height 13
type input "****"
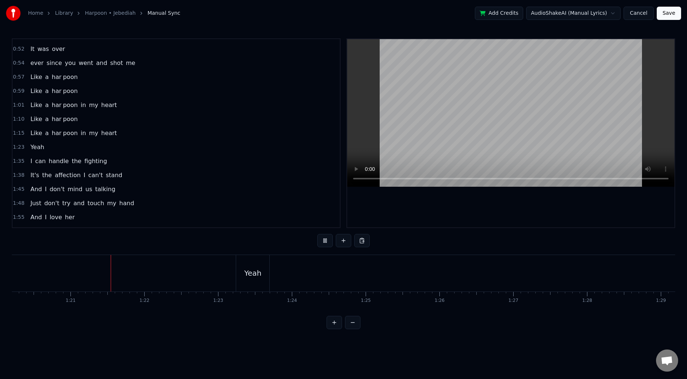
scroll to position [0, 5932]
click at [233, 271] on div "Yeah" at bounding box center [235, 272] width 17 height 11
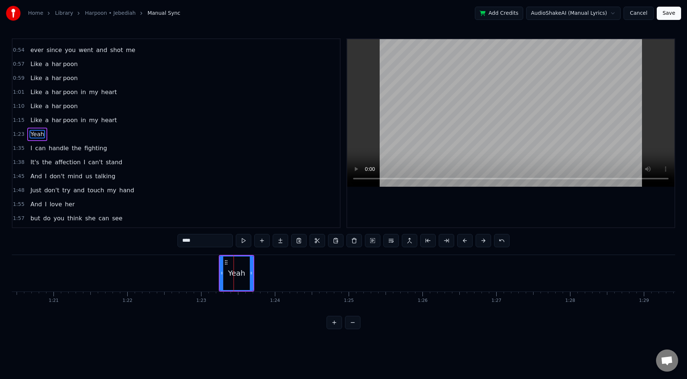
scroll to position [123, 0]
type input "*"
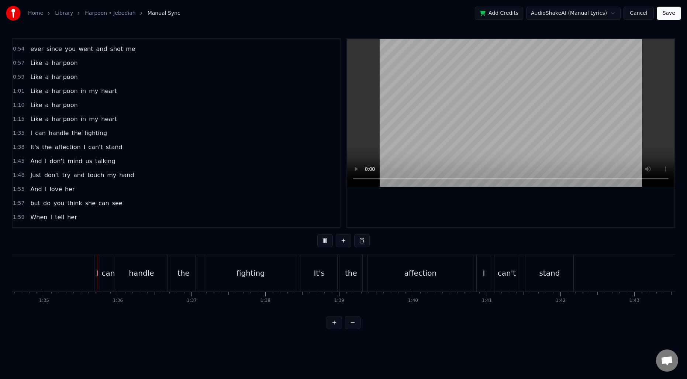
scroll to position [0, 6985]
click at [136, 274] on div "handle" at bounding box center [130, 272] width 25 height 11
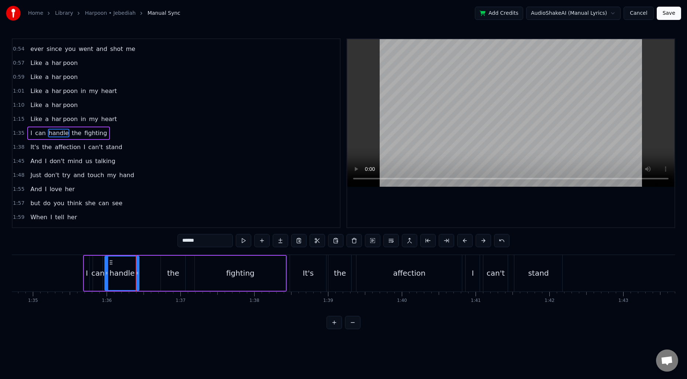
drag, startPoint x: 155, startPoint y: 274, endPoint x: 137, endPoint y: 274, distance: 18.1
click at [137, 274] on icon at bounding box center [137, 273] width 3 height 6
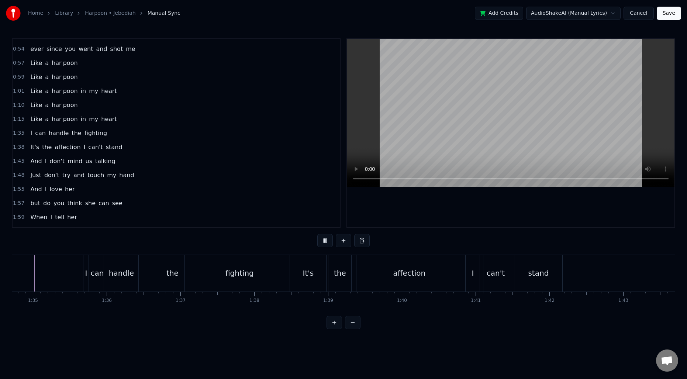
scroll to position [0, 6970]
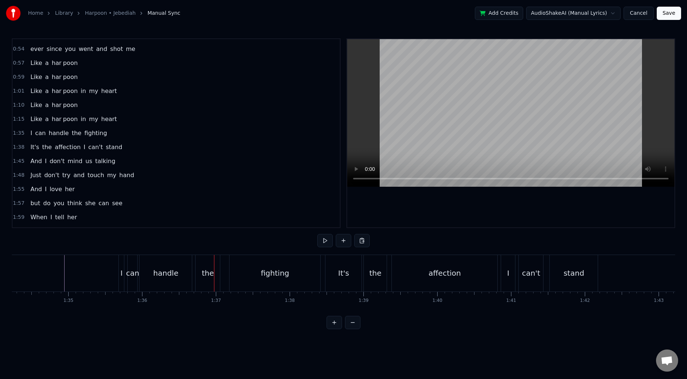
click at [170, 267] on div "handle" at bounding box center [165, 272] width 25 height 11
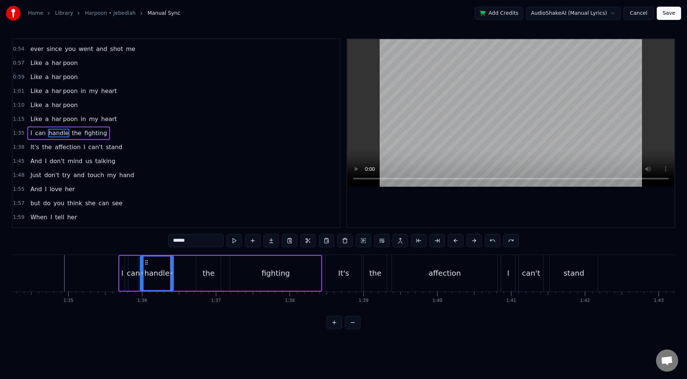
drag, startPoint x: 190, startPoint y: 269, endPoint x: 170, endPoint y: 268, distance: 19.6
click at [170, 268] on div at bounding box center [171, 273] width 3 height 34
click at [278, 237] on button at bounding box center [279, 240] width 15 height 13
drag, startPoint x: 205, startPoint y: 272, endPoint x: 192, endPoint y: 272, distance: 12.9
click at [192, 272] on icon at bounding box center [192, 273] width 3 height 6
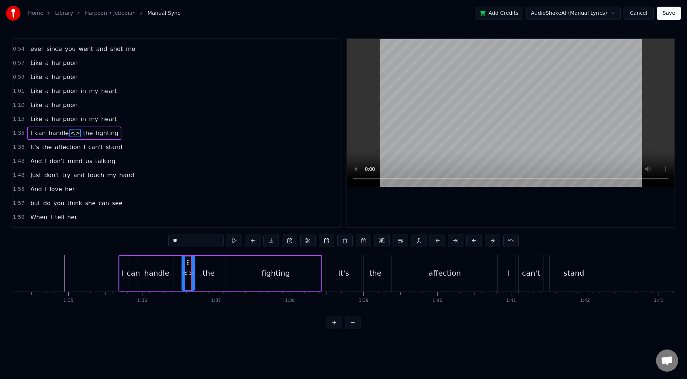
drag, startPoint x: 177, startPoint y: 275, endPoint x: 184, endPoint y: 275, distance: 7.8
click at [184, 275] on icon at bounding box center [183, 273] width 3 height 6
click at [164, 272] on div "handle" at bounding box center [156, 272] width 25 height 11
type input "******"
click at [164, 272] on div "handle" at bounding box center [156, 272] width 25 height 11
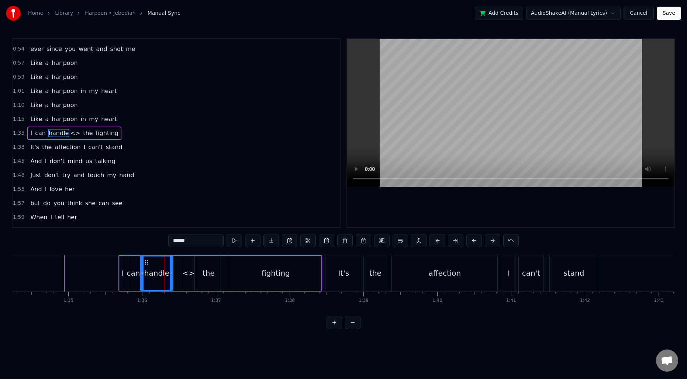
click at [188, 240] on input "******" at bounding box center [195, 240] width 55 height 13
click at [188, 269] on div "<>" at bounding box center [188, 272] width 13 height 11
click at [191, 238] on input "**" at bounding box center [195, 240] width 55 height 13
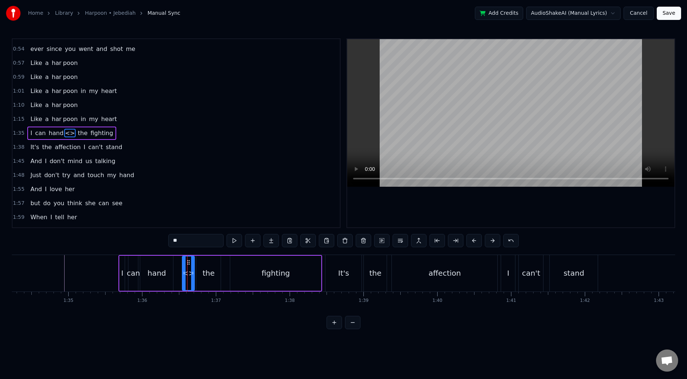
click at [191, 238] on input "**" at bounding box center [195, 240] width 55 height 13
type input "**"
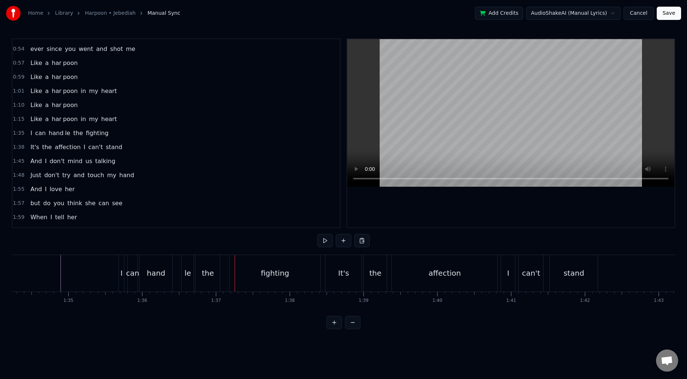
click at [154, 274] on div "hand" at bounding box center [156, 272] width 18 height 11
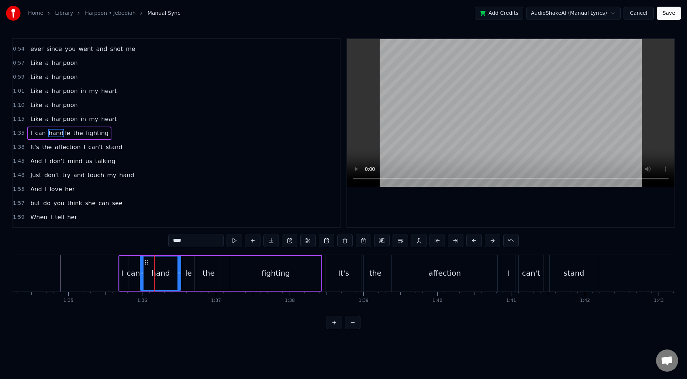
drag, startPoint x: 171, startPoint y: 270, endPoint x: 179, endPoint y: 270, distance: 7.8
click at [179, 270] on icon at bounding box center [178, 273] width 3 height 6
click at [188, 270] on div "le" at bounding box center [188, 272] width 7 height 11
type input "**"
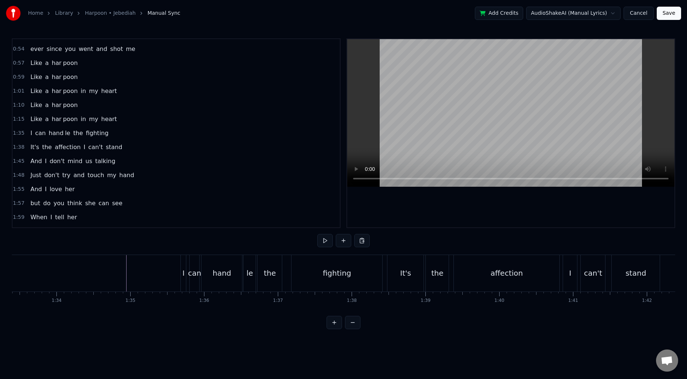
scroll to position [0, 6894]
click at [303, 272] on div "fighting" at bounding box center [330, 273] width 91 height 37
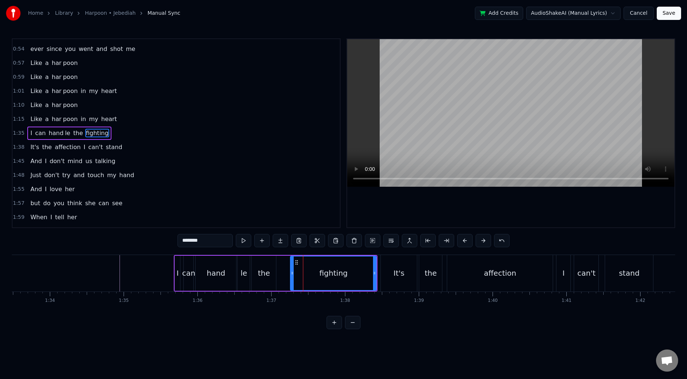
drag, startPoint x: 286, startPoint y: 273, endPoint x: 291, endPoint y: 273, distance: 4.8
click at [291, 273] on icon at bounding box center [292, 273] width 3 height 6
click at [470, 271] on div "affection" at bounding box center [499, 273] width 105 height 37
type input "*********"
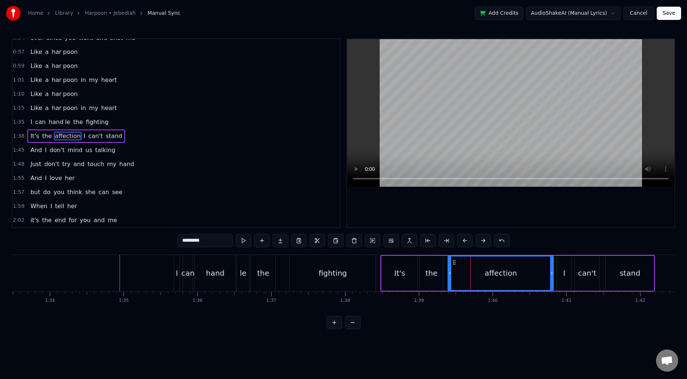
scroll to position [137, 0]
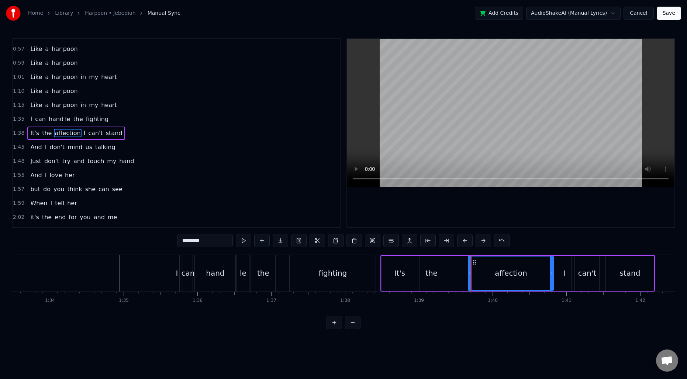
drag, startPoint x: 449, startPoint y: 274, endPoint x: 469, endPoint y: 274, distance: 20.3
click at [469, 274] on icon at bounding box center [469, 273] width 3 height 6
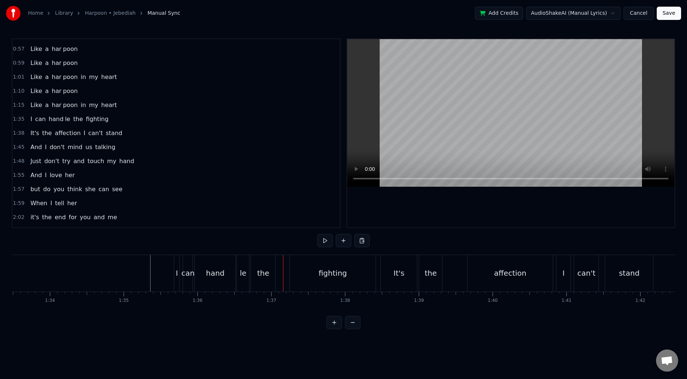
click at [220, 272] on div "hand" at bounding box center [215, 272] width 18 height 11
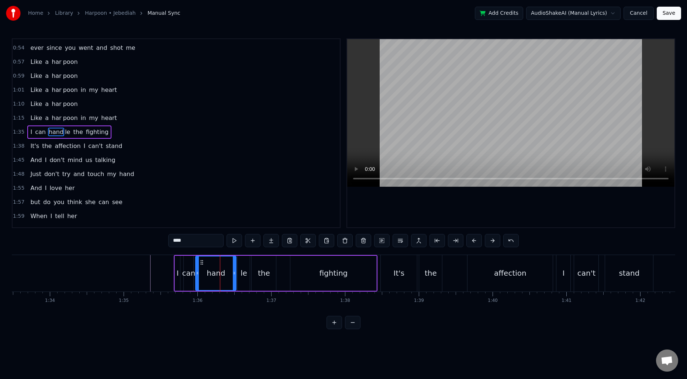
scroll to position [123, 0]
click at [265, 270] on div "the" at bounding box center [264, 272] width 12 height 11
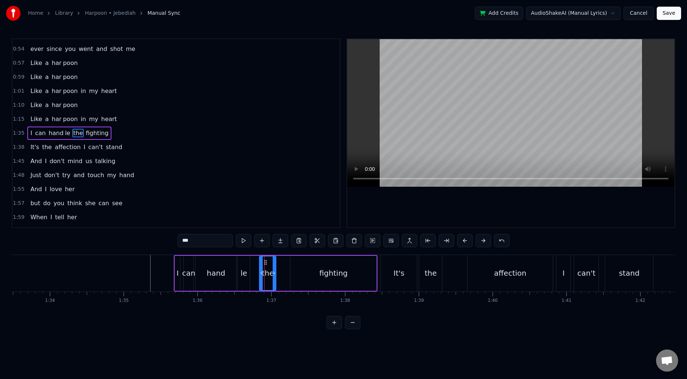
drag, startPoint x: 254, startPoint y: 271, endPoint x: 262, endPoint y: 271, distance: 8.5
click at [262, 271] on icon at bounding box center [261, 273] width 3 height 6
click at [243, 271] on div "le" at bounding box center [243, 272] width 7 height 11
type input "**"
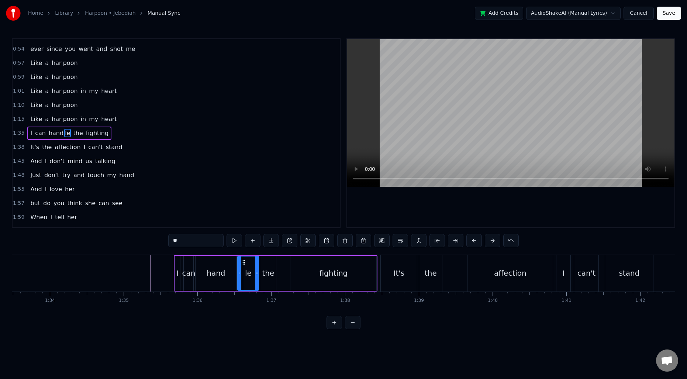
drag, startPoint x: 248, startPoint y: 271, endPoint x: 257, endPoint y: 271, distance: 8.9
click at [257, 271] on icon at bounding box center [256, 273] width 3 height 6
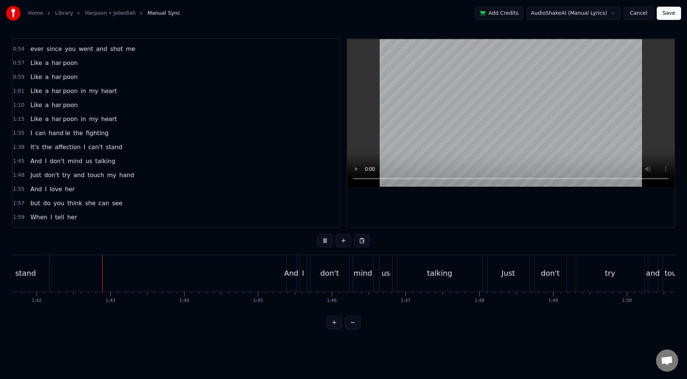
scroll to position [0, 7500]
click at [320, 265] on div "don't" at bounding box center [327, 273] width 39 height 37
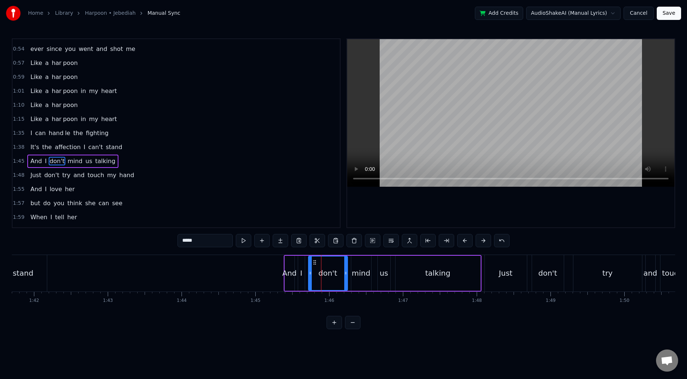
scroll to position [151, 0]
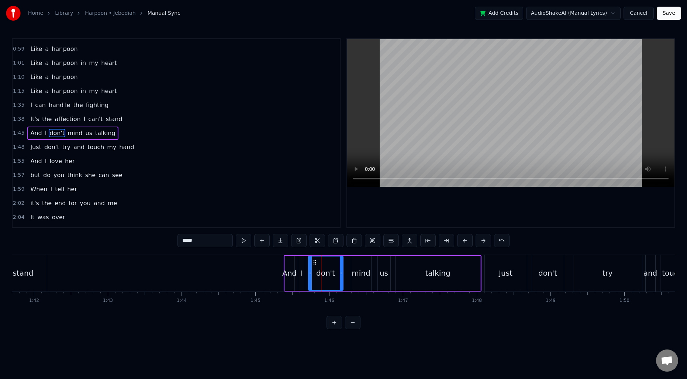
drag, startPoint x: 344, startPoint y: 267, endPoint x: 340, endPoint y: 267, distance: 4.4
click at [340, 267] on div at bounding box center [341, 273] width 3 height 34
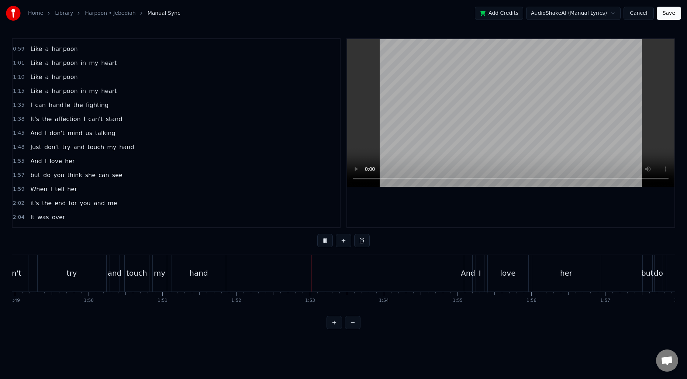
scroll to position [0, 8002]
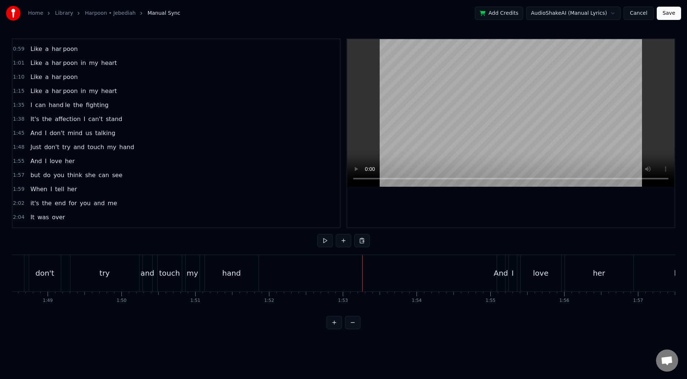
click at [126, 266] on div "try" at bounding box center [104, 273] width 69 height 37
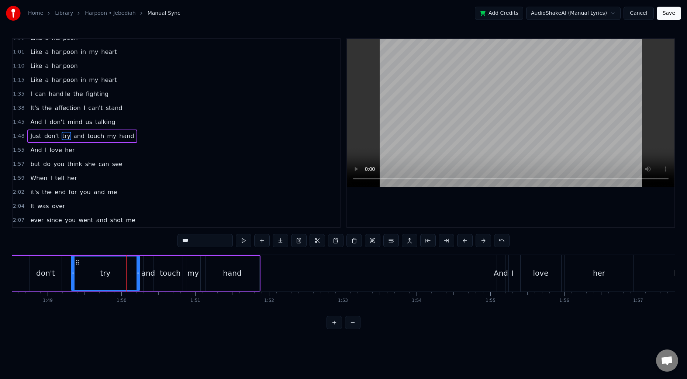
scroll to position [165, 0]
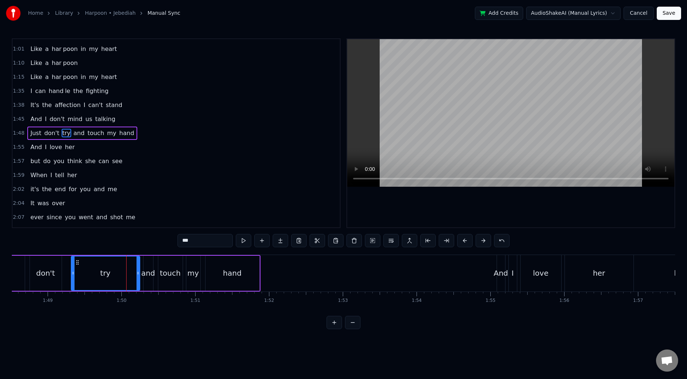
click at [138, 269] on div "try" at bounding box center [105, 273] width 69 height 35
click at [135, 270] on icon at bounding box center [135, 273] width 3 height 6
click at [67, 269] on div "Just don't try and touch my hand" at bounding box center [121, 273] width 279 height 37
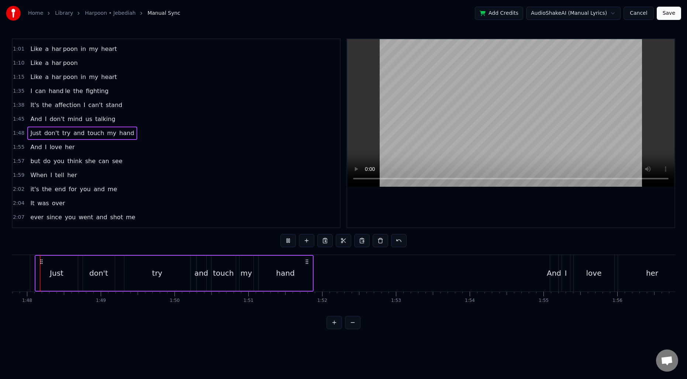
scroll to position [0, 7935]
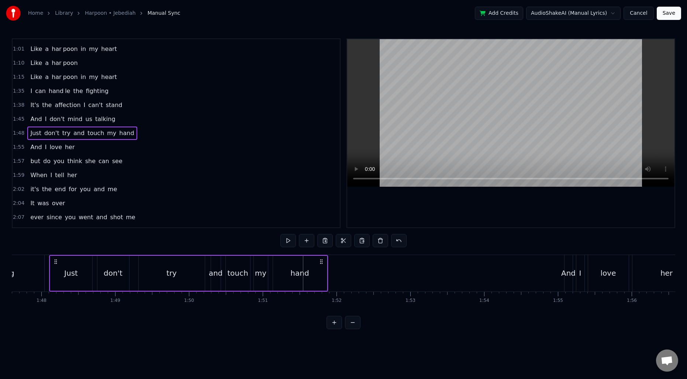
click at [227, 265] on div "touch" at bounding box center [238, 273] width 24 height 35
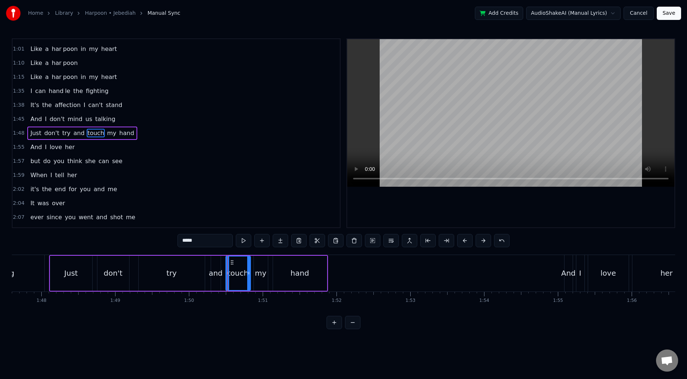
click at [248, 271] on icon at bounding box center [248, 273] width 3 height 6
drag, startPoint x: 226, startPoint y: 271, endPoint x: 232, endPoint y: 271, distance: 5.9
click at [232, 271] on icon at bounding box center [233, 273] width 3 height 6
click at [215, 270] on div "and" at bounding box center [216, 272] width 14 height 11
type input "***"
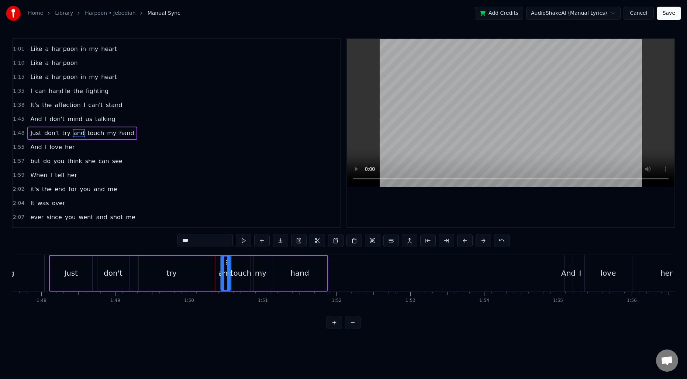
drag, startPoint x: 216, startPoint y: 260, endPoint x: 226, endPoint y: 261, distance: 9.6
click at [226, 261] on icon at bounding box center [227, 262] width 6 height 6
click at [209, 273] on div "Just don't try and touch my hand" at bounding box center [188, 273] width 279 height 37
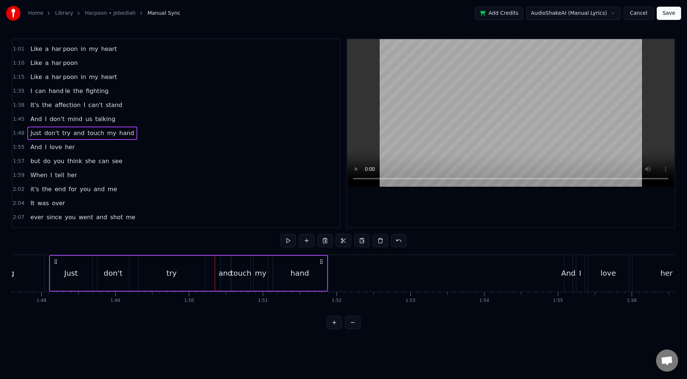
click at [196, 274] on div "try" at bounding box center [172, 273] width 66 height 35
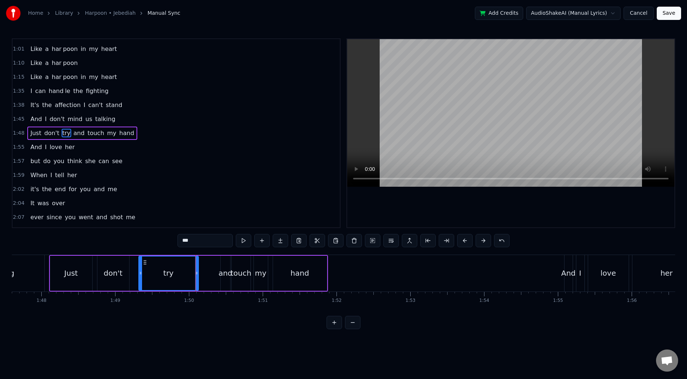
drag, startPoint x: 204, startPoint y: 274, endPoint x: 197, endPoint y: 273, distance: 6.3
click at [197, 273] on icon at bounding box center [196, 273] width 3 height 6
click at [225, 266] on div "and" at bounding box center [225, 273] width 10 height 35
click at [41, 270] on div "talking" at bounding box center [1, 273] width 85 height 37
type input "*******"
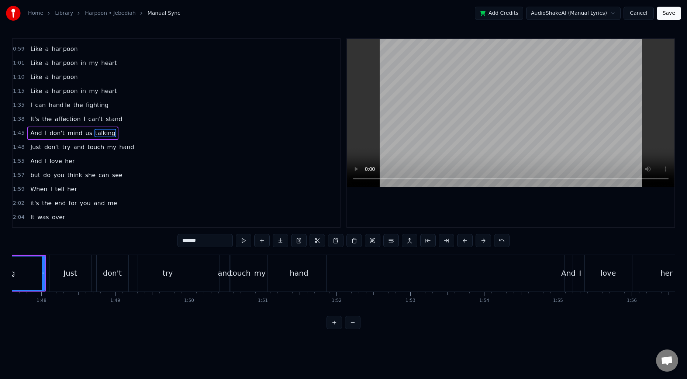
scroll to position [0, 7927]
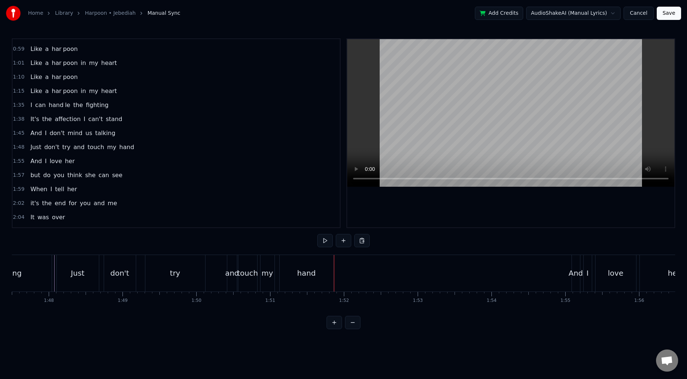
click at [230, 274] on div "and" at bounding box center [232, 272] width 14 height 11
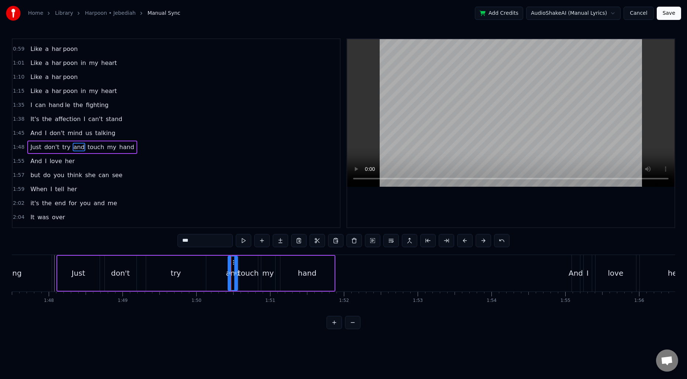
scroll to position [165, 0]
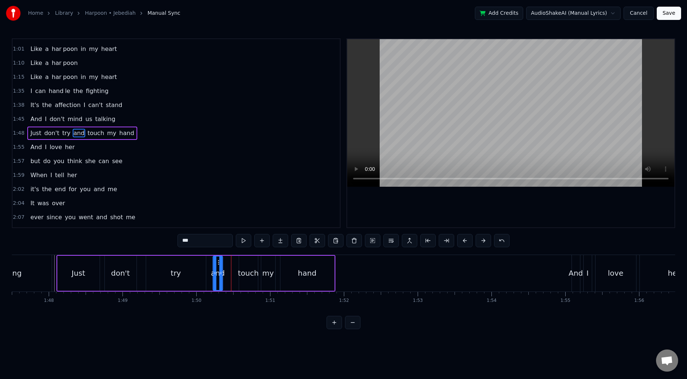
drag, startPoint x: 232, startPoint y: 262, endPoint x: 217, endPoint y: 262, distance: 14.8
click at [217, 262] on icon at bounding box center [219, 262] width 6 height 6
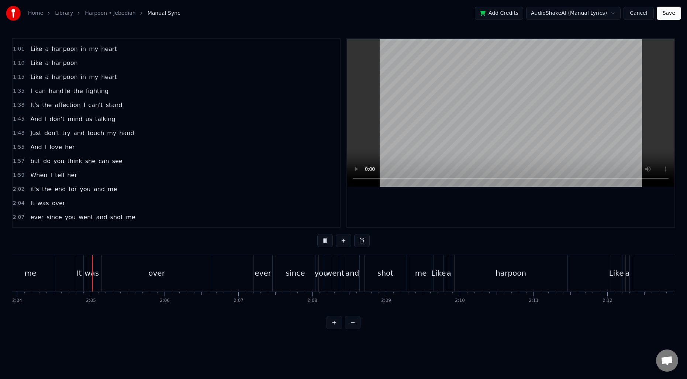
scroll to position [0, 9142]
click at [436, 267] on div "Like" at bounding box center [436, 273] width 10 height 37
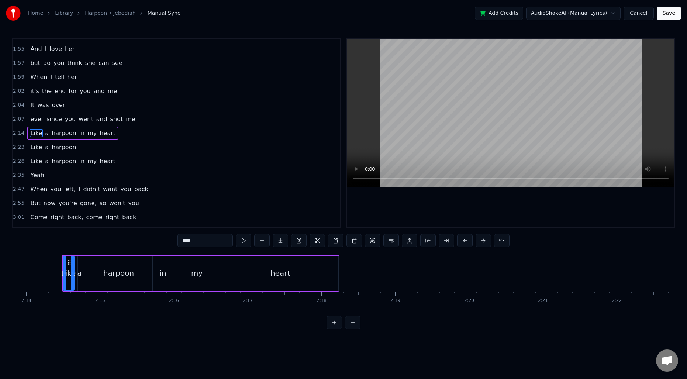
scroll to position [0, 9880]
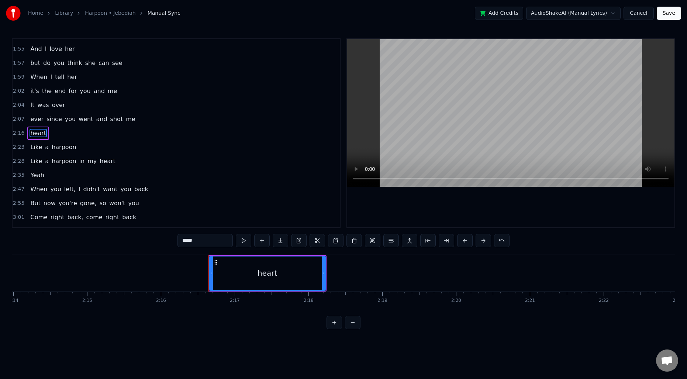
type input "****"
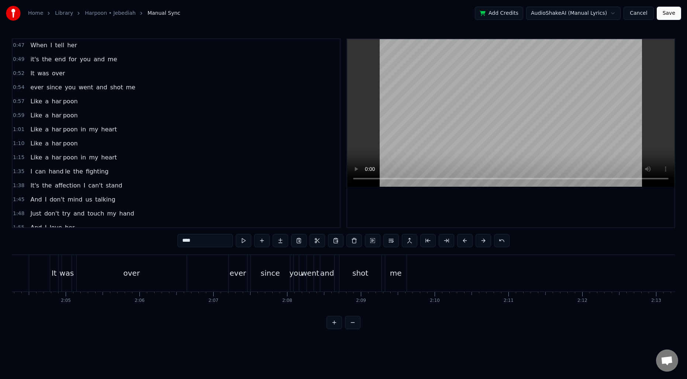
scroll to position [70, 0]
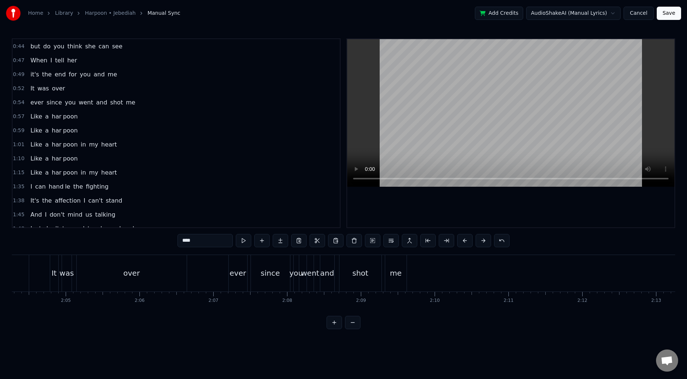
click at [17, 117] on span "0:57" at bounding box center [18, 116] width 11 height 7
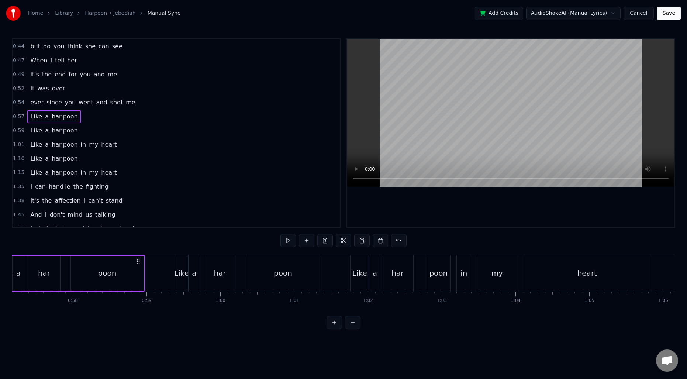
scroll to position [0, 4167]
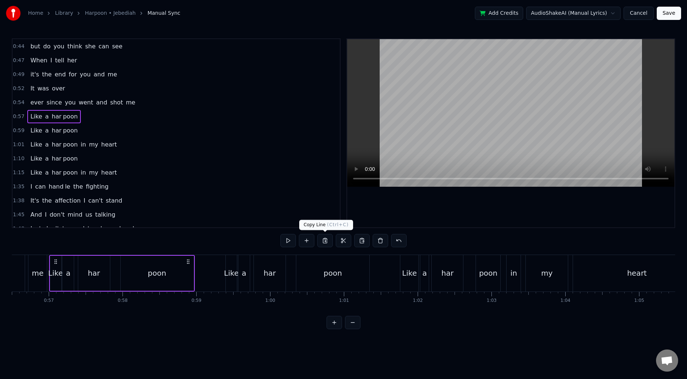
click at [326, 240] on button at bounding box center [324, 240] width 15 height 13
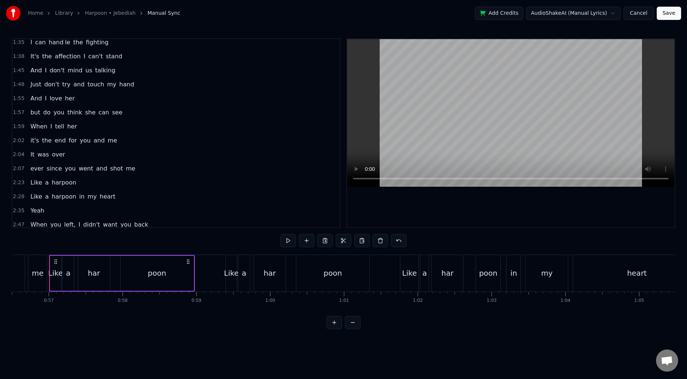
scroll to position [227, 0]
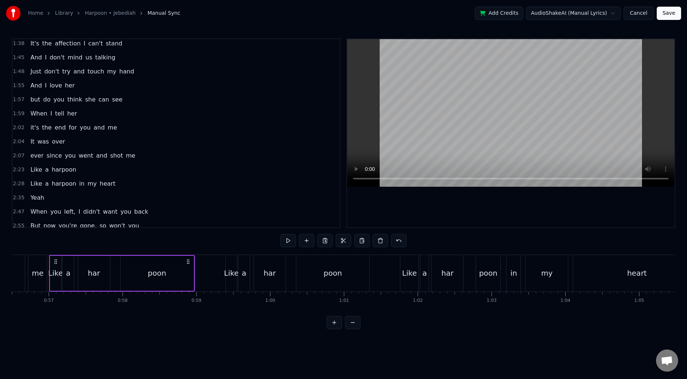
click at [18, 156] on span "2:07" at bounding box center [18, 155] width 11 height 7
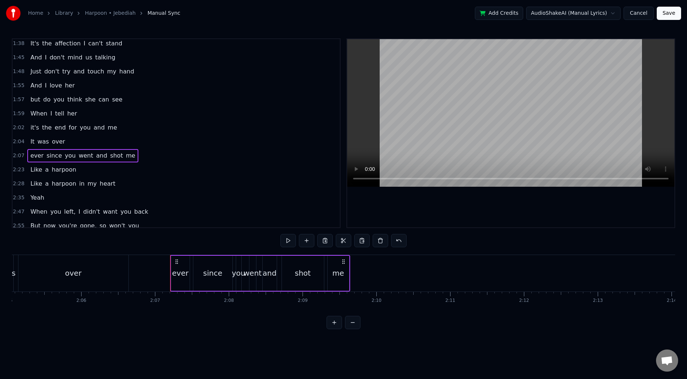
scroll to position [0, 9343]
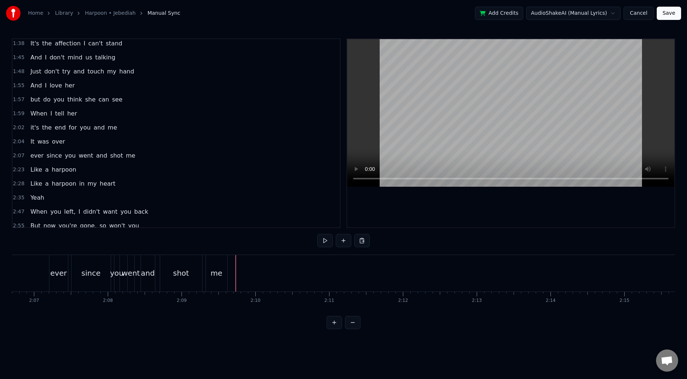
click at [230, 271] on div at bounding box center [677, 273] width 20017 height 37
click at [359, 240] on button at bounding box center [361, 240] width 15 height 13
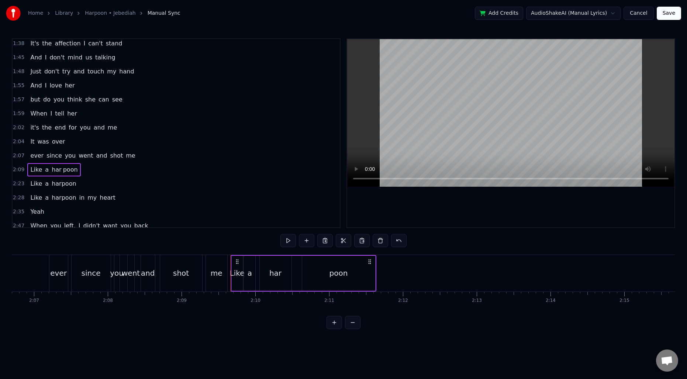
click at [217, 270] on div "me" at bounding box center [217, 272] width 12 height 11
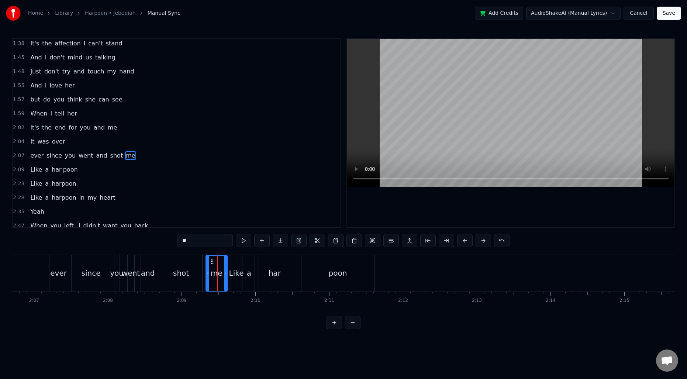
scroll to position [249, 0]
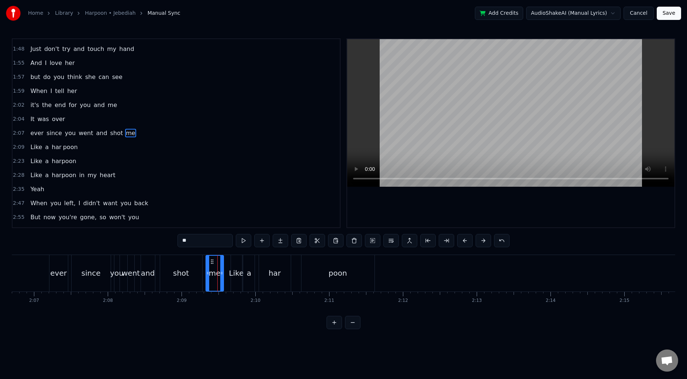
click at [220, 272] on icon at bounding box center [221, 273] width 3 height 6
click at [191, 272] on div "shot" at bounding box center [181, 273] width 42 height 37
drag, startPoint x: 199, startPoint y: 272, endPoint x: 190, endPoint y: 272, distance: 8.5
click at [190, 272] on icon at bounding box center [191, 273] width 3 height 6
click at [211, 270] on div "me" at bounding box center [215, 272] width 12 height 11
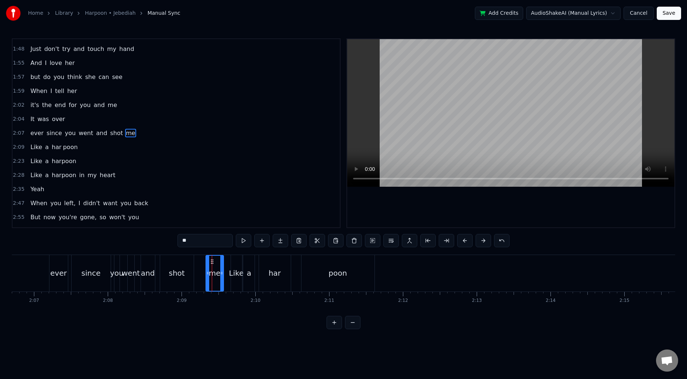
click at [95, 275] on div "since" at bounding box center [90, 272] width 19 height 11
drag, startPoint x: 107, startPoint y: 275, endPoint x: 101, endPoint y: 275, distance: 6.6
click at [101, 275] on icon at bounding box center [102, 273] width 3 height 6
click at [235, 266] on div "Like" at bounding box center [236, 273] width 11 height 37
type input "****"
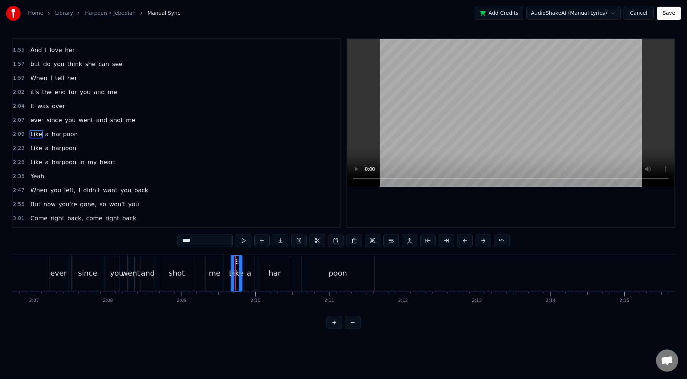
scroll to position [263, 0]
click at [250, 266] on div "a" at bounding box center [248, 273] width 11 height 37
click at [272, 263] on div "har" at bounding box center [275, 273] width 32 height 37
click at [315, 265] on div "poon" at bounding box center [337, 273] width 73 height 37
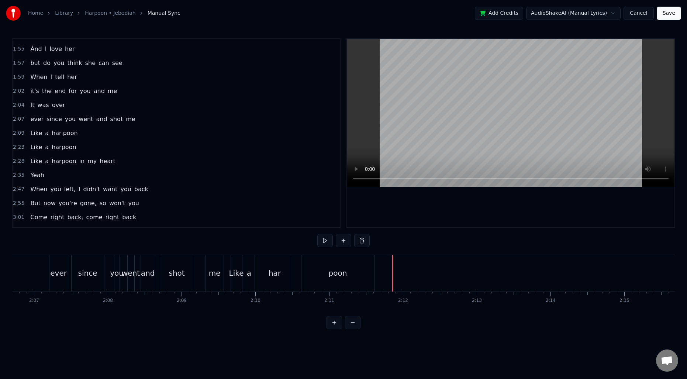
click at [352, 273] on div "poon" at bounding box center [337, 273] width 73 height 37
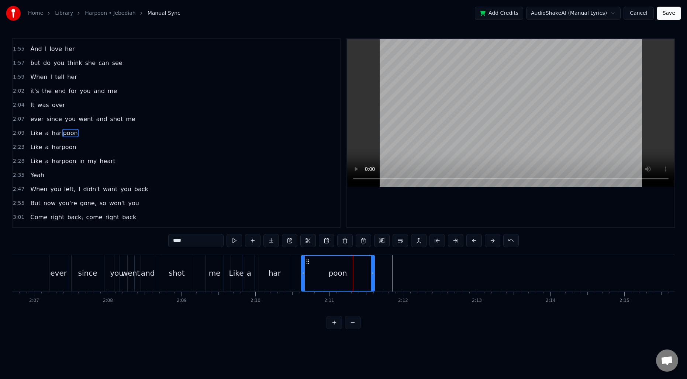
click at [239, 268] on div "Like" at bounding box center [236, 272] width 15 height 11
type input "****"
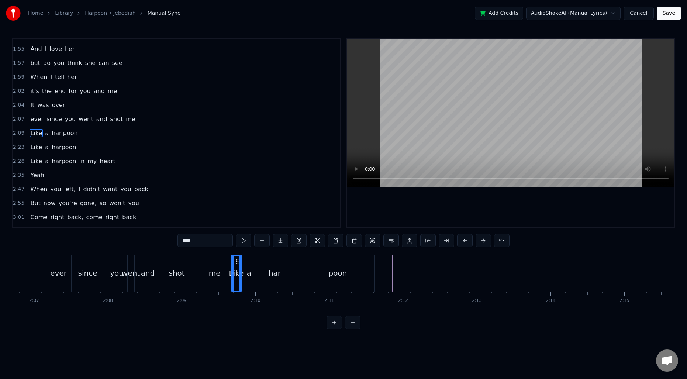
click at [228, 266] on div at bounding box center [677, 273] width 20017 height 37
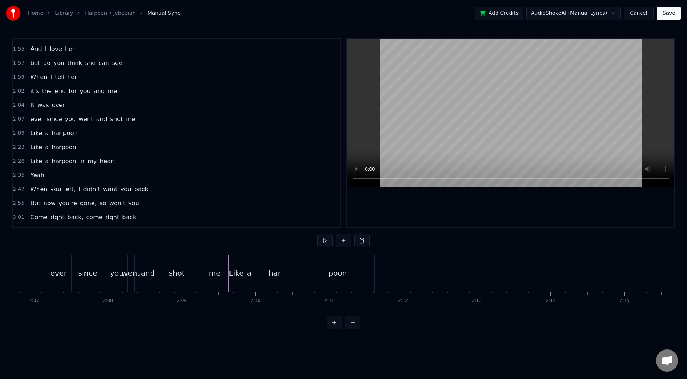
click at [35, 270] on div at bounding box center [677, 273] width 20017 height 37
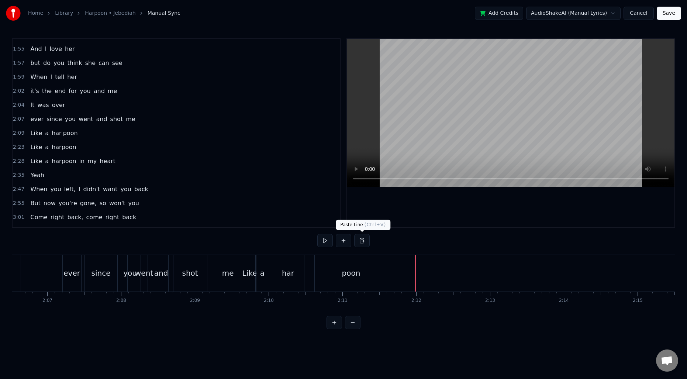
click at [362, 240] on button at bounding box center [361, 240] width 15 height 13
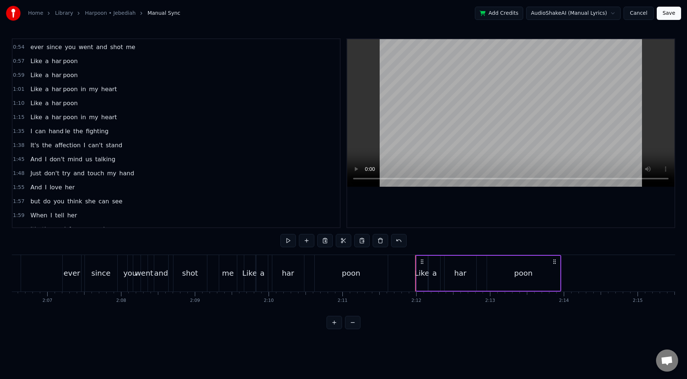
scroll to position [126, 0]
click at [18, 118] on span "1:15" at bounding box center [18, 116] width 11 height 7
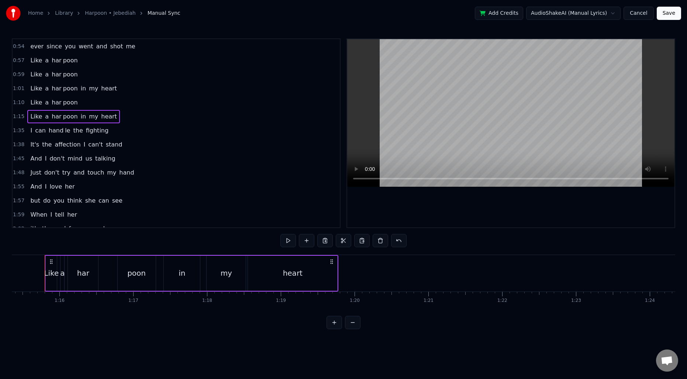
scroll to position [0, 5553]
click at [327, 241] on button at bounding box center [324, 240] width 15 height 13
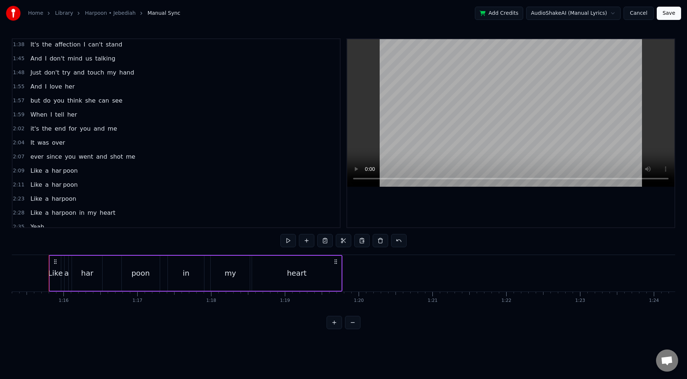
scroll to position [229, 0]
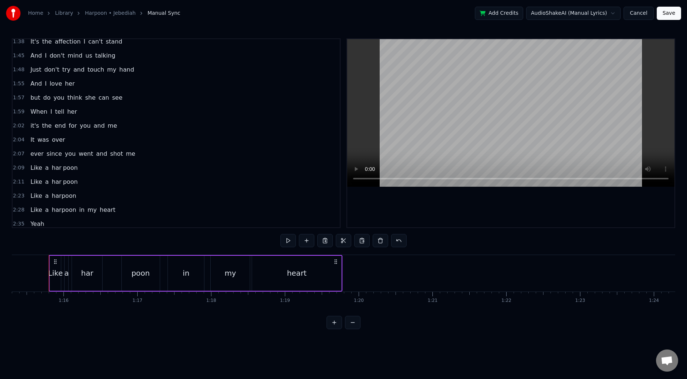
click at [17, 184] on span "2:11" at bounding box center [18, 181] width 11 height 7
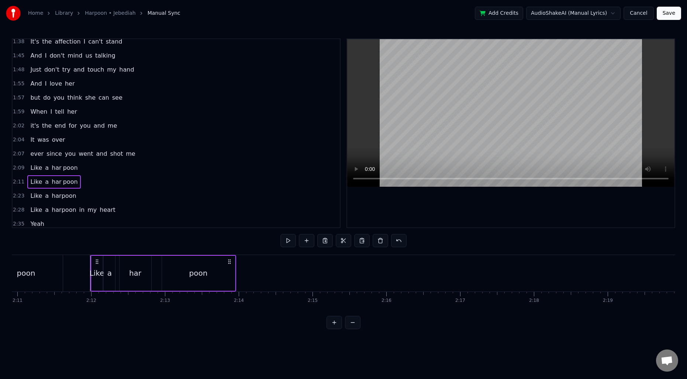
scroll to position [0, 9696]
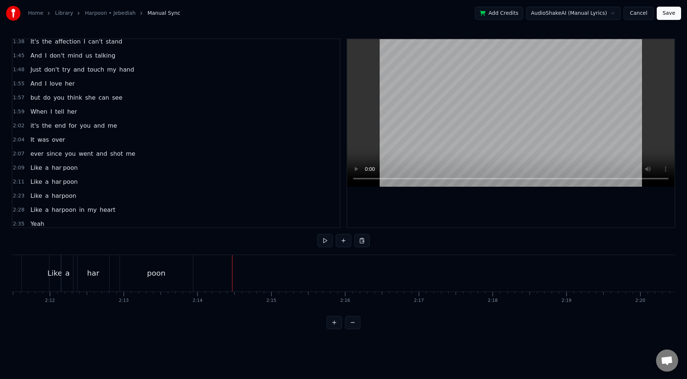
click at [230, 274] on div at bounding box center [324, 273] width 20017 height 37
click at [365, 240] on button at bounding box center [361, 240] width 15 height 13
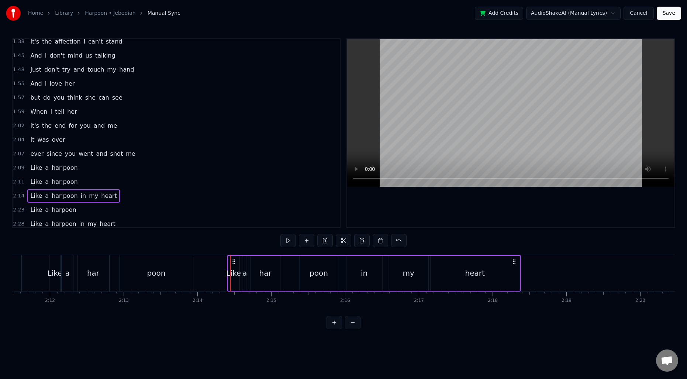
click at [233, 261] on icon at bounding box center [233, 261] width 6 height 6
click at [204, 273] on div at bounding box center [324, 273] width 20017 height 37
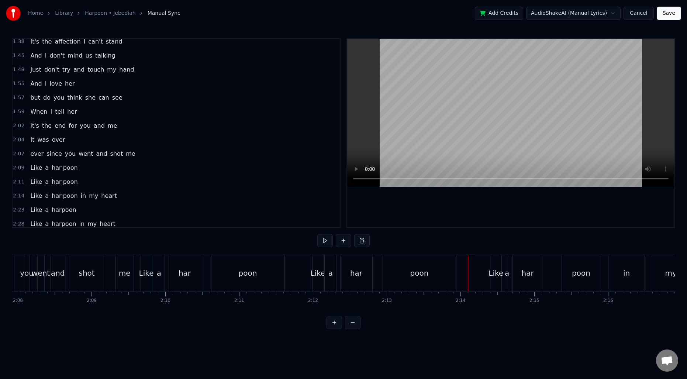
scroll to position [0, 9320]
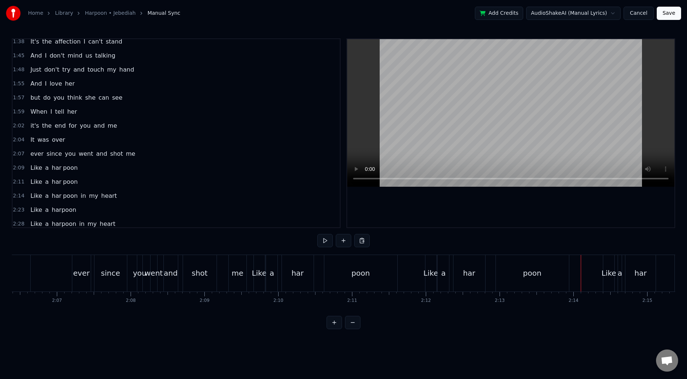
click at [34, 272] on div at bounding box center [699, 273] width 20017 height 37
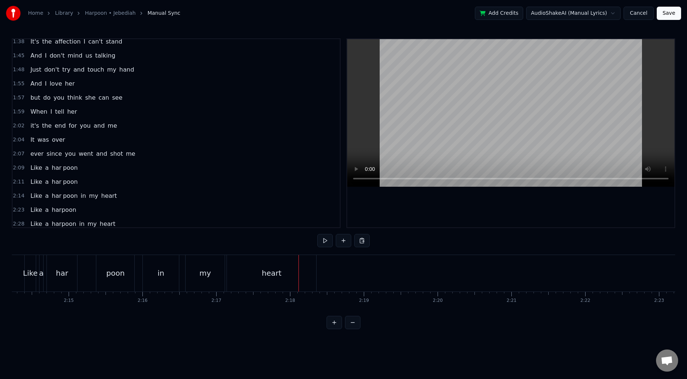
click at [194, 277] on div "my" at bounding box center [204, 273] width 39 height 37
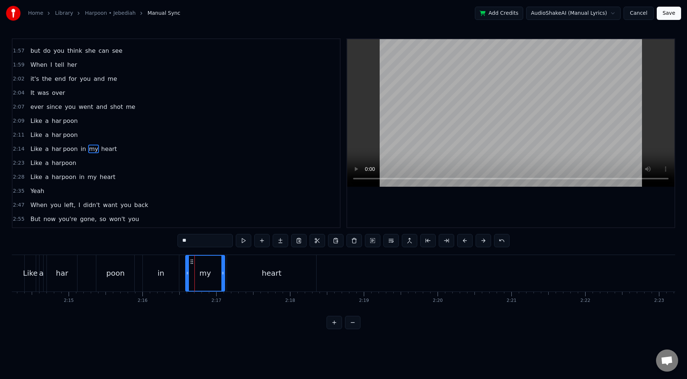
scroll to position [291, 0]
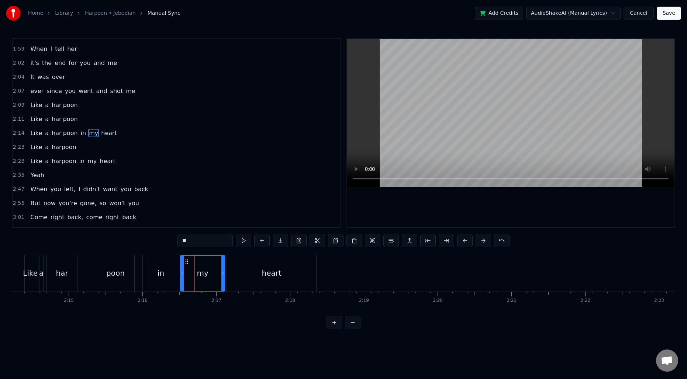
drag, startPoint x: 187, startPoint y: 270, endPoint x: 182, endPoint y: 270, distance: 4.8
click at [182, 270] on icon at bounding box center [182, 273] width 3 height 6
drag, startPoint x: 222, startPoint y: 274, endPoint x: 216, endPoint y: 272, distance: 6.4
click at [216, 272] on icon at bounding box center [216, 273] width 3 height 6
click at [239, 271] on div "heart" at bounding box center [271, 273] width 89 height 37
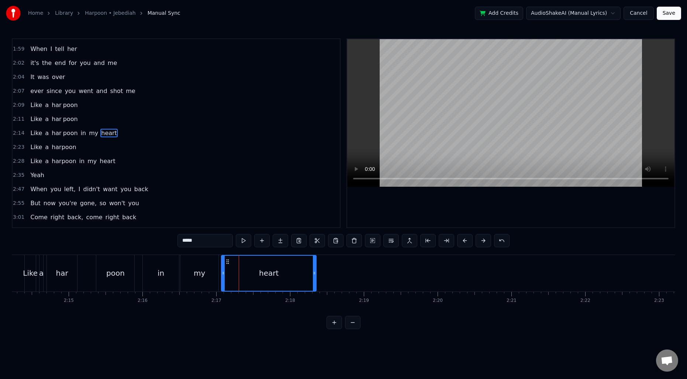
drag, startPoint x: 227, startPoint y: 270, endPoint x: 222, endPoint y: 270, distance: 4.8
click at [222, 270] on icon at bounding box center [223, 273] width 3 height 6
click at [206, 271] on div "my" at bounding box center [199, 273] width 38 height 37
type input "**"
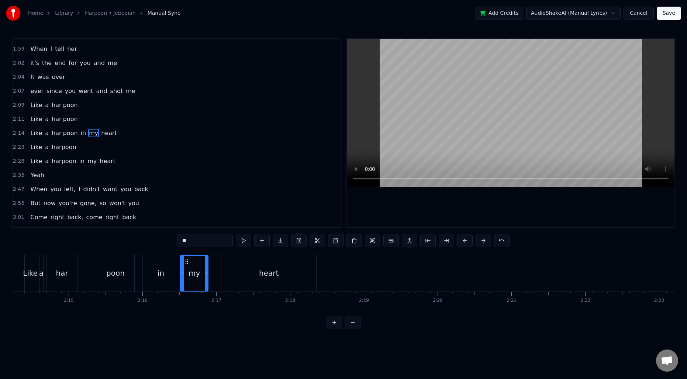
drag, startPoint x: 216, startPoint y: 272, endPoint x: 226, endPoint y: 270, distance: 10.1
click at [206, 271] on div "This'll take some explaining but I think you will agree There is no use pretend…" at bounding box center [121, 272] width 20017 height 37
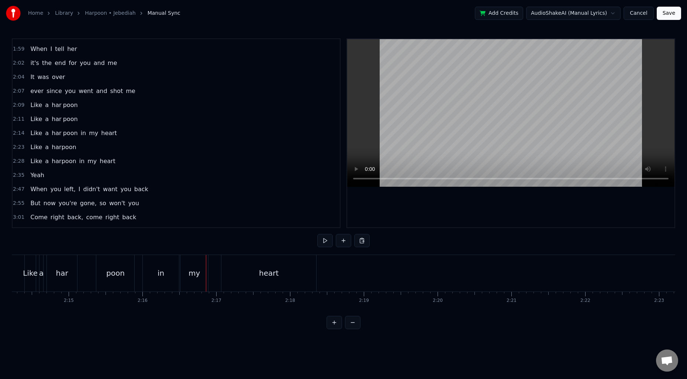
click at [235, 270] on div "heart" at bounding box center [268, 273] width 95 height 37
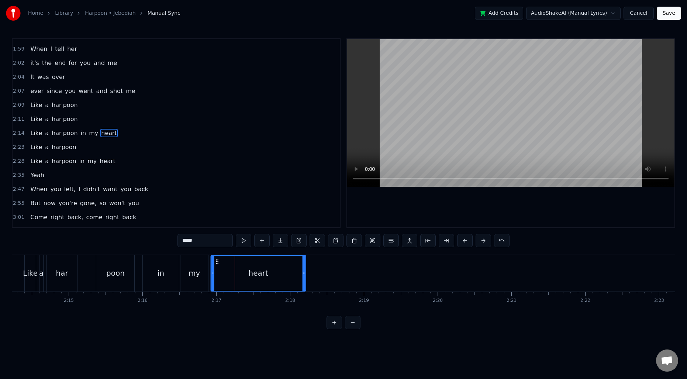
drag, startPoint x: 226, startPoint y: 263, endPoint x: 216, endPoint y: 261, distance: 10.4
click at [216, 261] on icon at bounding box center [217, 261] width 6 height 6
drag, startPoint x: 304, startPoint y: 272, endPoint x: 291, endPoint y: 272, distance: 13.3
click at [291, 272] on icon at bounding box center [290, 273] width 3 height 6
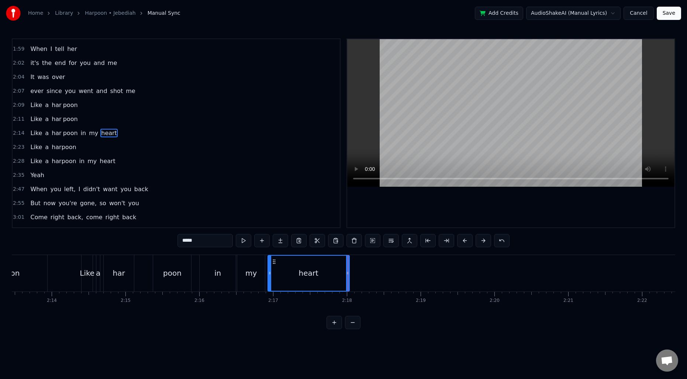
scroll to position [0, 9841]
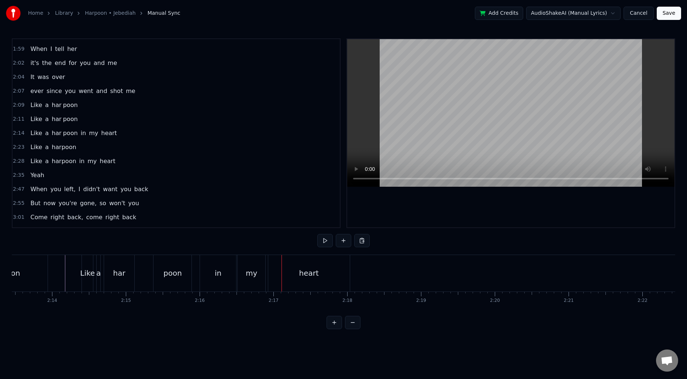
click at [209, 267] on div "in" at bounding box center [218, 273] width 36 height 37
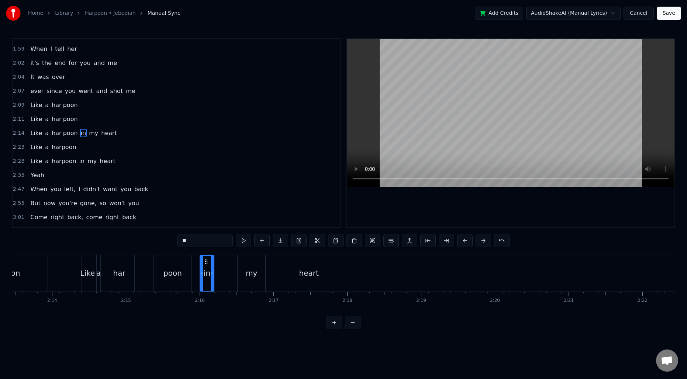
drag, startPoint x: 233, startPoint y: 272, endPoint x: 211, endPoint y: 272, distance: 22.1
click at [211, 272] on icon at bounding box center [212, 273] width 3 height 6
click at [248, 270] on div "my" at bounding box center [251, 272] width 11 height 11
drag, startPoint x: 239, startPoint y: 266, endPoint x: 218, endPoint y: 265, distance: 21.0
click at [218, 265] on div at bounding box center [218, 273] width 3 height 35
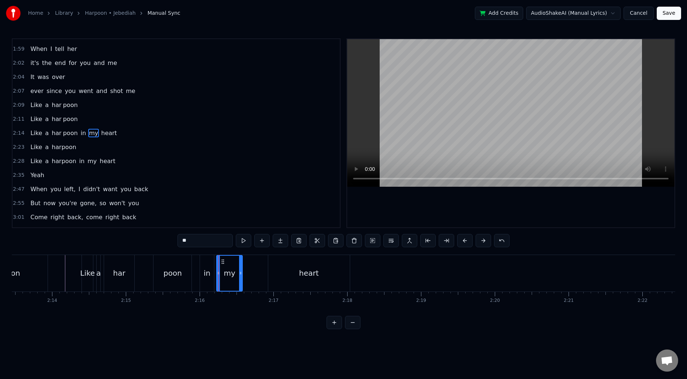
drag, startPoint x: 263, startPoint y: 271, endPoint x: 240, endPoint y: 272, distance: 22.9
click at [240, 272] on icon at bounding box center [240, 273] width 3 height 6
click at [280, 270] on div "heart" at bounding box center [308, 273] width 81 height 37
type input "*****"
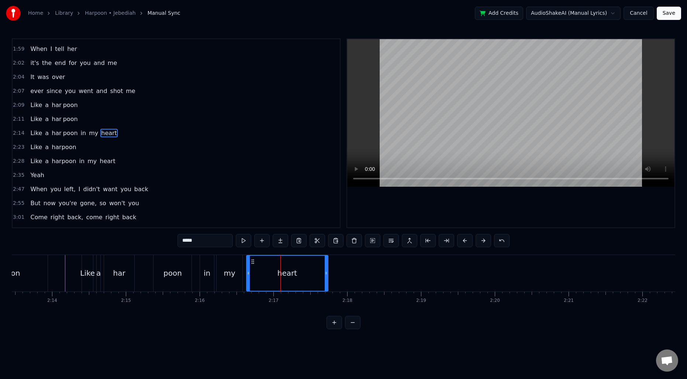
drag, startPoint x: 273, startPoint y: 261, endPoint x: 251, endPoint y: 261, distance: 21.8
click at [251, 261] on circle at bounding box center [251, 261] width 0 height 0
click at [332, 276] on div "This'll take some explaining but I think you will agree There is no use pretend…" at bounding box center [178, 272] width 20017 height 37
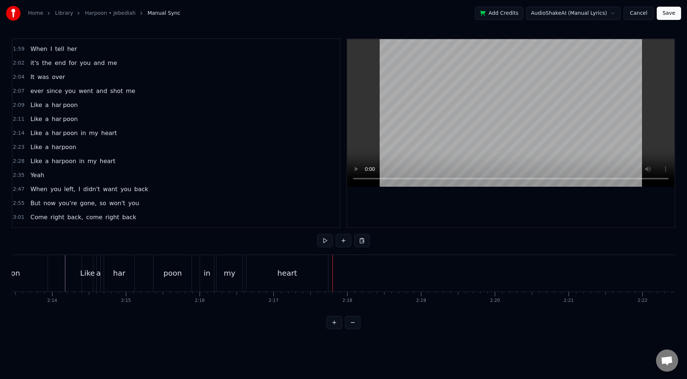
click at [275, 272] on div "heart" at bounding box center [286, 273] width 81 height 37
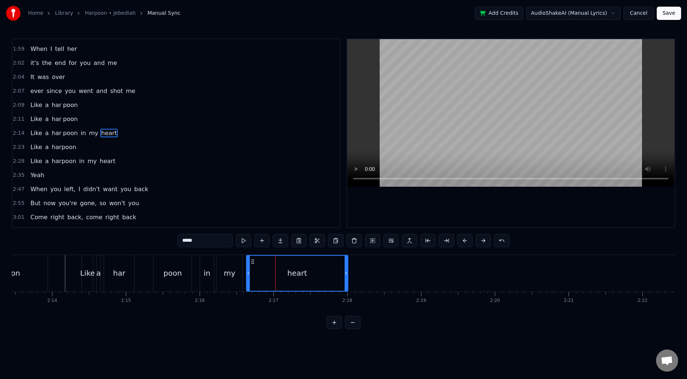
drag, startPoint x: 326, startPoint y: 271, endPoint x: 347, endPoint y: 271, distance: 20.7
click at [347, 271] on icon at bounding box center [345, 273] width 3 height 6
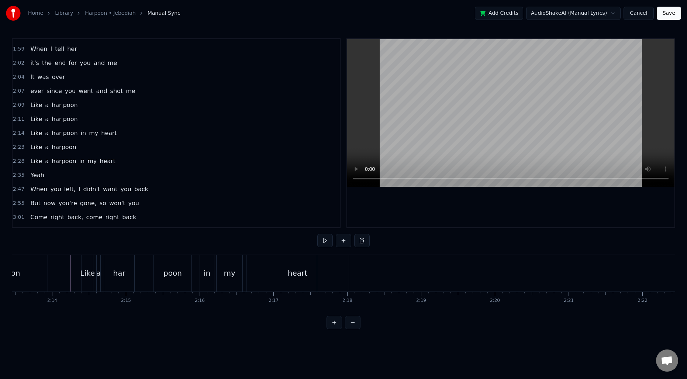
click at [185, 278] on div "poon" at bounding box center [172, 273] width 38 height 37
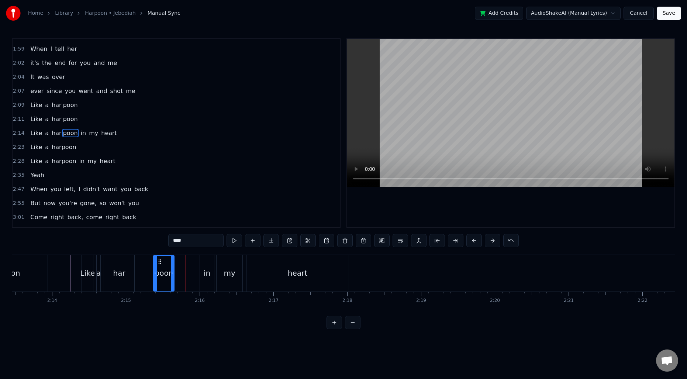
drag, startPoint x: 191, startPoint y: 277, endPoint x: 173, endPoint y: 276, distance: 17.3
click at [173, 276] on div at bounding box center [172, 273] width 3 height 35
click at [117, 266] on div "har" at bounding box center [119, 273] width 30 height 37
drag, startPoint x: 132, startPoint y: 270, endPoint x: 139, endPoint y: 270, distance: 7.0
click at [139, 270] on icon at bounding box center [138, 273] width 3 height 6
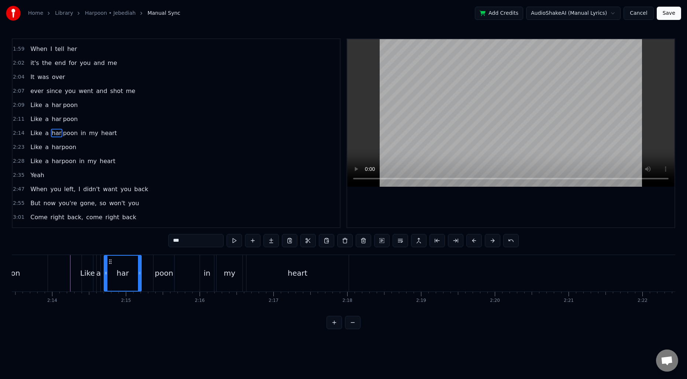
click at [206, 262] on div "in" at bounding box center [207, 273] width 14 height 37
type input "**"
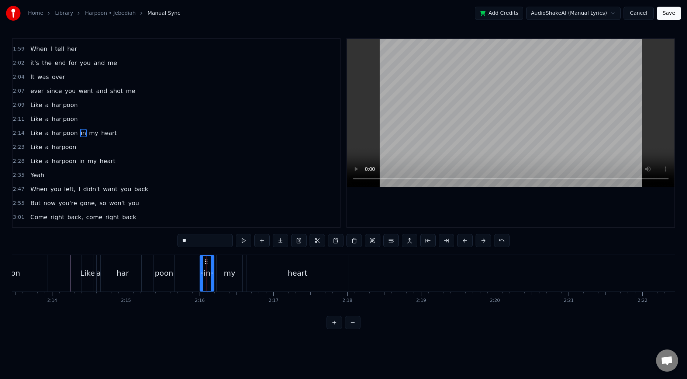
drag, startPoint x: 206, startPoint y: 261, endPoint x: 193, endPoint y: 261, distance: 13.6
click at [193, 261] on div "This'll take some explaining but I think you will agree There is no use pretend…" at bounding box center [178, 272] width 20017 height 37
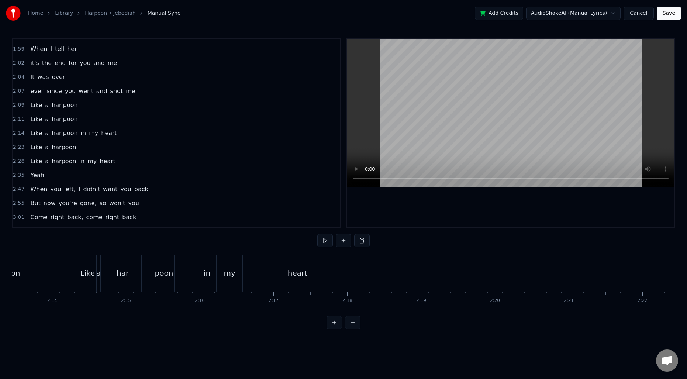
click at [204, 262] on div "in" at bounding box center [207, 273] width 14 height 37
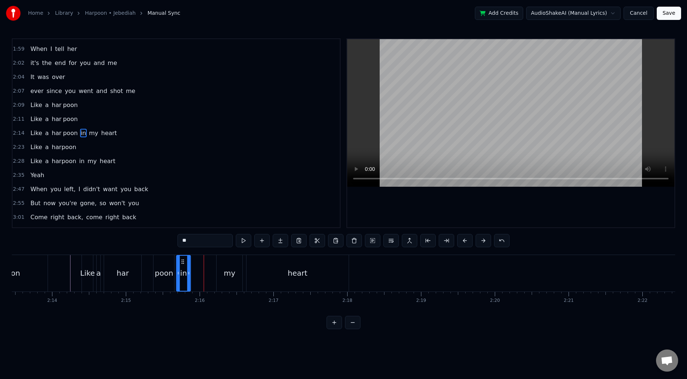
drag, startPoint x: 207, startPoint y: 261, endPoint x: 183, endPoint y: 260, distance: 23.6
click at [183, 260] on icon at bounding box center [183, 261] width 6 height 6
click at [225, 265] on div "my" at bounding box center [229, 273] width 26 height 37
type input "**"
drag, startPoint x: 218, startPoint y: 269, endPoint x: 203, endPoint y: 268, distance: 14.8
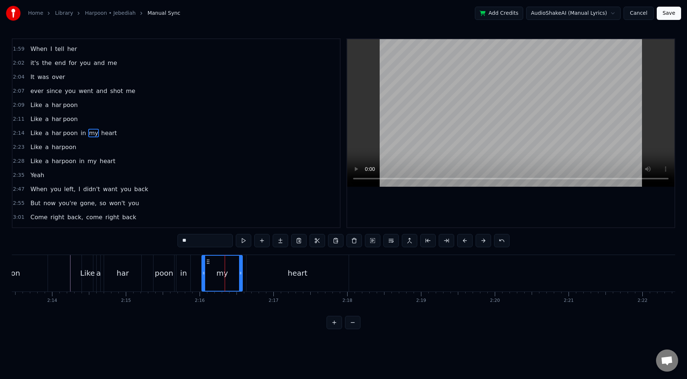
click at [203, 268] on div at bounding box center [203, 273] width 3 height 35
drag, startPoint x: 240, startPoint y: 269, endPoint x: 233, endPoint y: 269, distance: 7.0
click at [233, 269] on div at bounding box center [234, 273] width 3 height 35
click at [237, 271] on icon at bounding box center [236, 273] width 3 height 6
click at [206, 270] on icon at bounding box center [205, 273] width 3 height 6
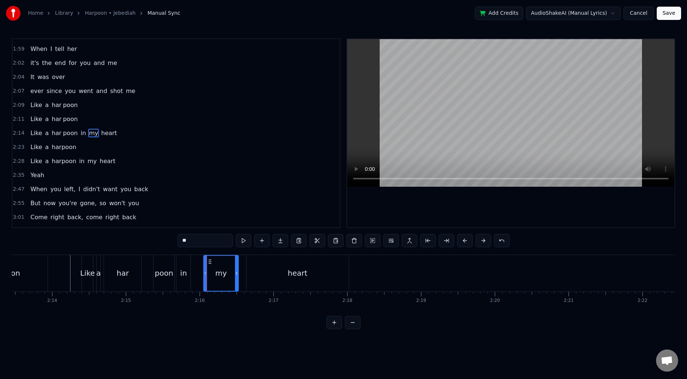
click at [60, 272] on div at bounding box center [178, 273] width 20017 height 37
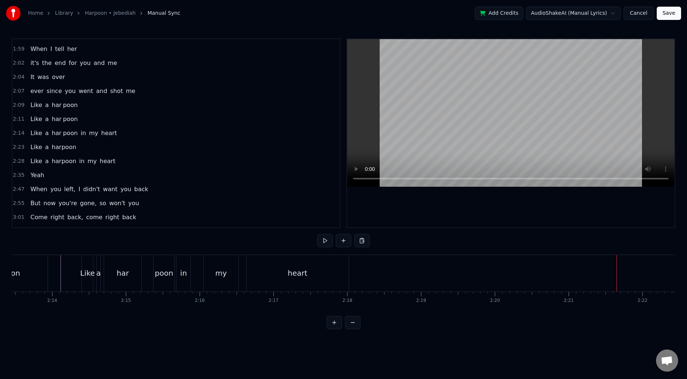
click at [16, 106] on span "2:09" at bounding box center [18, 104] width 11 height 7
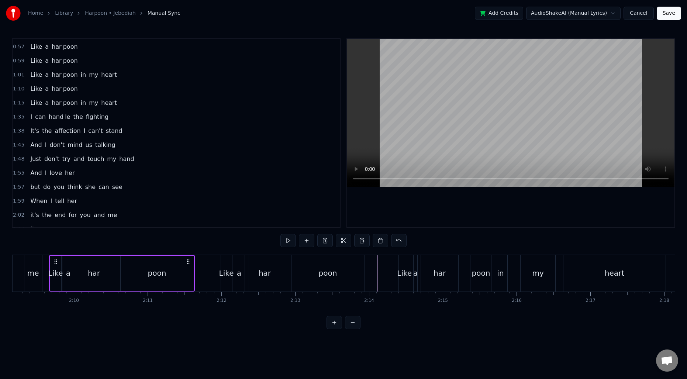
scroll to position [130, 0]
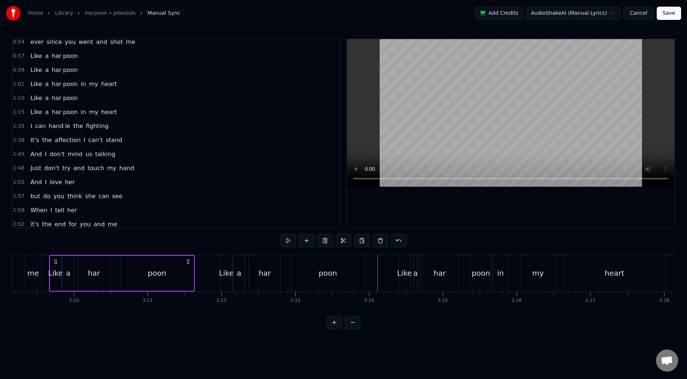
click at [19, 98] on span "1:10" at bounding box center [18, 97] width 11 height 7
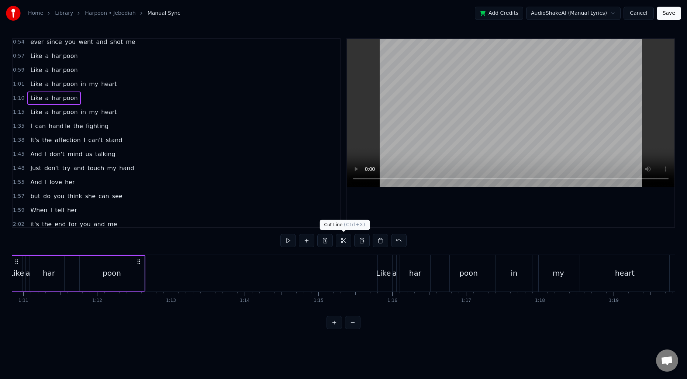
scroll to position [0, 5186]
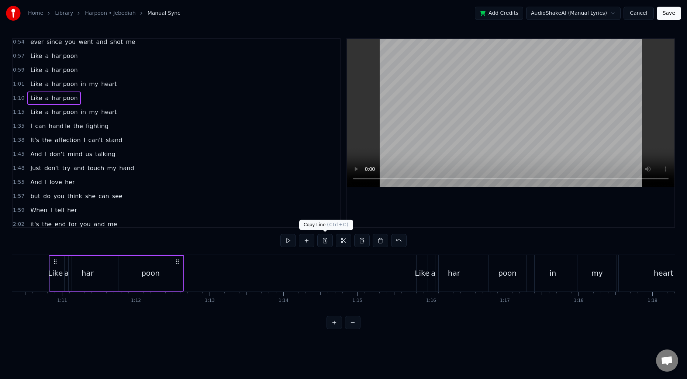
click at [326, 242] on button at bounding box center [324, 240] width 15 height 13
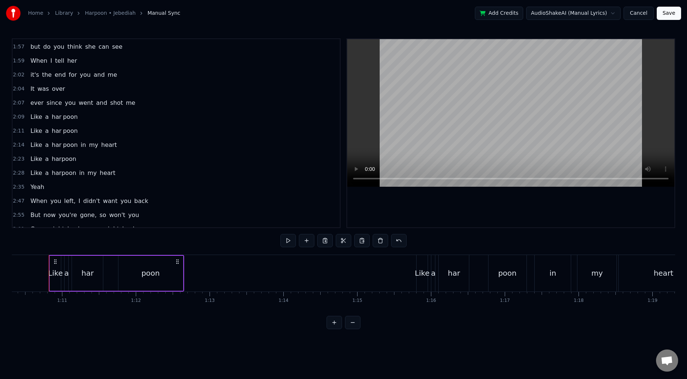
scroll to position [279, 0]
click at [16, 161] on span "2:23" at bounding box center [18, 159] width 11 height 7
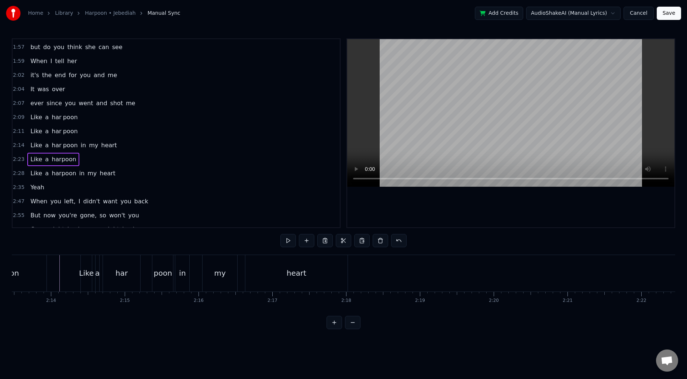
scroll to position [0, 10531]
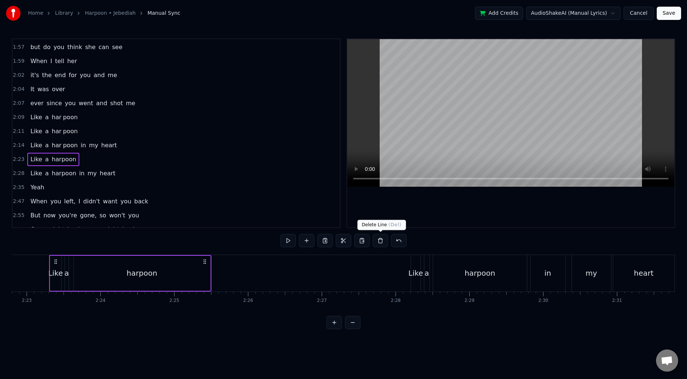
click at [382, 243] on button at bounding box center [379, 240] width 15 height 13
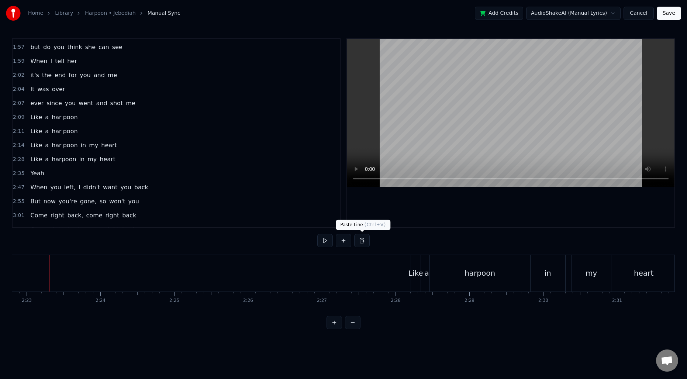
click at [361, 239] on button at bounding box center [361, 240] width 15 height 13
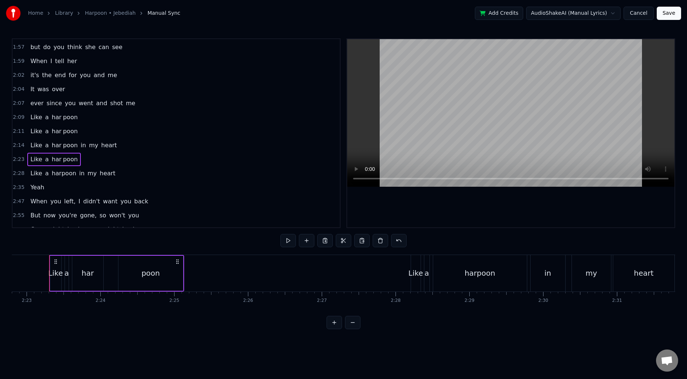
click at [173, 278] on div "poon" at bounding box center [150, 273] width 65 height 35
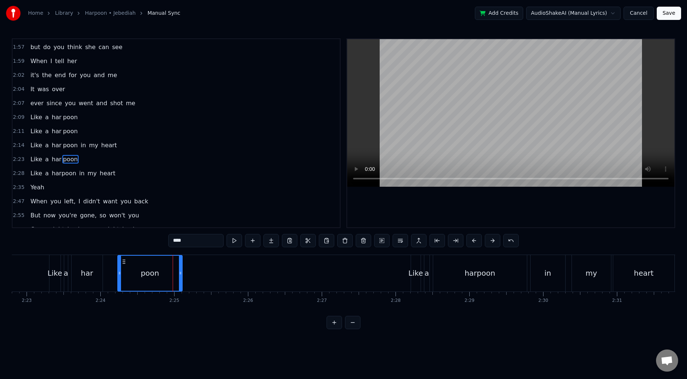
scroll to position [305, 0]
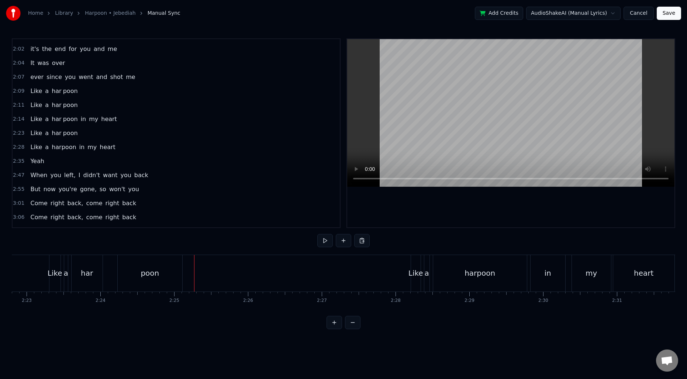
click at [174, 274] on div "poon" at bounding box center [150, 273] width 65 height 37
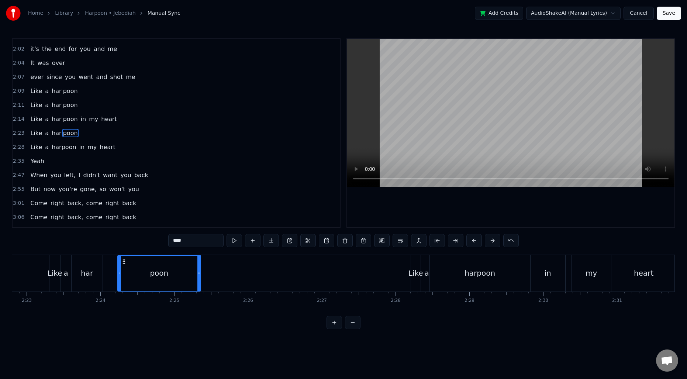
drag, startPoint x: 181, startPoint y: 273, endPoint x: 199, endPoint y: 274, distance: 18.1
click at [199, 274] on icon at bounding box center [198, 273] width 3 height 6
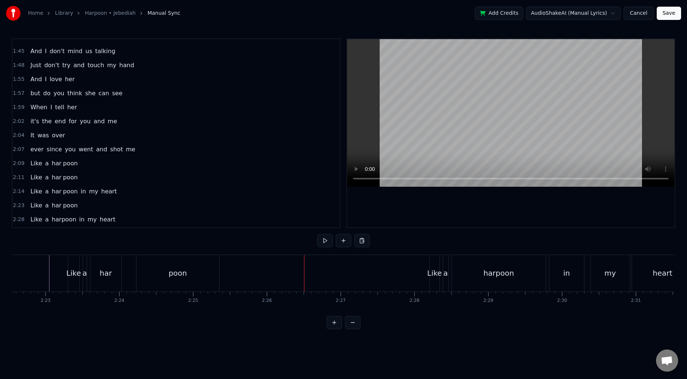
scroll to position [106, 0]
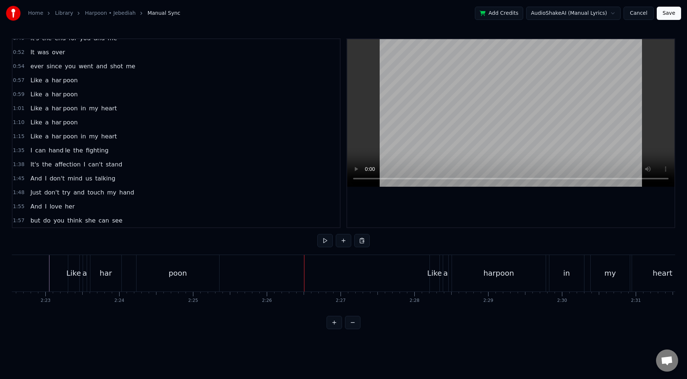
click at [16, 137] on span "1:15" at bounding box center [18, 136] width 11 height 7
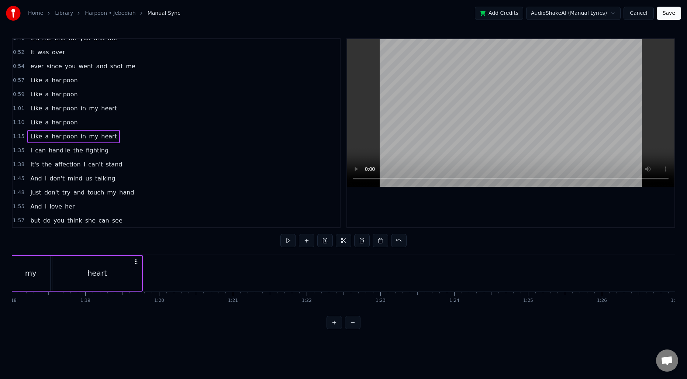
scroll to position [0, 5553]
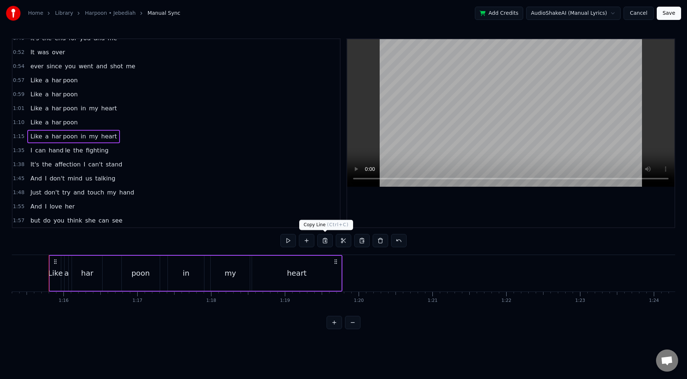
click at [325, 242] on button at bounding box center [324, 240] width 15 height 13
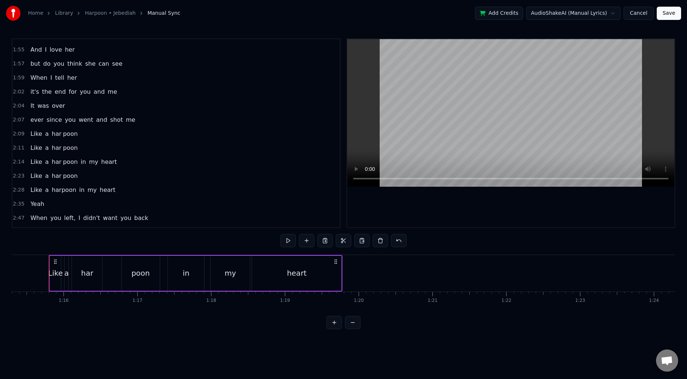
scroll to position [262, 0]
click at [16, 185] on div "2:28 Like a harpoon in my heart" at bounding box center [176, 190] width 327 height 14
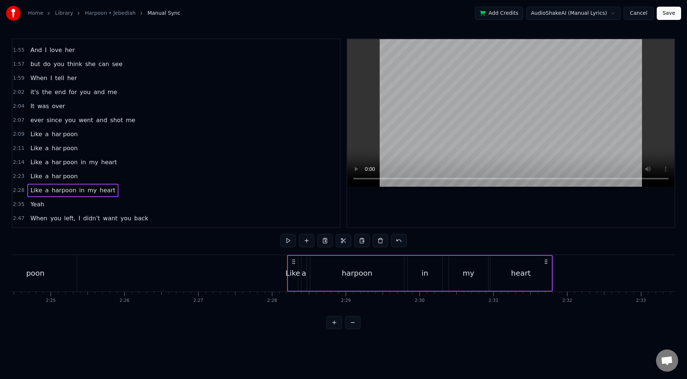
scroll to position [0, 10892]
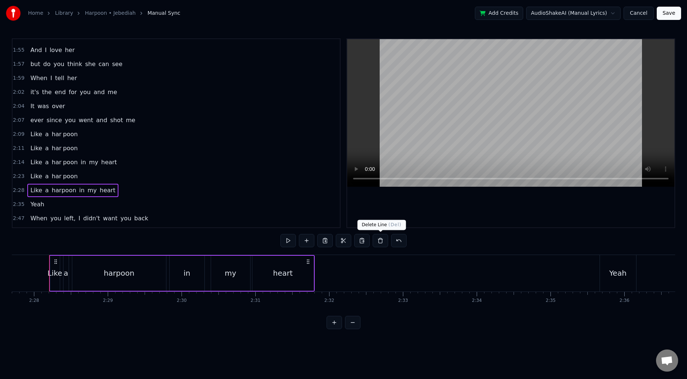
click at [379, 241] on button at bounding box center [379, 240] width 15 height 13
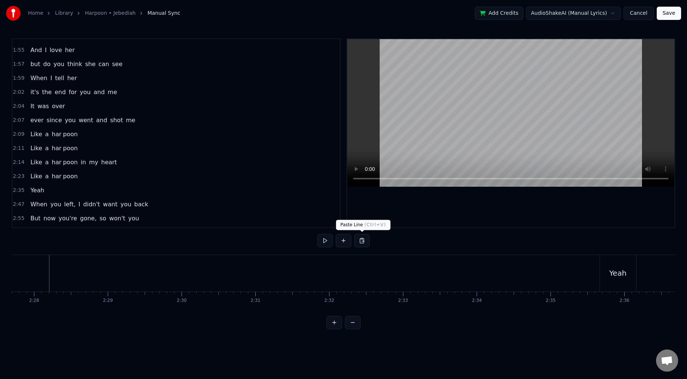
click at [361, 242] on button at bounding box center [361, 240] width 15 height 13
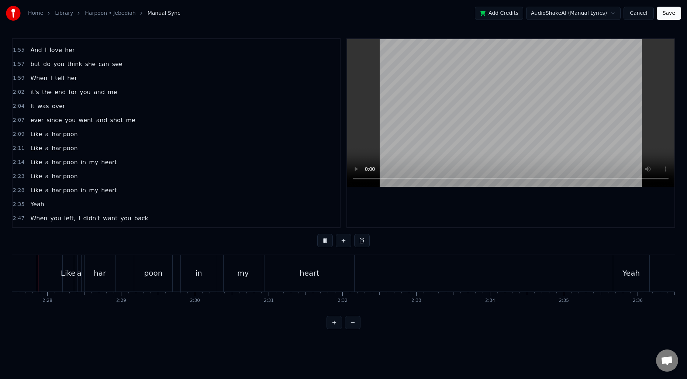
scroll to position [0, 10866]
click at [310, 279] on div "heart" at bounding box center [321, 273] width 89 height 37
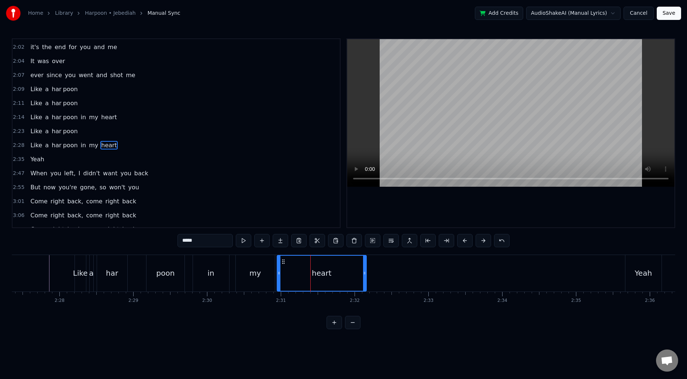
scroll to position [319, 0]
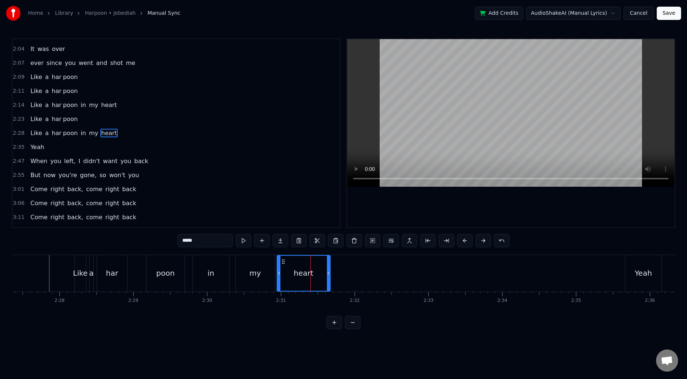
drag, startPoint x: 364, startPoint y: 275, endPoint x: 328, endPoint y: 275, distance: 36.1
click at [328, 275] on icon at bounding box center [328, 273] width 3 height 6
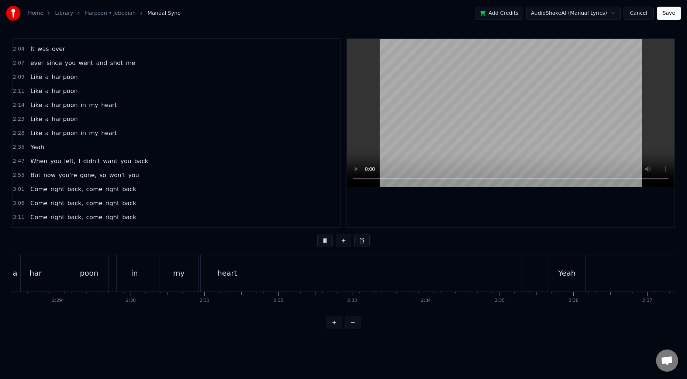
scroll to position [0, 10966]
click at [529, 270] on div "Yeah" at bounding box center [543, 273] width 36 height 37
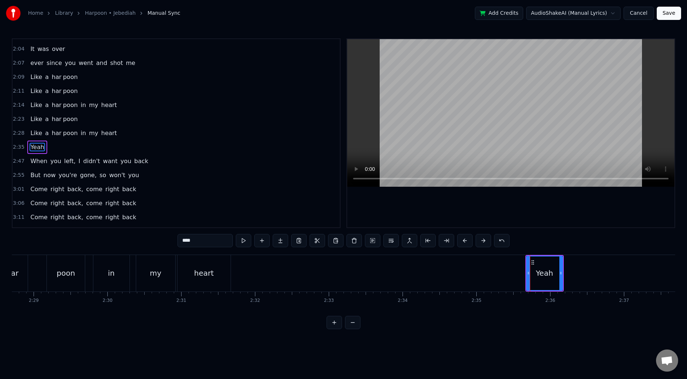
scroll to position [333, 0]
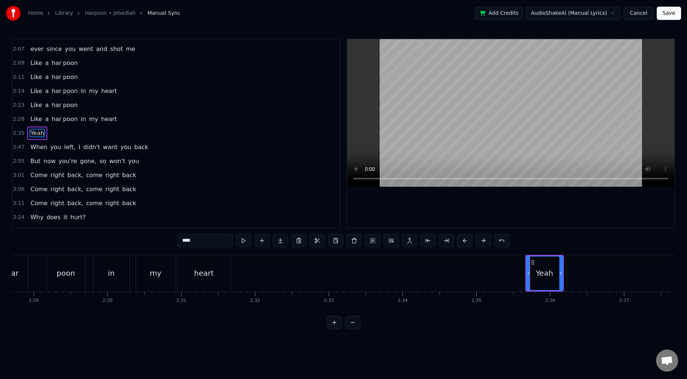
type input "****"
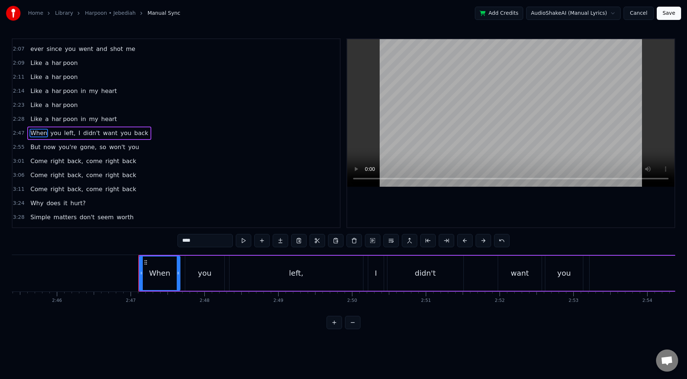
scroll to position [0, 12182]
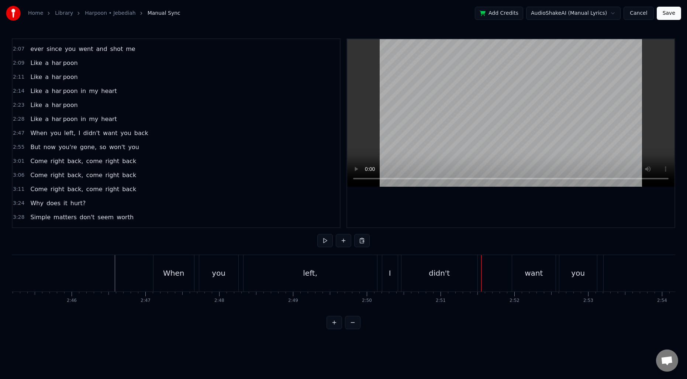
click at [333, 279] on div "left," at bounding box center [309, 273] width 133 height 37
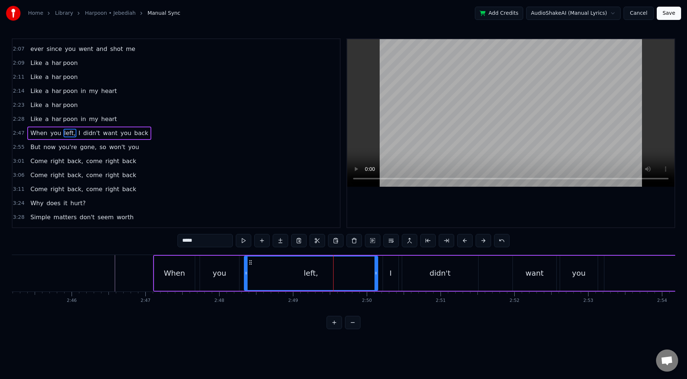
click at [219, 243] on input "*****" at bounding box center [204, 240] width 55 height 13
click at [100, 133] on span "want" at bounding box center [108, 133] width 16 height 8
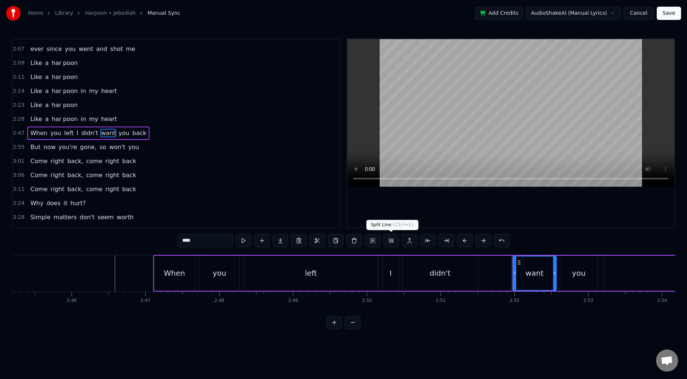
click at [393, 242] on button at bounding box center [390, 240] width 15 height 13
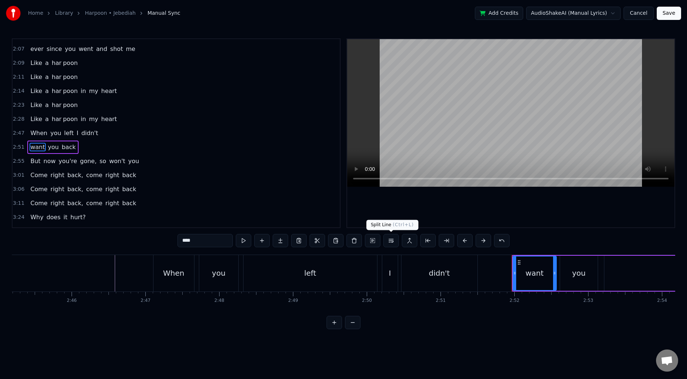
scroll to position [347, 0]
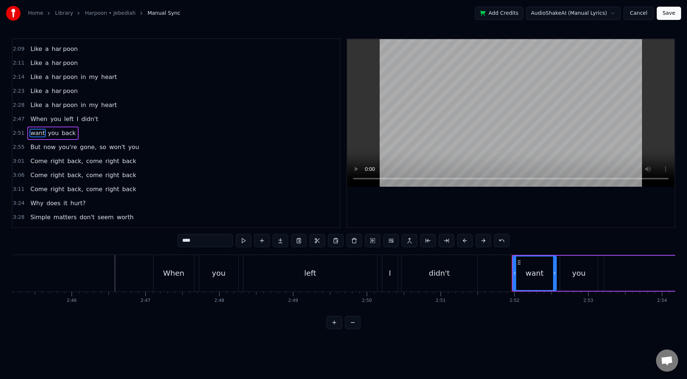
click at [82, 147] on span "gone," at bounding box center [88, 147] width 18 height 8
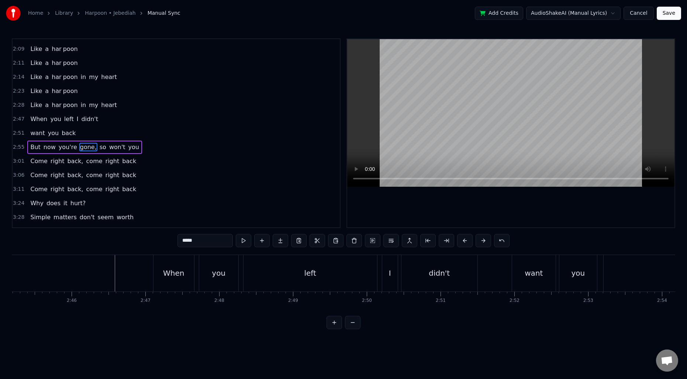
scroll to position [361, 0]
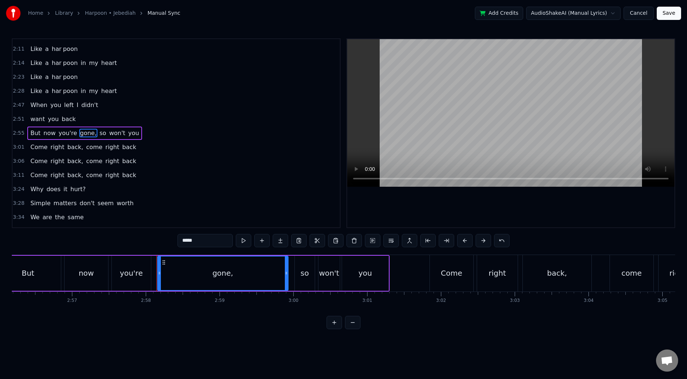
click at [206, 243] on input "*****" at bounding box center [204, 240] width 55 height 13
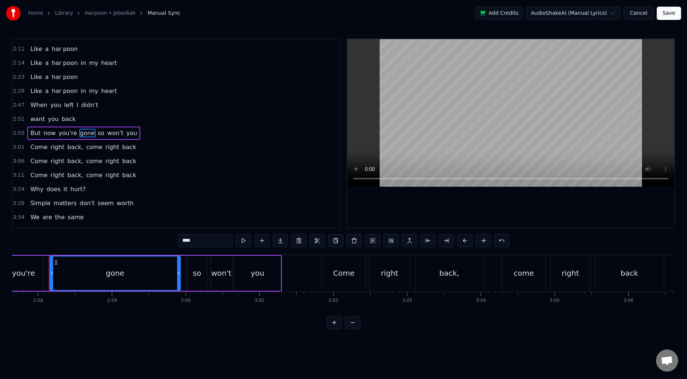
click at [97, 133] on span "so" at bounding box center [101, 133] width 8 height 8
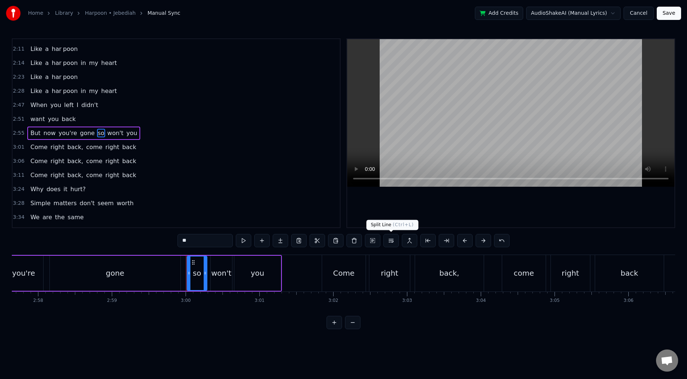
click at [392, 241] on button at bounding box center [390, 240] width 15 height 13
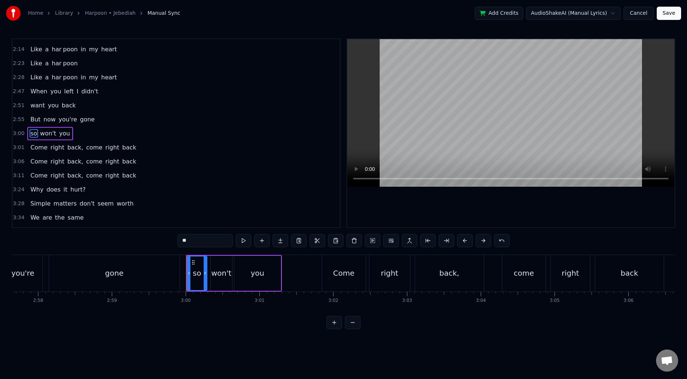
scroll to position [375, 0]
click at [73, 147] on span "back," at bounding box center [74, 147] width 17 height 8
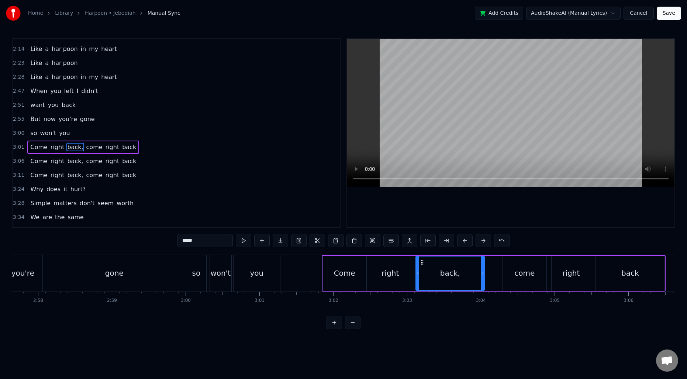
scroll to position [389, 0]
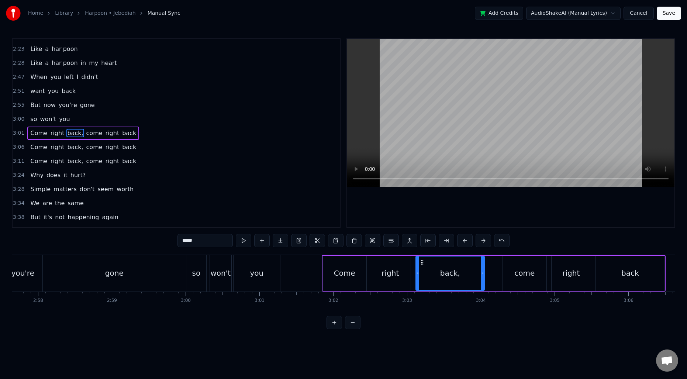
click at [216, 240] on input "*****" at bounding box center [204, 240] width 55 height 13
click at [85, 132] on span "come" at bounding box center [92, 133] width 18 height 8
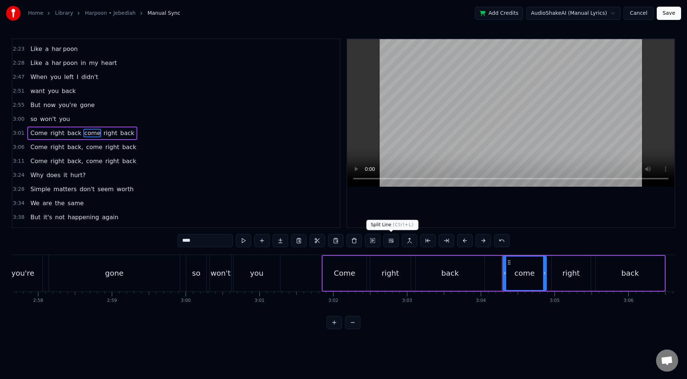
click at [388, 242] on button at bounding box center [390, 240] width 15 height 13
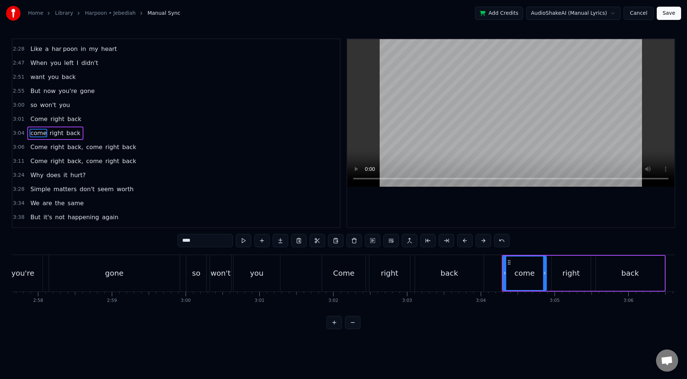
click at [69, 146] on span "back," at bounding box center [74, 147] width 17 height 8
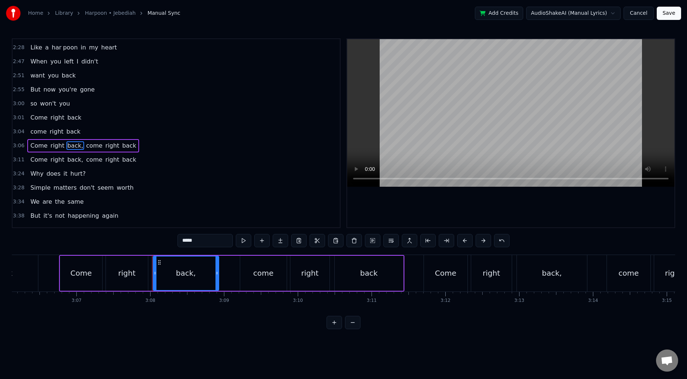
scroll to position [0, 13829]
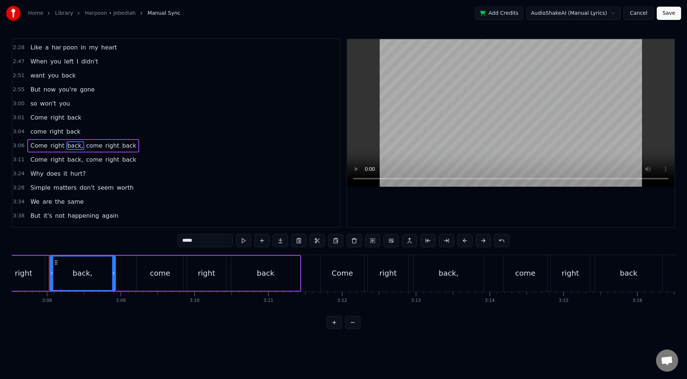
click at [212, 241] on input "*****" at bounding box center [204, 240] width 55 height 13
click at [85, 146] on span "come" at bounding box center [92, 145] width 18 height 8
type input "****"
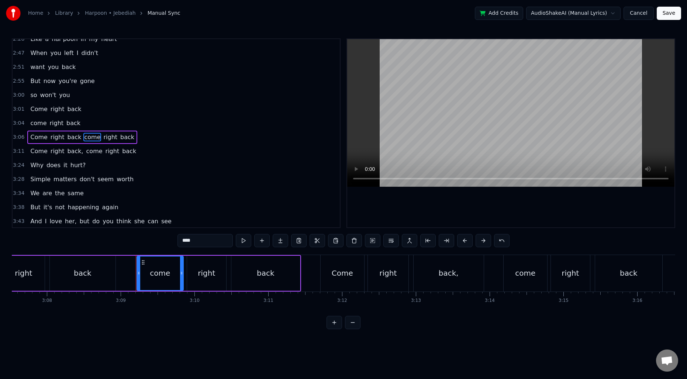
scroll to position [417, 0]
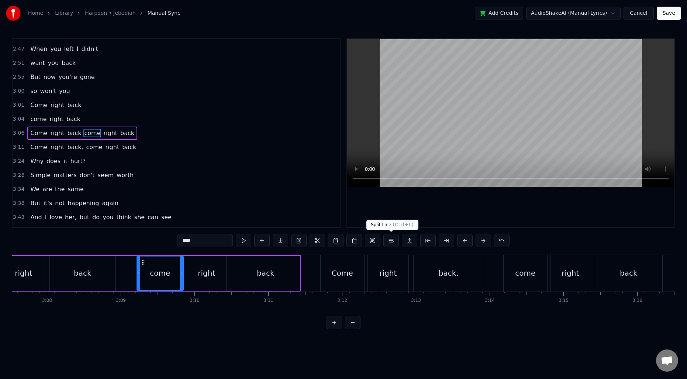
click at [387, 242] on button at bounding box center [390, 240] width 15 height 13
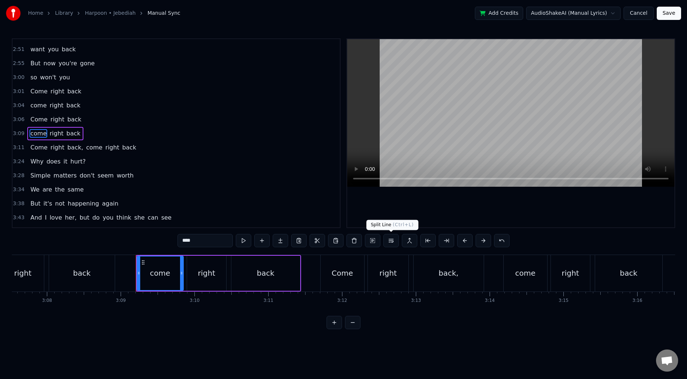
scroll to position [431, 0]
click at [78, 146] on div "Come right back, come right back" at bounding box center [83, 146] width 112 height 13
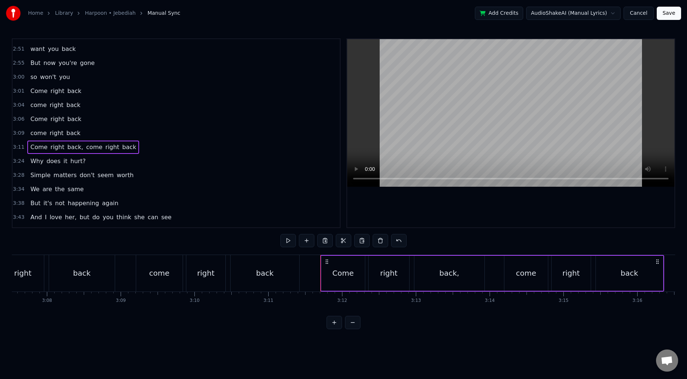
click at [71, 146] on span "back," at bounding box center [74, 147] width 17 height 8
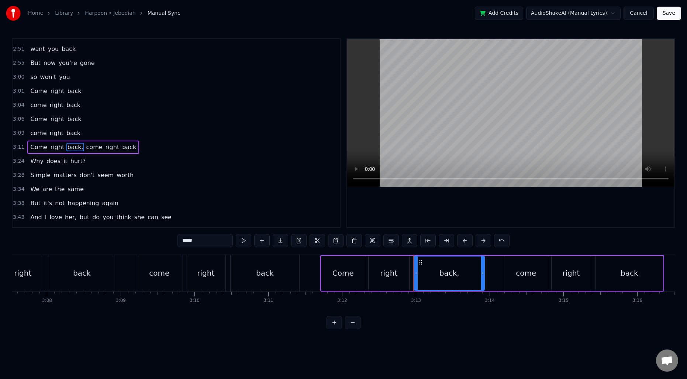
scroll to position [445, 0]
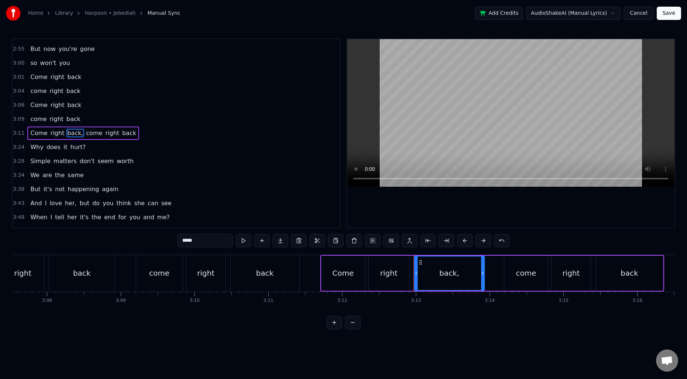
click at [215, 240] on input "*****" at bounding box center [204, 240] width 55 height 13
click at [83, 133] on span "come" at bounding box center [92, 133] width 18 height 8
type input "****"
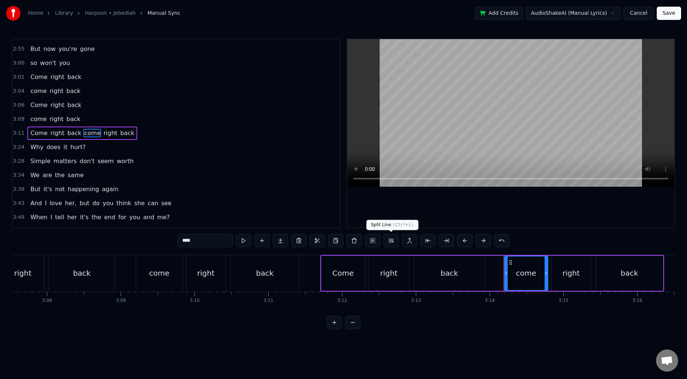
click at [388, 242] on button at bounding box center [390, 240] width 15 height 13
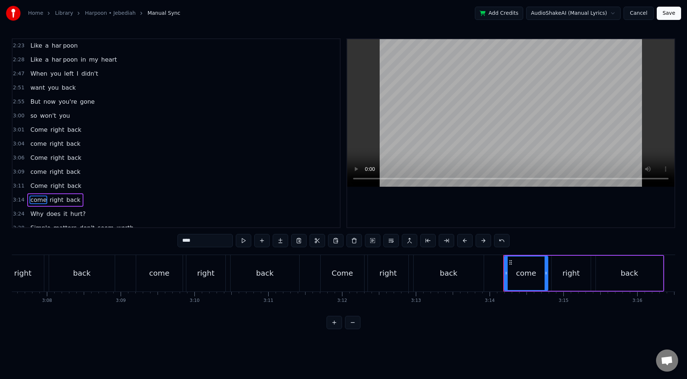
scroll to position [390, 0]
click at [16, 63] on span "2:28" at bounding box center [18, 62] width 11 height 7
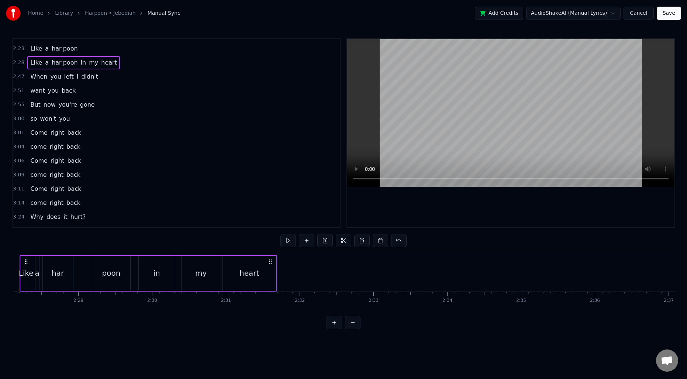
scroll to position [0, 10892]
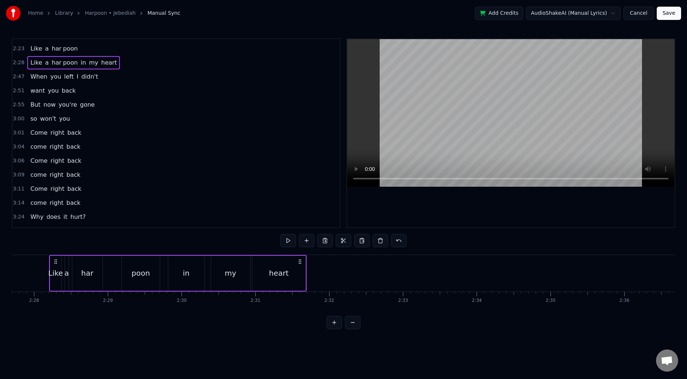
click at [16, 77] on span "2:47" at bounding box center [18, 76] width 11 height 7
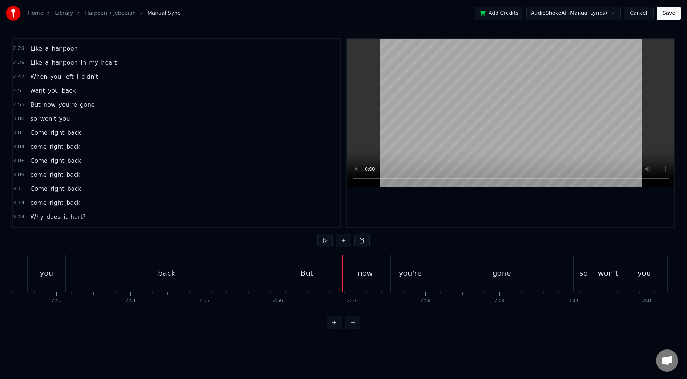
scroll to position [0, 12709]
click at [214, 271] on div "back" at bounding box center [171, 273] width 190 height 37
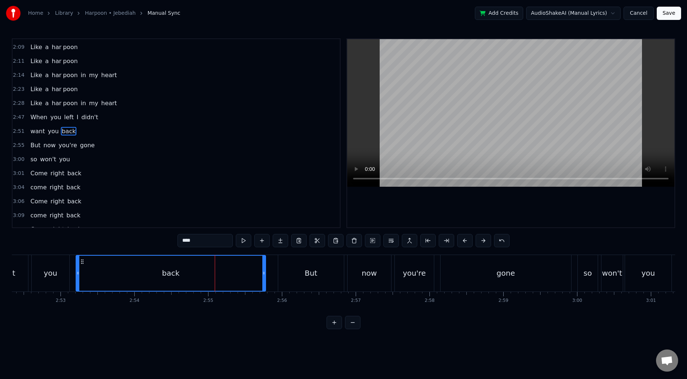
scroll to position [347, 0]
drag, startPoint x: 263, startPoint y: 270, endPoint x: 251, endPoint y: 269, distance: 12.6
click at [251, 269] on div at bounding box center [251, 273] width 3 height 35
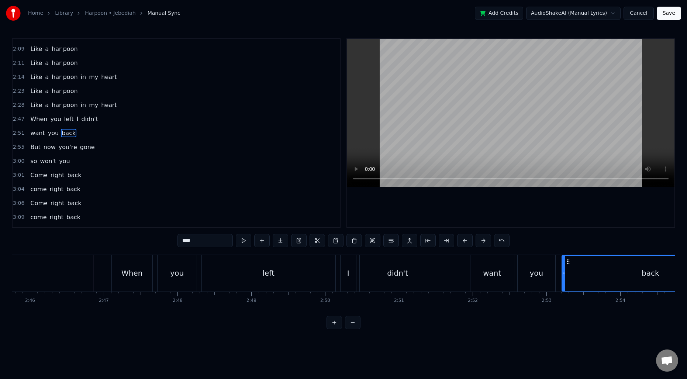
scroll to position [0, 12215]
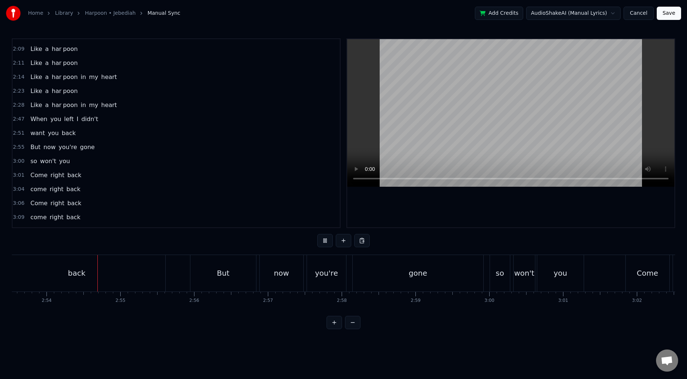
scroll to position [0, 12807]
click at [199, 274] on div "But" at bounding box center [213, 273] width 66 height 37
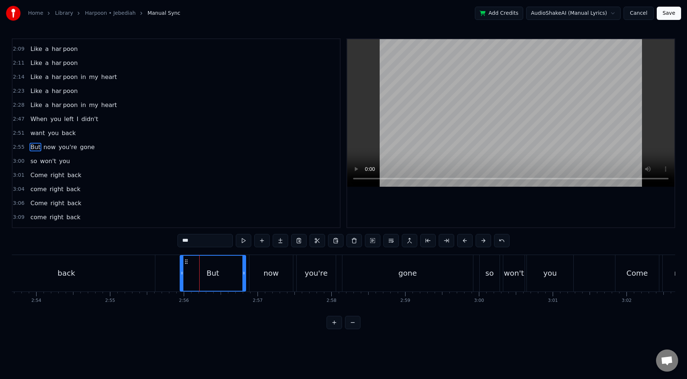
scroll to position [361, 0]
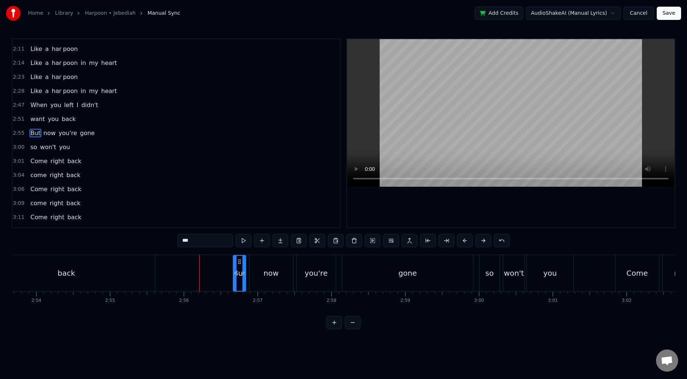
drag, startPoint x: 181, startPoint y: 273, endPoint x: 234, endPoint y: 276, distance: 53.2
click at [234, 276] on div at bounding box center [234, 273] width 3 height 35
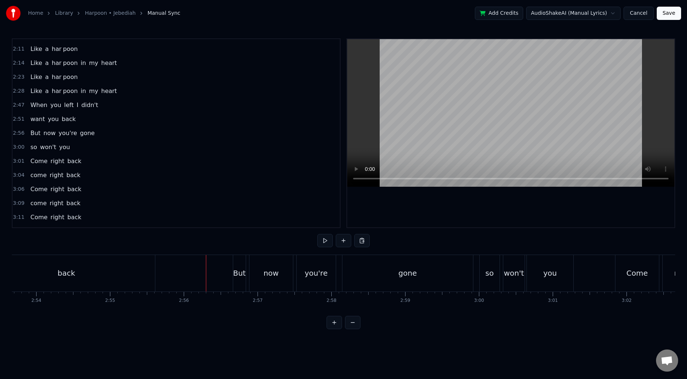
click at [240, 266] on div "But" at bounding box center [239, 273] width 13 height 37
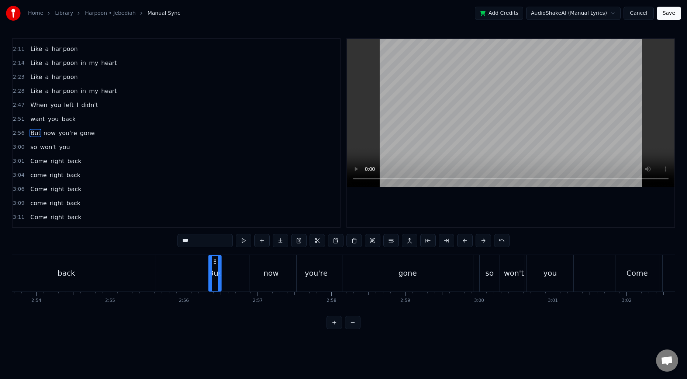
drag, startPoint x: 238, startPoint y: 262, endPoint x: 213, endPoint y: 263, distance: 24.7
click at [213, 263] on icon at bounding box center [215, 261] width 6 height 6
drag, startPoint x: 214, startPoint y: 261, endPoint x: 231, endPoint y: 263, distance: 17.0
click at [231, 263] on icon at bounding box center [231, 261] width 6 height 6
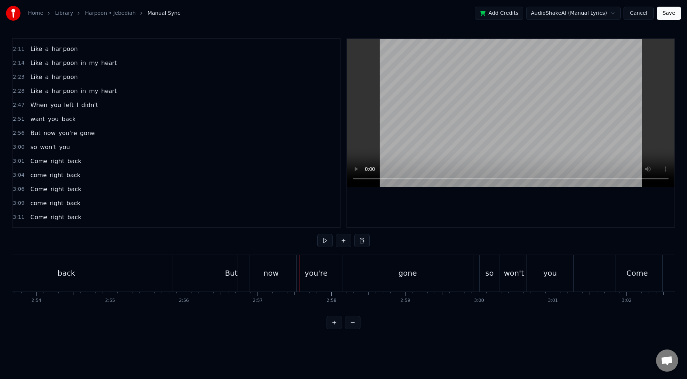
click at [229, 268] on div "But" at bounding box center [231, 272] width 13 height 11
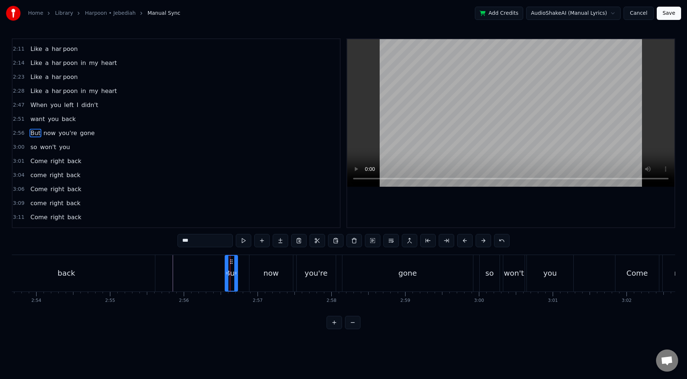
click at [232, 263] on circle at bounding box center [232, 263] width 0 height 0
click at [263, 270] on div "now" at bounding box center [271, 273] width 43 height 35
click at [208, 244] on input "***" at bounding box center [204, 240] width 55 height 13
type input "***"
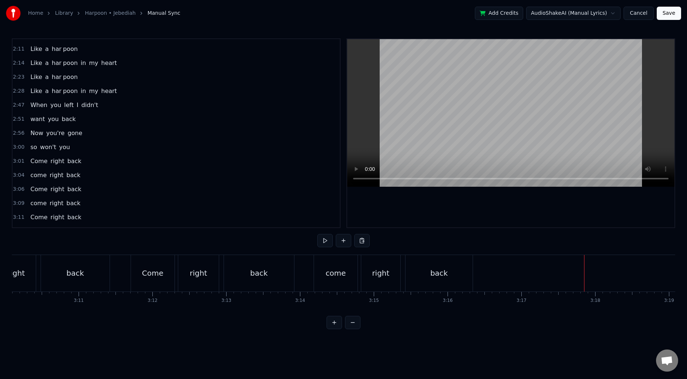
scroll to position [450, 0]
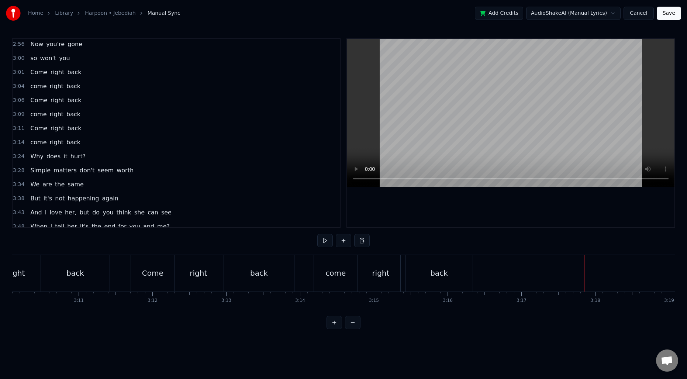
click at [18, 129] on span "3:11" at bounding box center [18, 128] width 11 height 7
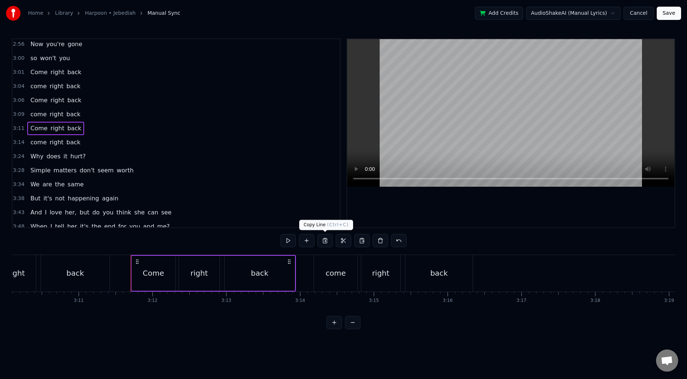
click at [327, 241] on button at bounding box center [324, 240] width 15 height 13
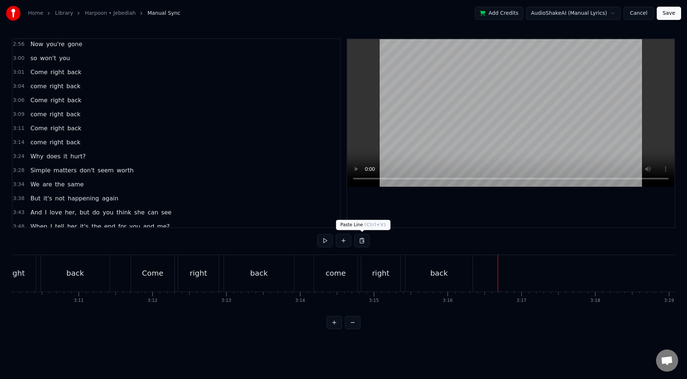
click at [361, 239] on button at bounding box center [361, 240] width 15 height 13
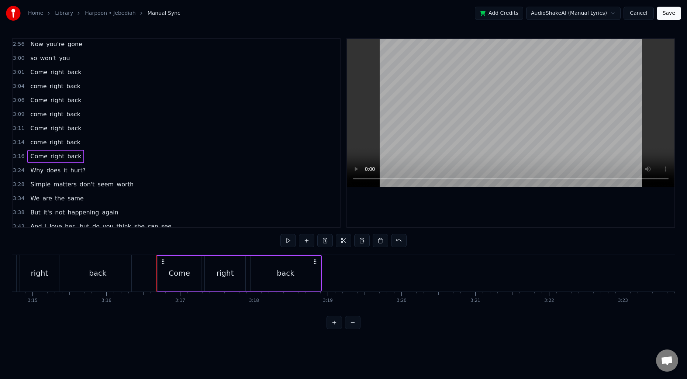
scroll to position [0, 14369]
click at [293, 274] on div "back" at bounding box center [276, 273] width 70 height 35
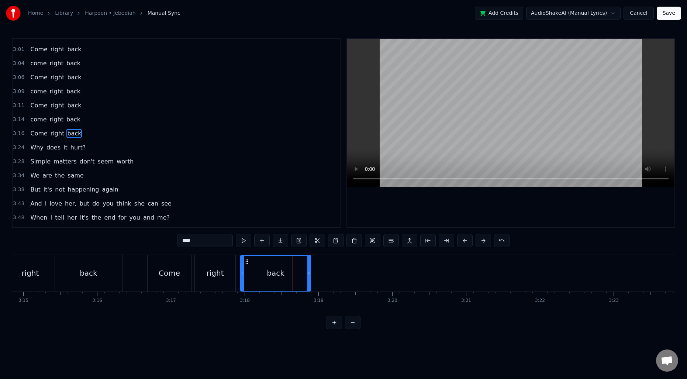
scroll to position [473, 0]
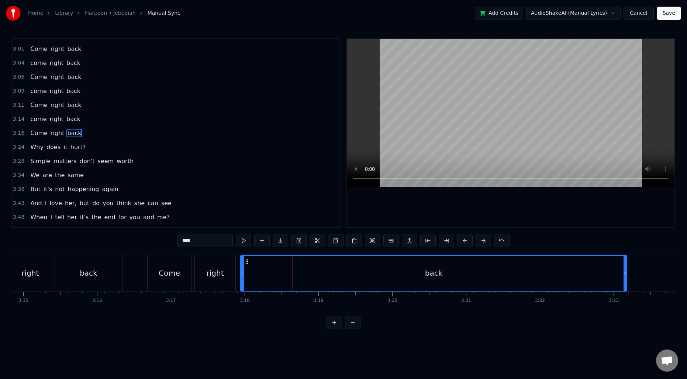
drag, startPoint x: 309, startPoint y: 270, endPoint x: 625, endPoint y: 267, distance: 316.0
click at [625, 267] on div at bounding box center [624, 273] width 3 height 35
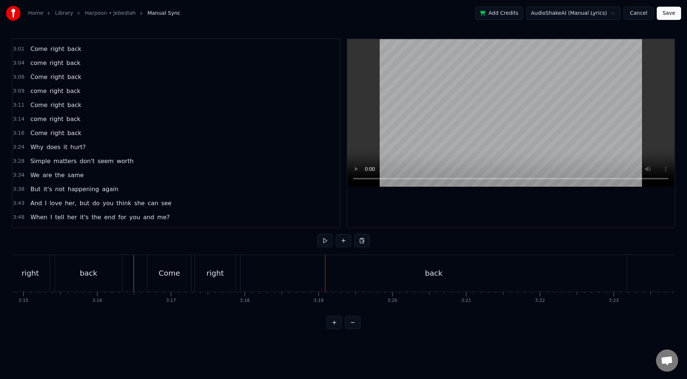
click at [290, 287] on div "back" at bounding box center [433, 273] width 386 height 37
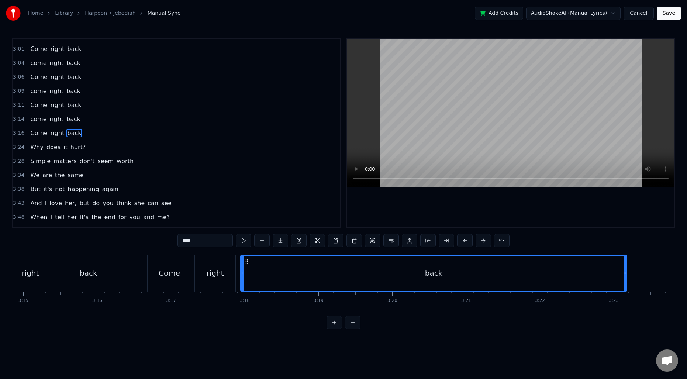
click at [216, 244] on input "****" at bounding box center [204, 240] width 55 height 13
type input "*******"
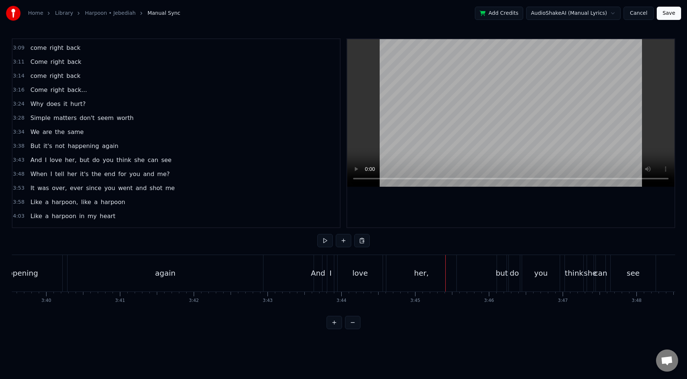
scroll to position [541, 0]
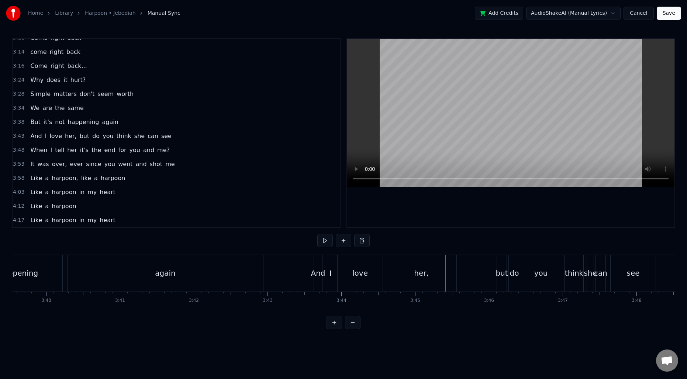
click at [67, 137] on span "her," at bounding box center [70, 136] width 13 height 8
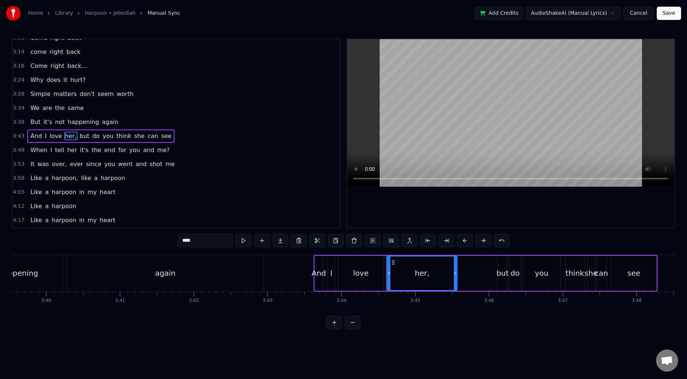
click at [211, 236] on input "****" at bounding box center [204, 240] width 55 height 13
click at [222, 239] on input "****" at bounding box center [204, 240] width 55 height 13
click at [81, 137] on span "but" at bounding box center [82, 136] width 11 height 8
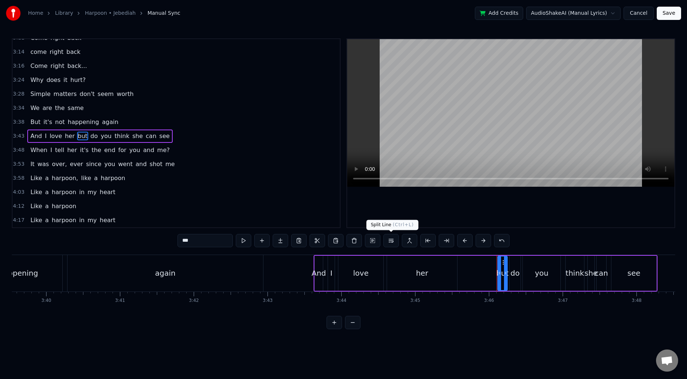
click at [389, 240] on button at bounding box center [390, 240] width 15 height 13
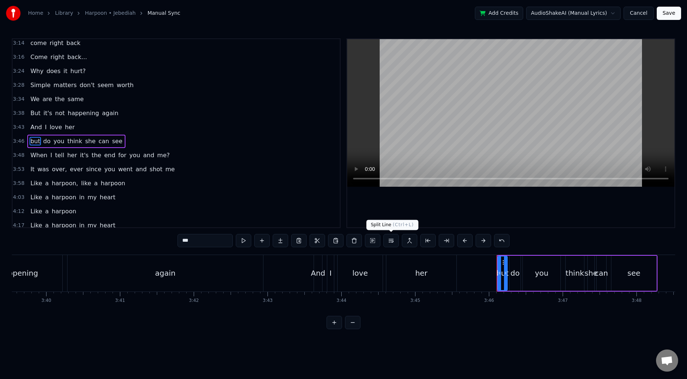
scroll to position [555, 0]
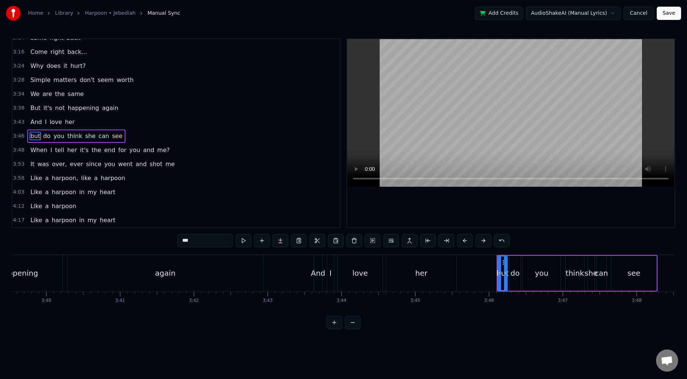
click at [70, 152] on span "her" at bounding box center [71, 150] width 11 height 8
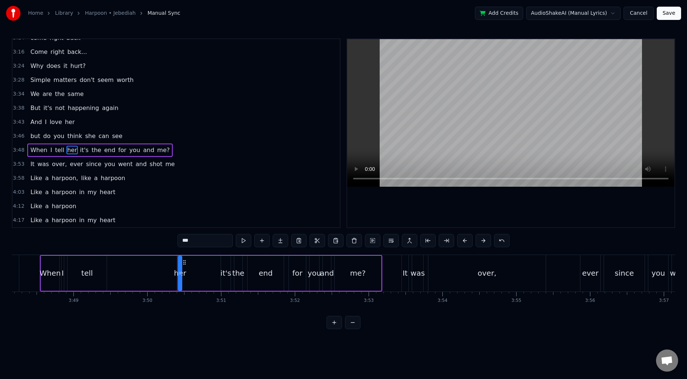
click at [79, 150] on span "it's" at bounding box center [84, 150] width 10 height 8
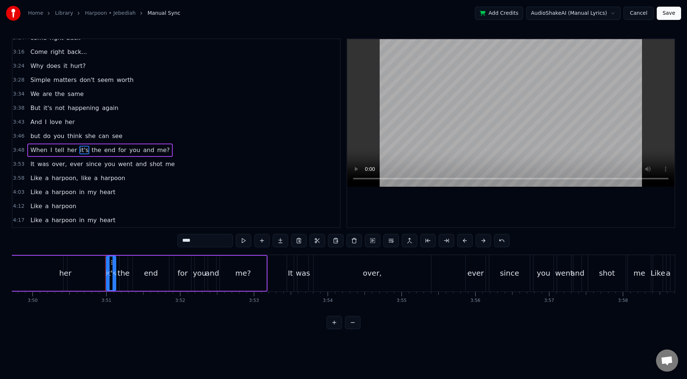
scroll to position [0, 16954]
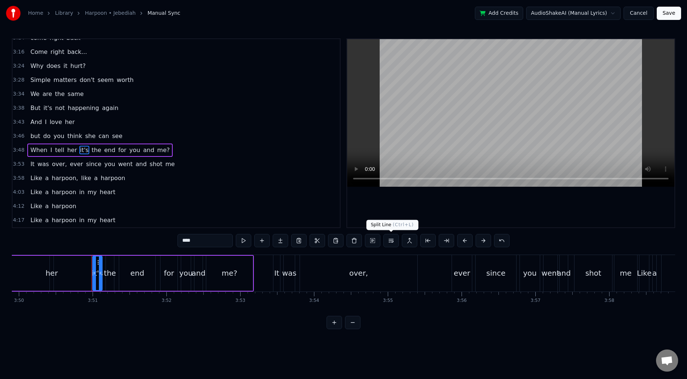
click at [394, 240] on button at bounding box center [390, 240] width 15 height 13
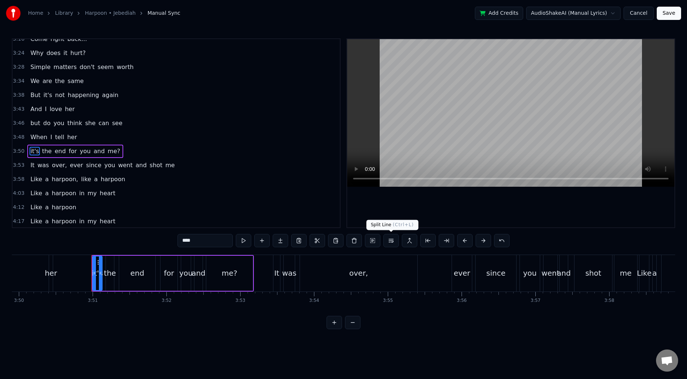
scroll to position [569, 0]
click at [57, 164] on span "over," at bounding box center [59, 164] width 17 height 8
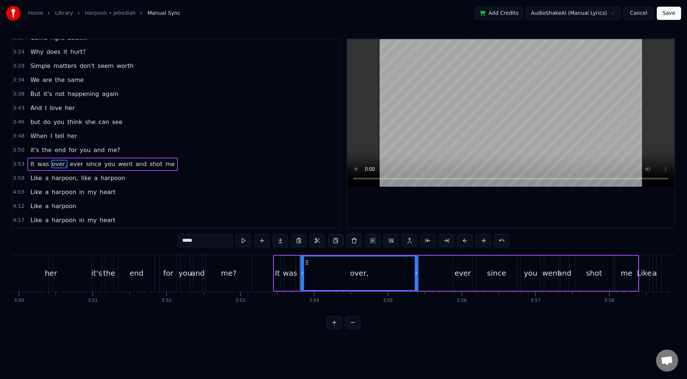
click at [218, 238] on input "*****" at bounding box center [204, 240] width 55 height 13
click at [71, 164] on span "ever" at bounding box center [74, 164] width 15 height 8
type input "****"
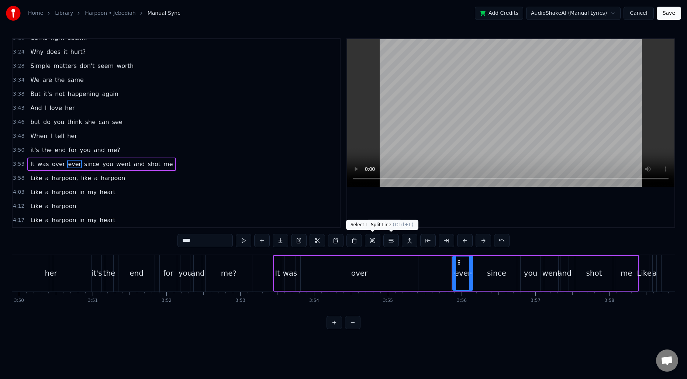
click at [388, 241] on button at bounding box center [390, 240] width 15 height 13
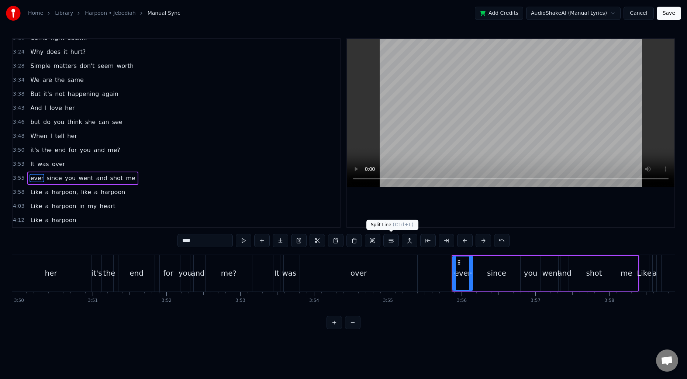
scroll to position [583, 0]
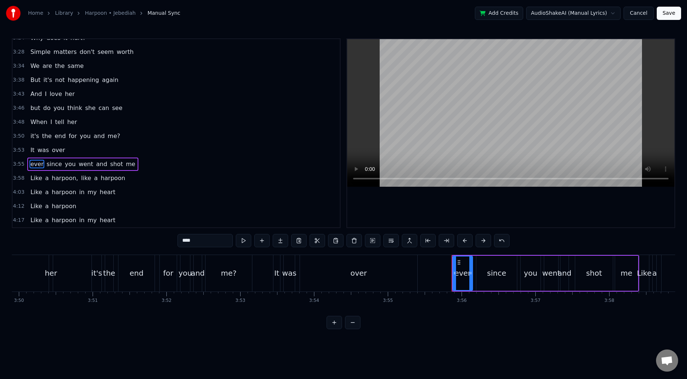
click at [16, 93] on span "3:43" at bounding box center [18, 93] width 11 height 7
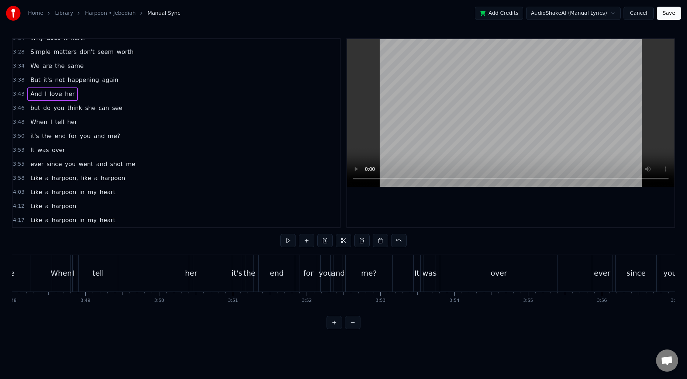
click at [17, 84] on div "3:38 But it's not happening again" at bounding box center [176, 80] width 327 height 14
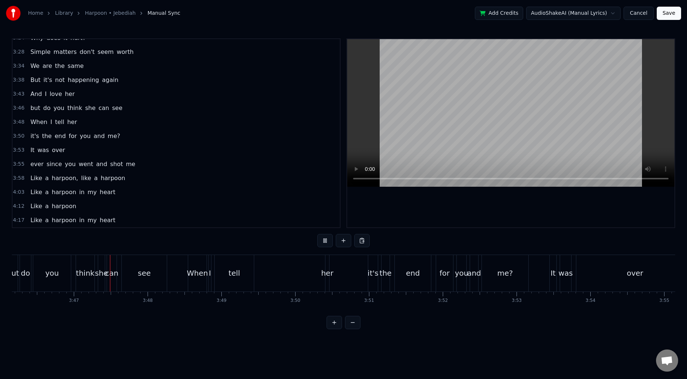
scroll to position [0, 16689]
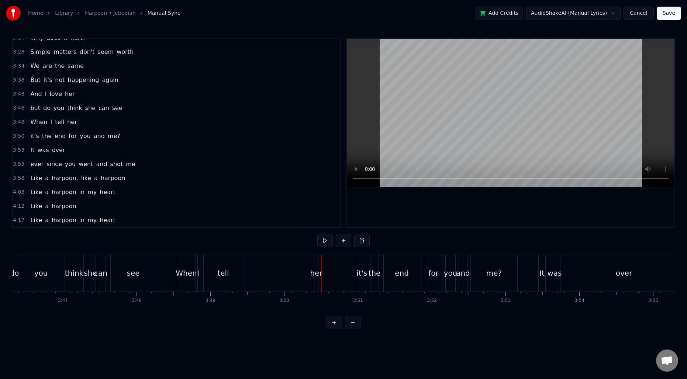
click at [108, 135] on span "me?" at bounding box center [114, 136] width 14 height 8
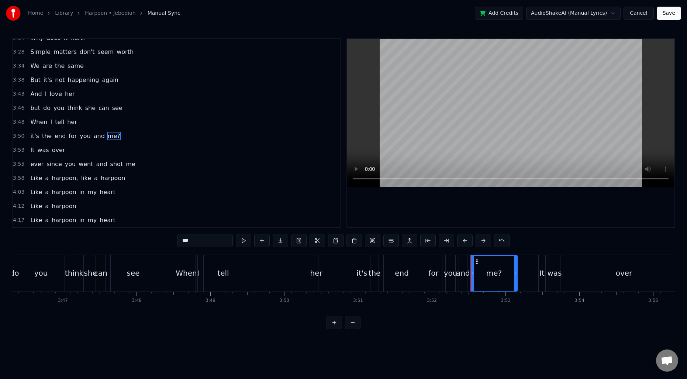
click at [220, 238] on input "***" at bounding box center [204, 240] width 55 height 13
type input "**"
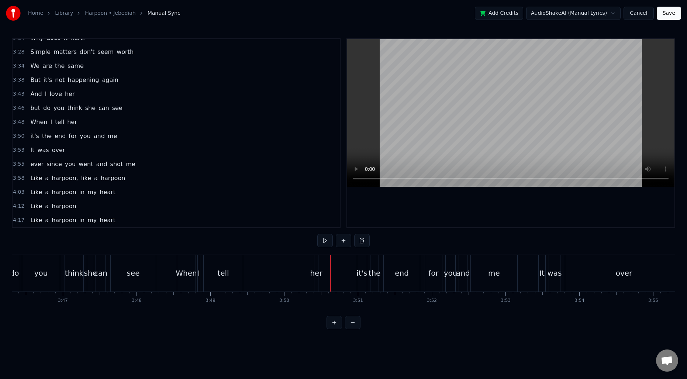
click at [296, 270] on div "When I tell her" at bounding box center [248, 273] width 143 height 37
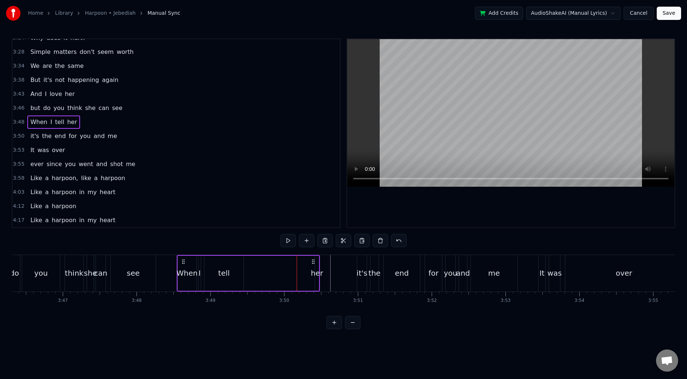
click at [318, 268] on div "her" at bounding box center [316, 272] width 12 height 11
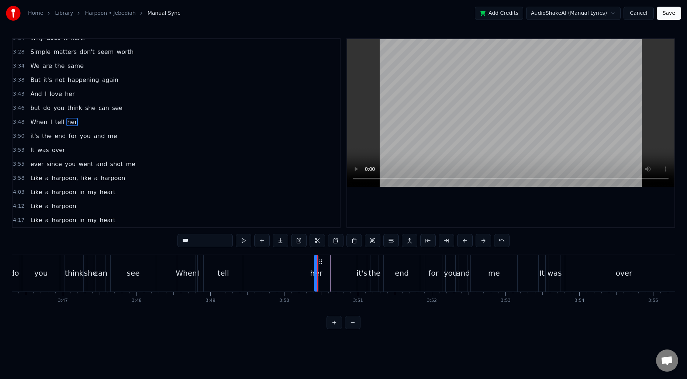
scroll to position [572, 0]
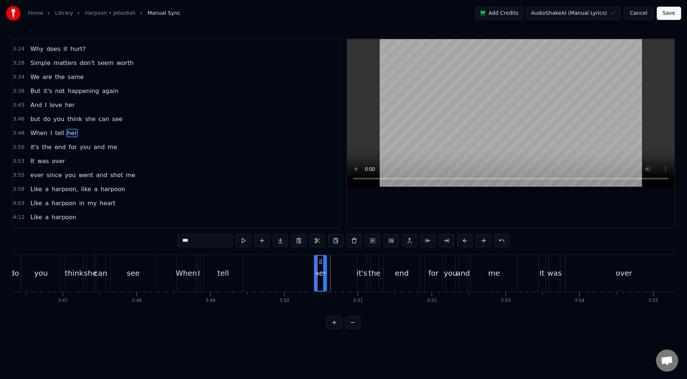
drag, startPoint x: 315, startPoint y: 270, endPoint x: 325, endPoint y: 272, distance: 10.5
click at [325, 272] on icon at bounding box center [324, 273] width 3 height 6
drag, startPoint x: 320, startPoint y: 261, endPoint x: 251, endPoint y: 263, distance: 69.0
click at [251, 263] on icon at bounding box center [252, 261] width 6 height 6
drag, startPoint x: 258, startPoint y: 267, endPoint x: 310, endPoint y: 268, distance: 52.0
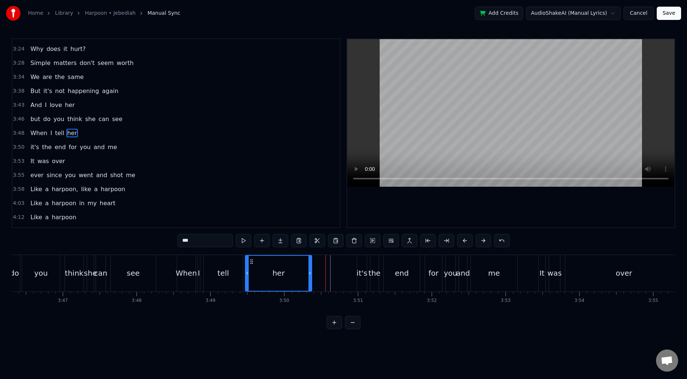
click at [310, 268] on div at bounding box center [309, 273] width 3 height 35
drag, startPoint x: 247, startPoint y: 270, endPoint x: 250, endPoint y: 270, distance: 3.7
click at [250, 270] on icon at bounding box center [250, 273] width 3 height 6
click at [247, 270] on div at bounding box center [248, 273] width 3 height 35
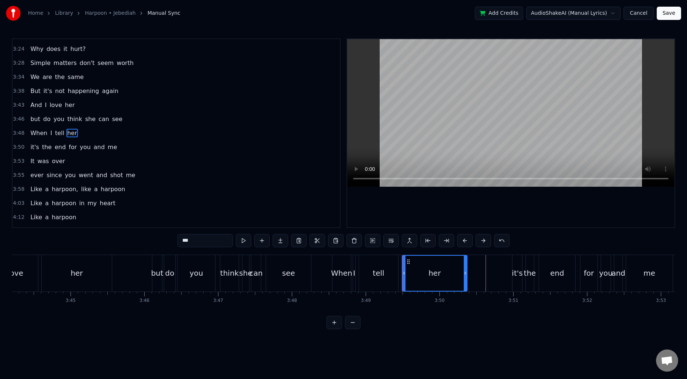
scroll to position [0, 16517]
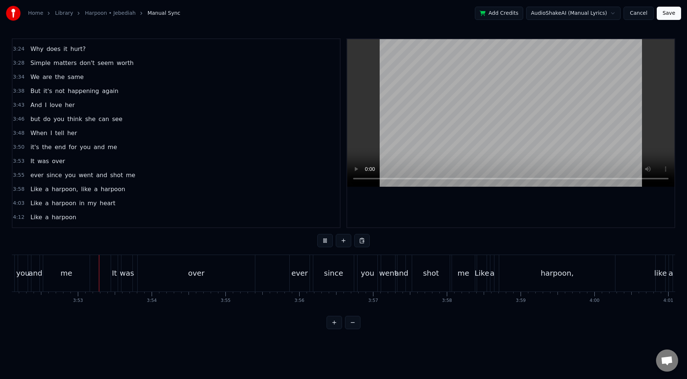
scroll to position [0, 17119]
click at [534, 274] on div "harpoon," at bounding box center [554, 273] width 116 height 37
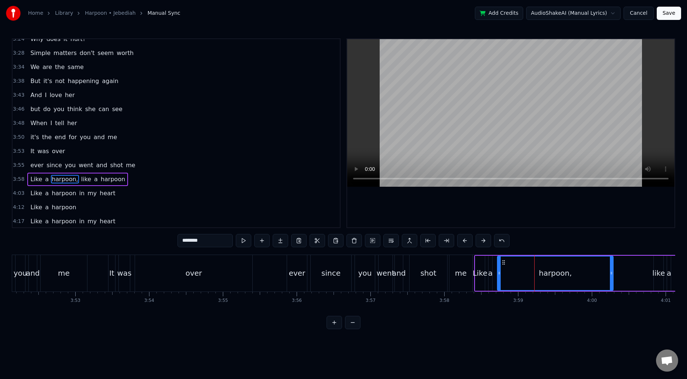
scroll to position [583, 0]
click at [226, 240] on input "********" at bounding box center [204, 240] width 55 height 13
type input "*******"
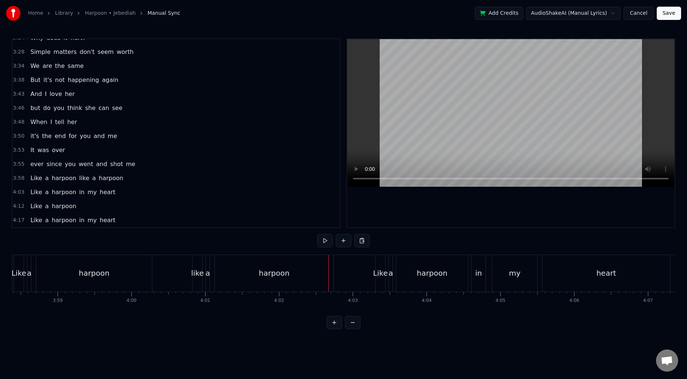
scroll to position [0, 17571]
click at [202, 277] on div "like" at bounding box center [205, 272] width 13 height 11
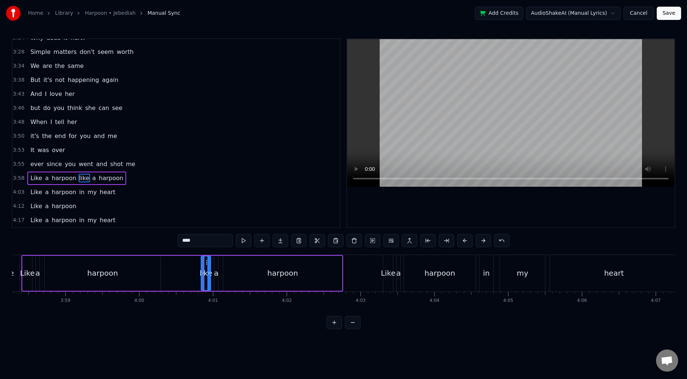
click at [205, 242] on input "****" at bounding box center [204, 240] width 55 height 13
type input "****"
click at [181, 268] on div "Like a harpoon Like a harpoon" at bounding box center [182, 273] width 322 height 37
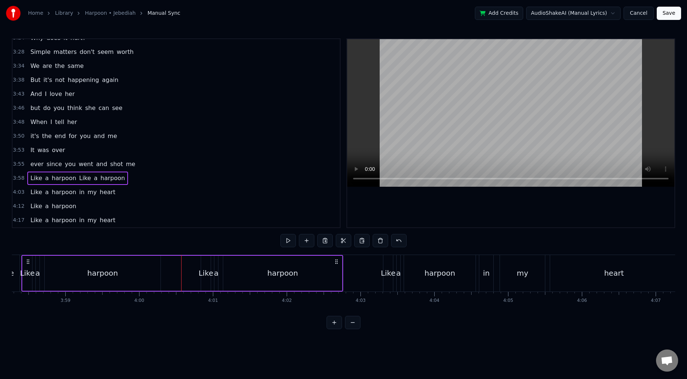
click at [202, 271] on div "Like" at bounding box center [205, 272] width 15 height 11
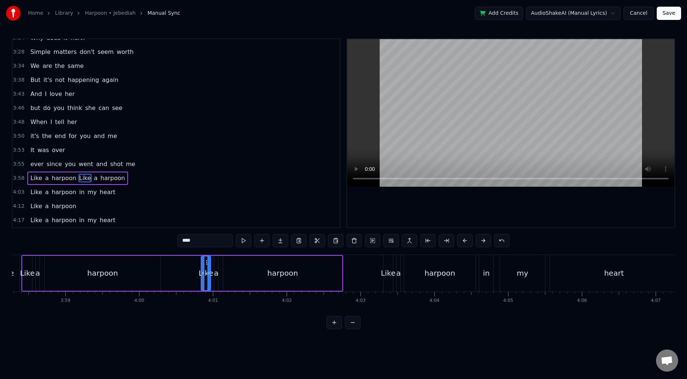
click at [163, 268] on div "Like a harpoon Like a harpoon" at bounding box center [182, 273] width 322 height 37
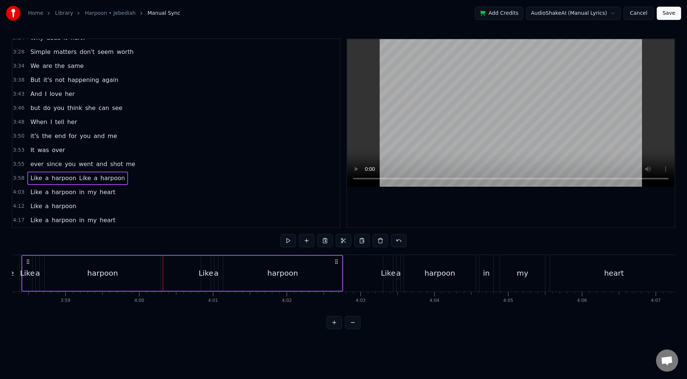
click at [166, 268] on div "Like a harpoon Like a harpoon" at bounding box center [182, 273] width 322 height 37
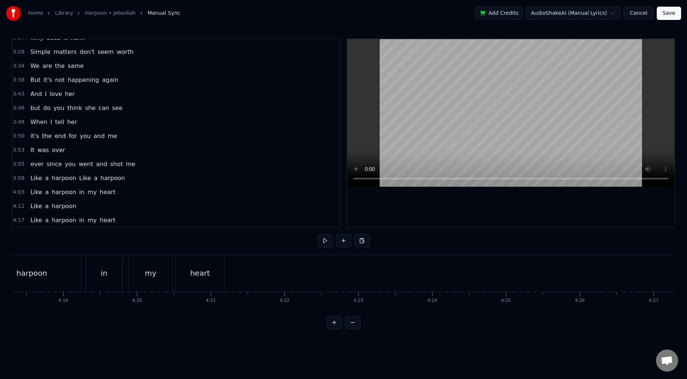
scroll to position [0, 19038]
click at [341, 244] on button at bounding box center [343, 240] width 15 height 13
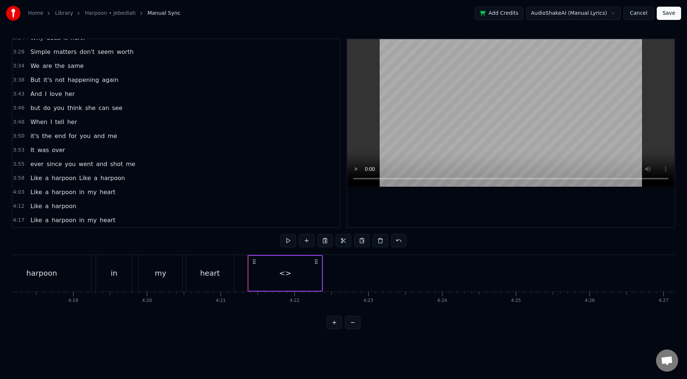
click at [296, 272] on div "<>" at bounding box center [285, 273] width 73 height 35
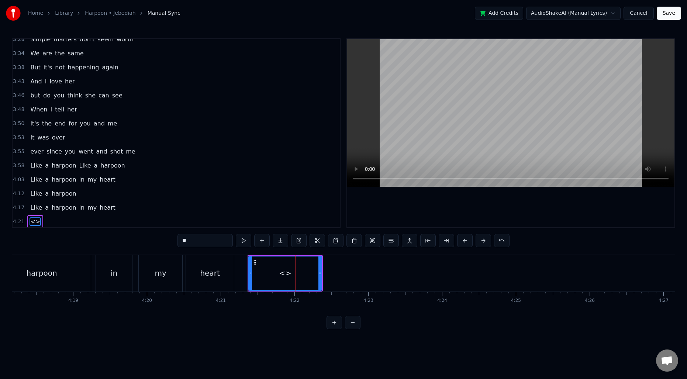
click at [296, 272] on div "<>" at bounding box center [285, 273] width 72 height 34
click at [189, 240] on input "**" at bounding box center [204, 240] width 55 height 13
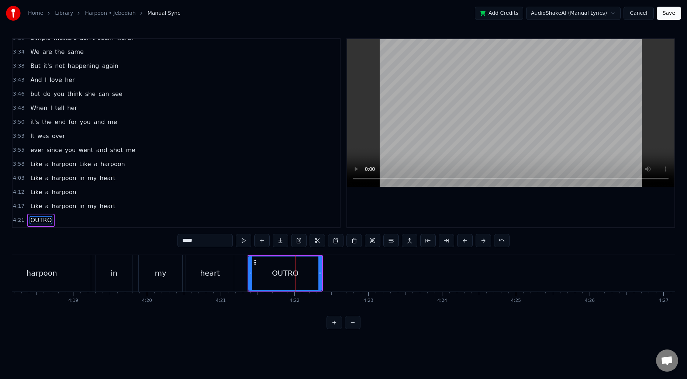
type input "*****"
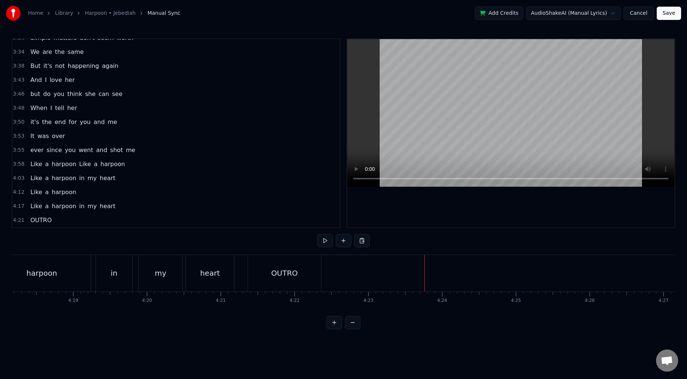
click at [264, 264] on div "OUTRO" at bounding box center [284, 273] width 73 height 37
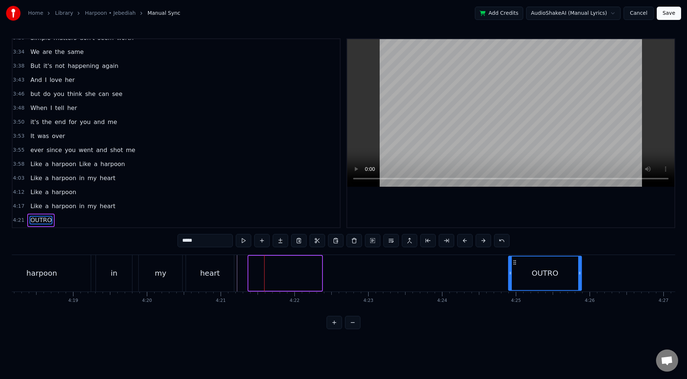
drag, startPoint x: 254, startPoint y: 261, endPoint x: 514, endPoint y: 266, distance: 259.6
click at [514, 266] on div "OUTRO" at bounding box center [544, 273] width 72 height 34
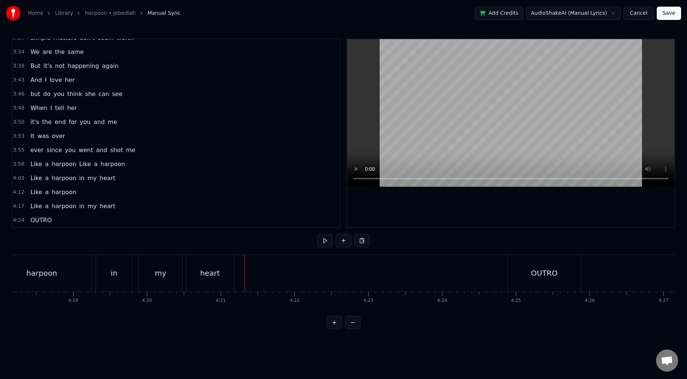
click at [553, 270] on div "OUTRO" at bounding box center [544, 272] width 27 height 11
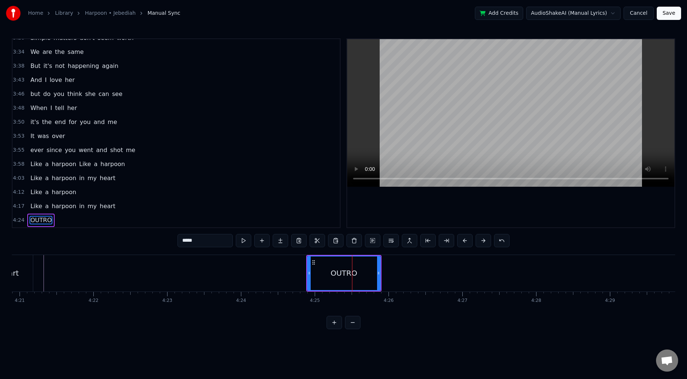
scroll to position [0, 19353]
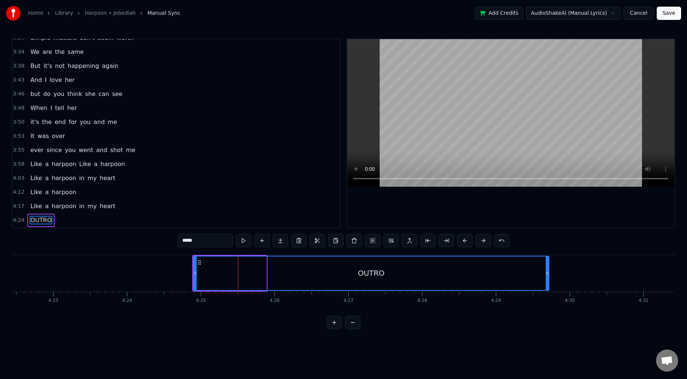
drag, startPoint x: 265, startPoint y: 266, endPoint x: 547, endPoint y: 282, distance: 282.9
click at [547, 282] on div at bounding box center [546, 273] width 3 height 34
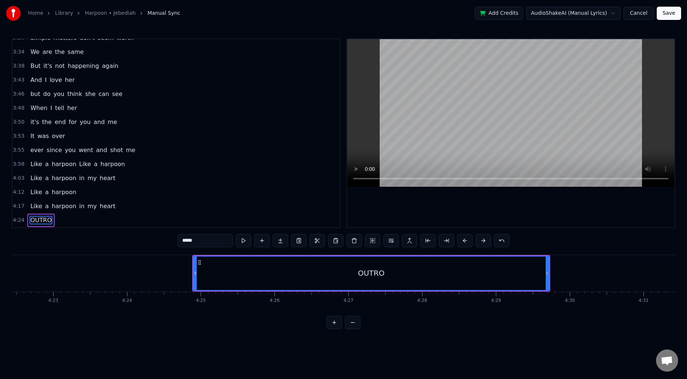
click at [547, 268] on div at bounding box center [547, 273] width 0 height 37
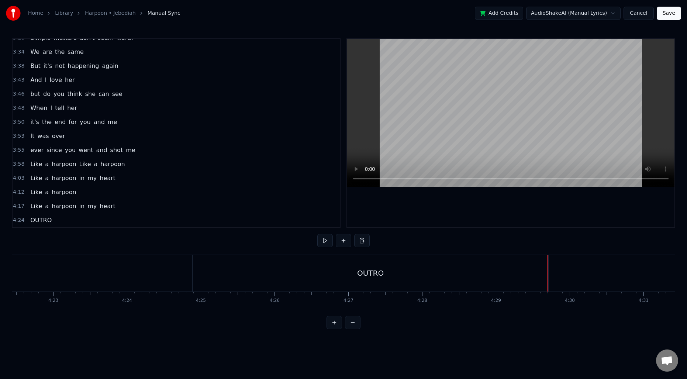
click at [536, 269] on div "OUTRO" at bounding box center [369, 273] width 355 height 37
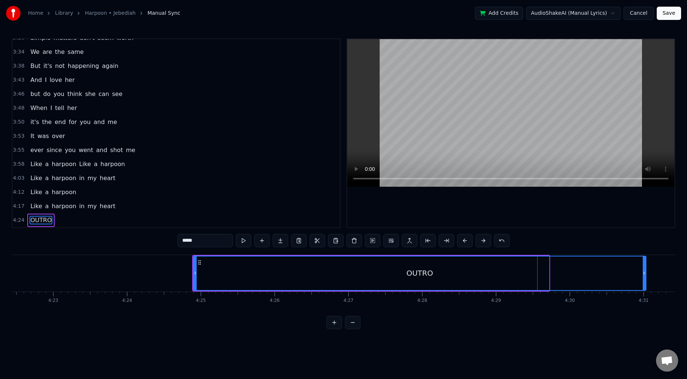
drag, startPoint x: 547, startPoint y: 270, endPoint x: 644, endPoint y: 268, distance: 97.0
click at [644, 268] on div at bounding box center [643, 273] width 3 height 34
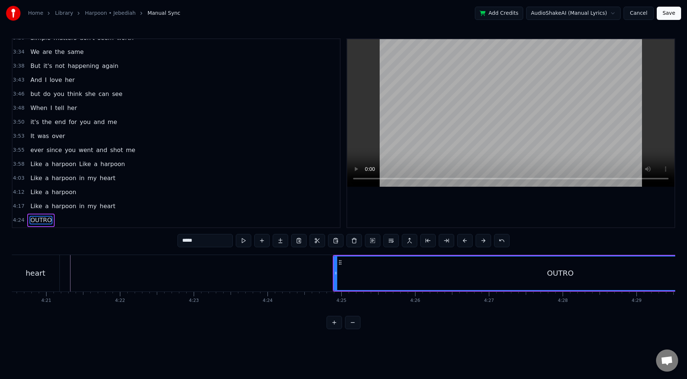
scroll to position [0, 19046]
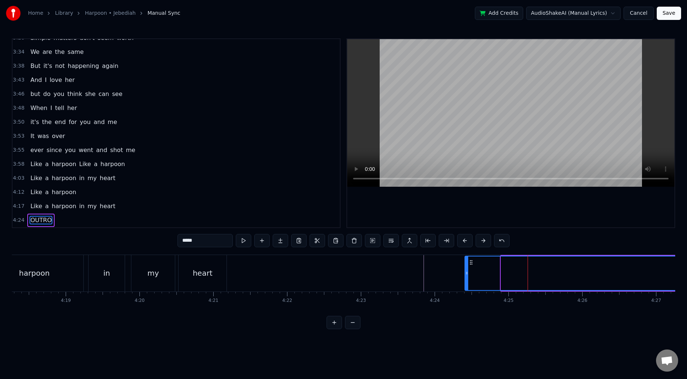
drag, startPoint x: 503, startPoint y: 267, endPoint x: 466, endPoint y: 268, distance: 36.9
click at [466, 268] on div at bounding box center [466, 273] width 3 height 34
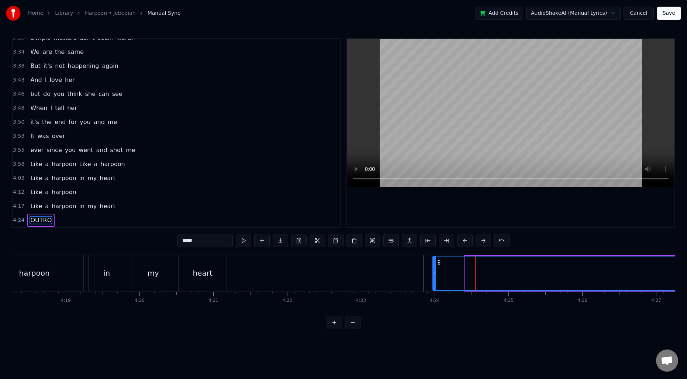
drag, startPoint x: 465, startPoint y: 269, endPoint x: 433, endPoint y: 270, distance: 32.5
click at [433, 270] on div at bounding box center [434, 273] width 3 height 34
drag, startPoint x: 434, startPoint y: 270, endPoint x: 406, endPoint y: 270, distance: 28.0
click at [410, 270] on icon at bounding box center [411, 273] width 3 height 6
drag, startPoint x: 406, startPoint y: 270, endPoint x: 350, endPoint y: 273, distance: 55.7
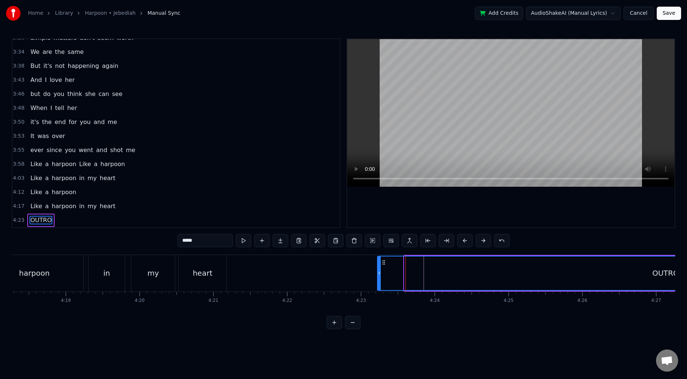
click at [378, 273] on icon at bounding box center [379, 273] width 3 height 6
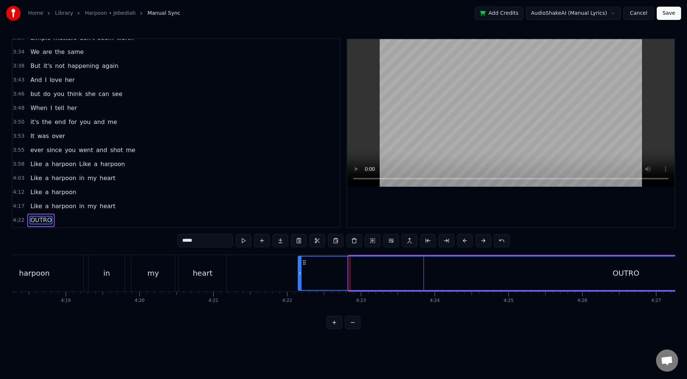
drag, startPoint x: 350, startPoint y: 273, endPoint x: 299, endPoint y: 275, distance: 50.5
click at [299, 275] on icon at bounding box center [299, 273] width 3 height 6
drag, startPoint x: 299, startPoint y: 275, endPoint x: 253, endPoint y: 273, distance: 46.1
click at [253, 273] on icon at bounding box center [253, 273] width 3 height 6
drag, startPoint x: 253, startPoint y: 273, endPoint x: 271, endPoint y: 274, distance: 18.1
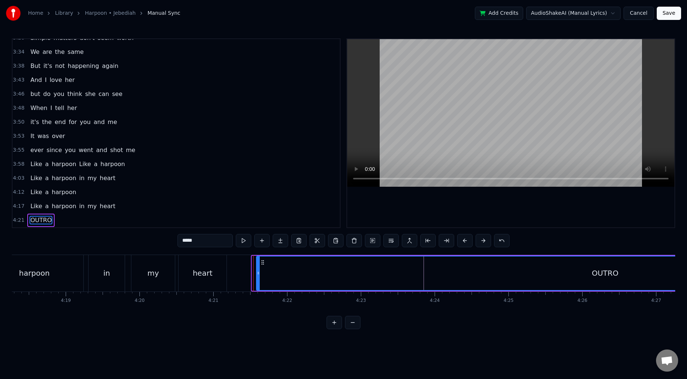
click at [260, 274] on icon at bounding box center [258, 273] width 3 height 6
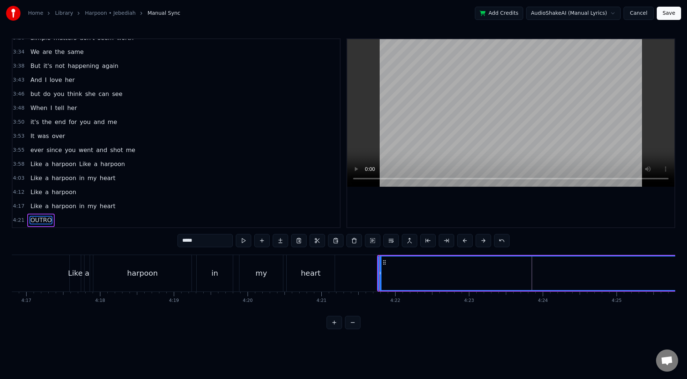
scroll to position [0, 18866]
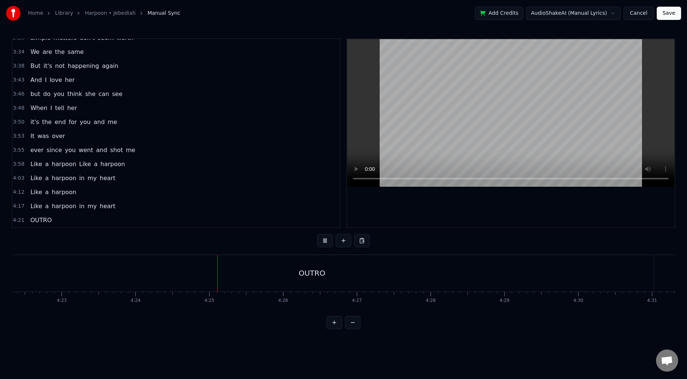
scroll to position [0, 19353]
click at [415, 265] on div "OUTRO" at bounding box center [303, 273] width 683 height 37
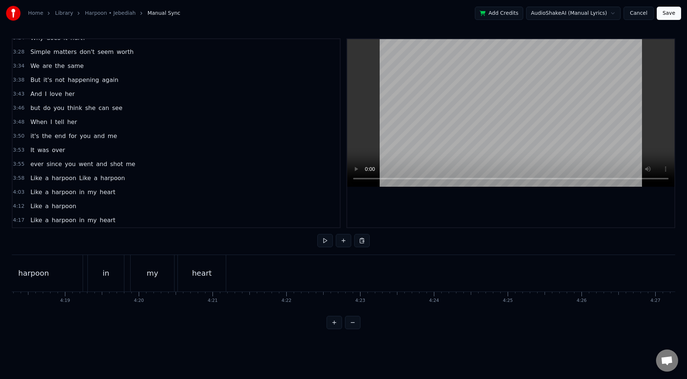
scroll to position [0, 18960]
click at [310, 286] on div "heart" at bounding box center [288, 273] width 48 height 37
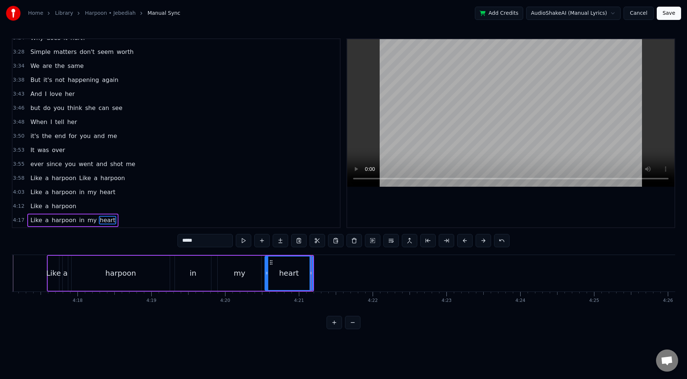
click at [213, 242] on input "*****" at bounding box center [204, 240] width 55 height 13
type input "********"
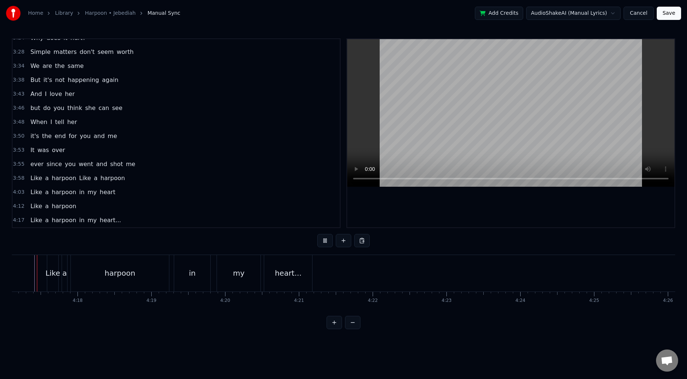
scroll to position [0, 18945]
click at [666, 15] on button "Save" at bounding box center [668, 13] width 24 height 13
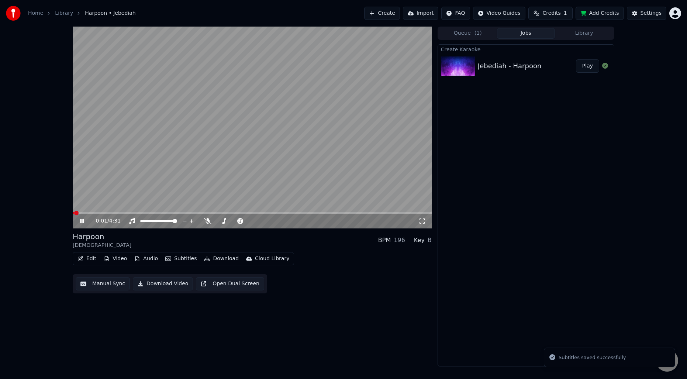
click at [246, 118] on video at bounding box center [252, 128] width 359 height 202
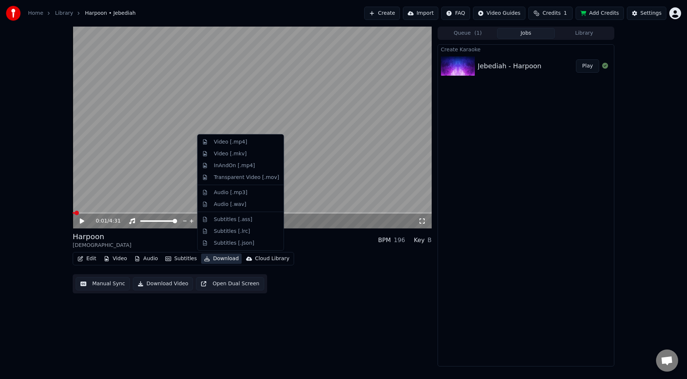
click at [224, 257] on button "Download" at bounding box center [221, 258] width 41 height 10
click at [225, 145] on div "Video [.mp4]" at bounding box center [230, 141] width 33 height 7
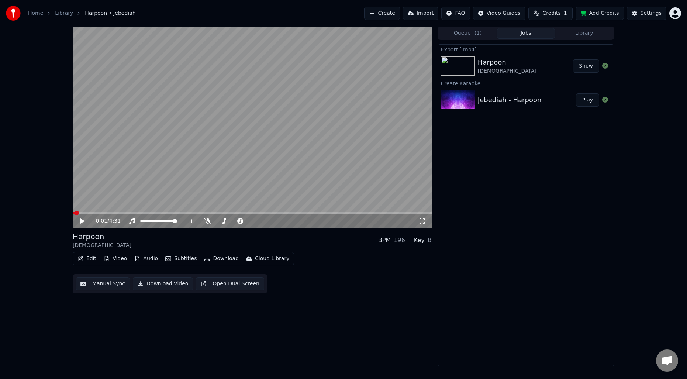
click at [500, 227] on div "Export [.mp4] Harpoon Jebediah Show Create Karaoke Jebediah - Harpoon Play" at bounding box center [525, 205] width 177 height 322
click at [672, 13] on html "Home Library Harpoon • Jebediah Create Import FAQ Video Guides Credits 1 Add Cr…" at bounding box center [343, 189] width 687 height 379
click at [642, 72] on div "Sign Out" at bounding box center [642, 78] width 85 height 12
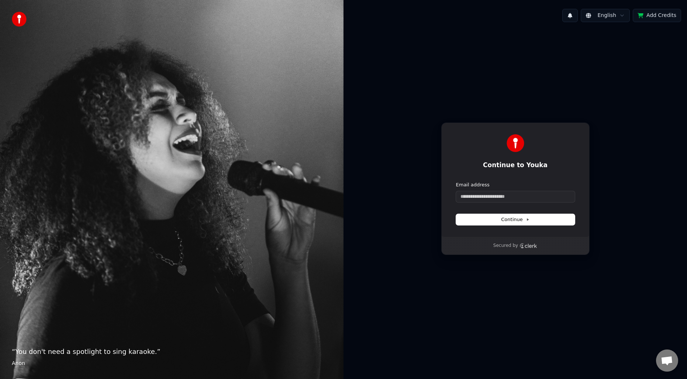
click at [624, 259] on div "Continue to Youka Continue with Google or Email address Continue Secured by" at bounding box center [514, 188] width 343 height 321
click at [506, 194] on input "Email address" at bounding box center [515, 196] width 119 height 11
paste input "**********"
click at [520, 217] on span "Continue" at bounding box center [515, 219] width 28 height 7
type input "**********"
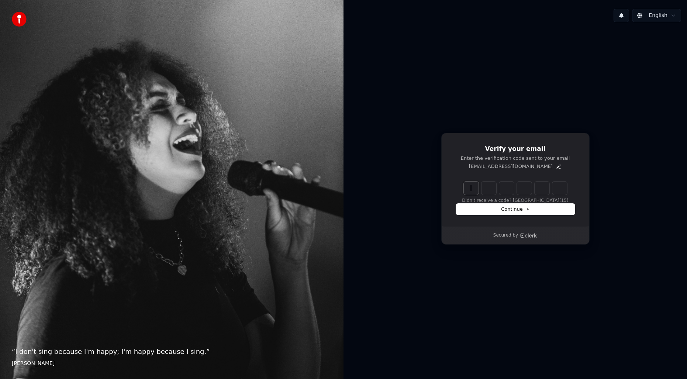
paste input "******"
type input "******"
